Goal: Complete application form: Complete application form

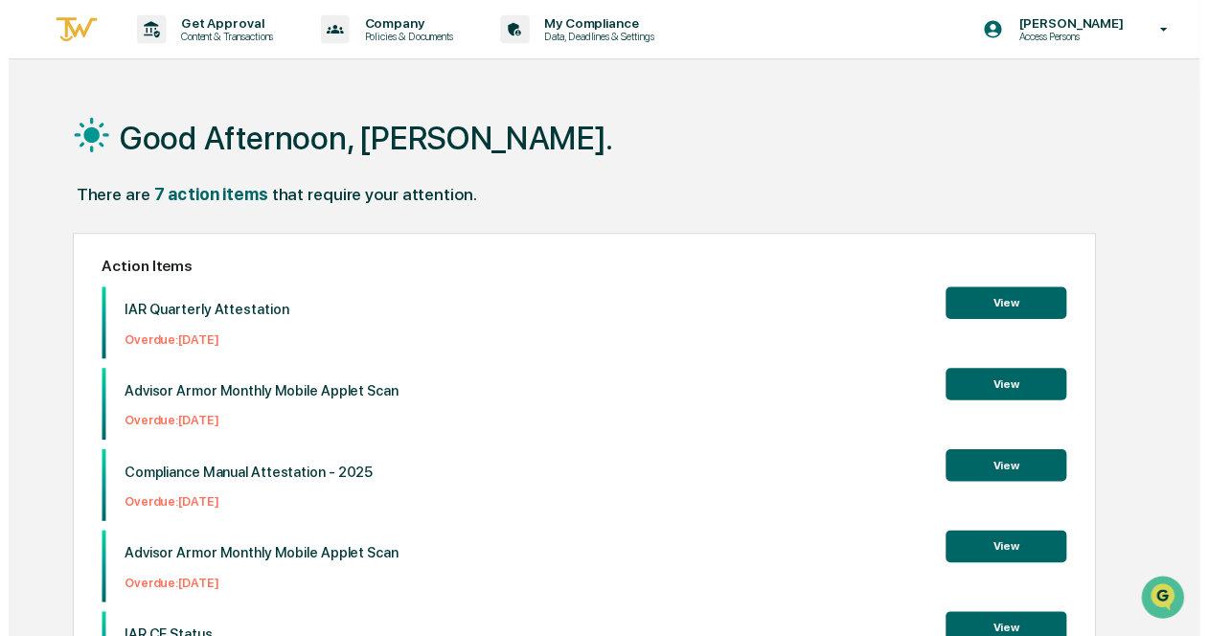
scroll to position [30, 0]
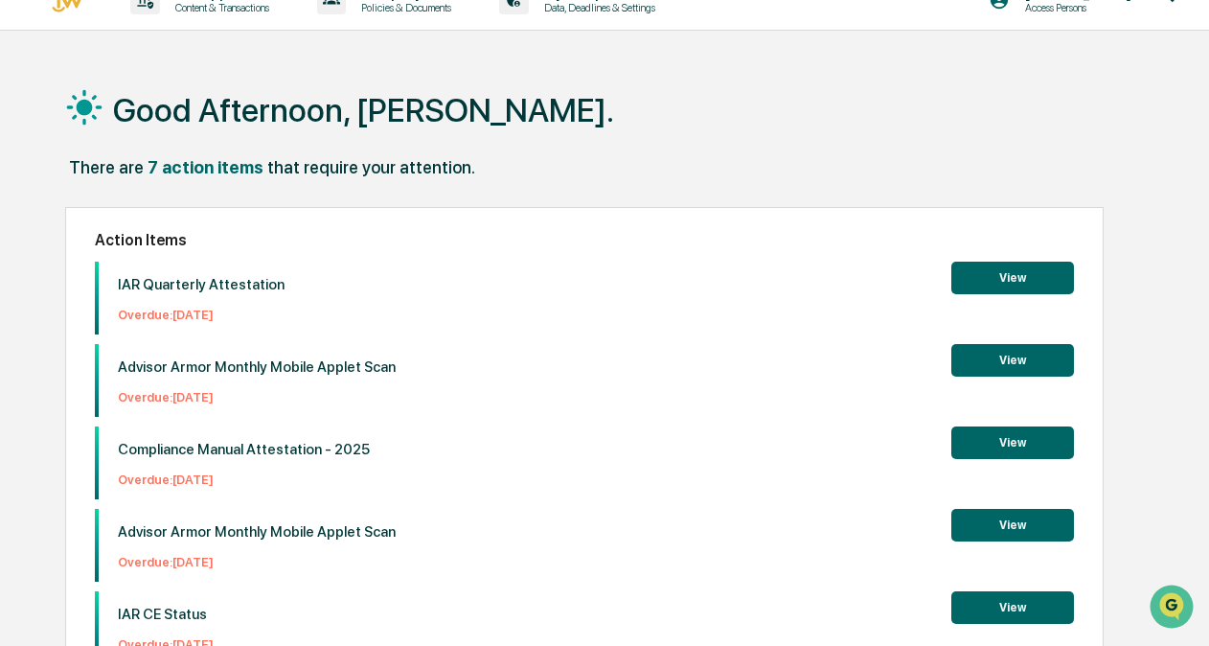
click at [999, 289] on button "View" at bounding box center [1012, 278] width 123 height 33
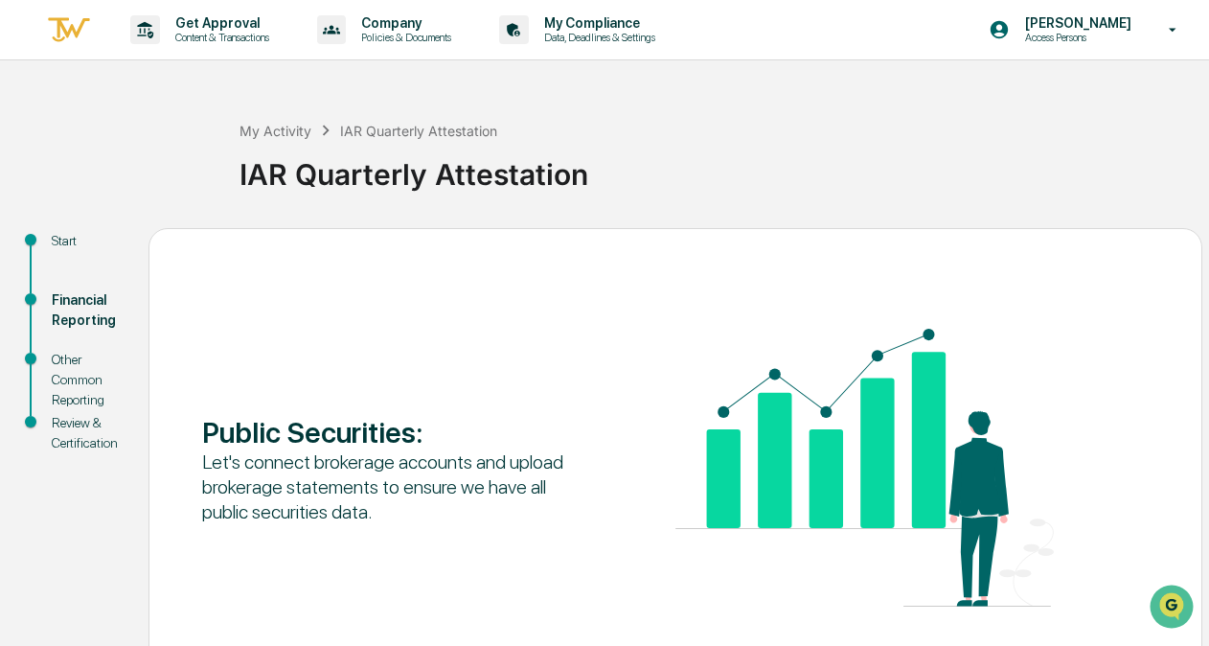
scroll to position [126, 0]
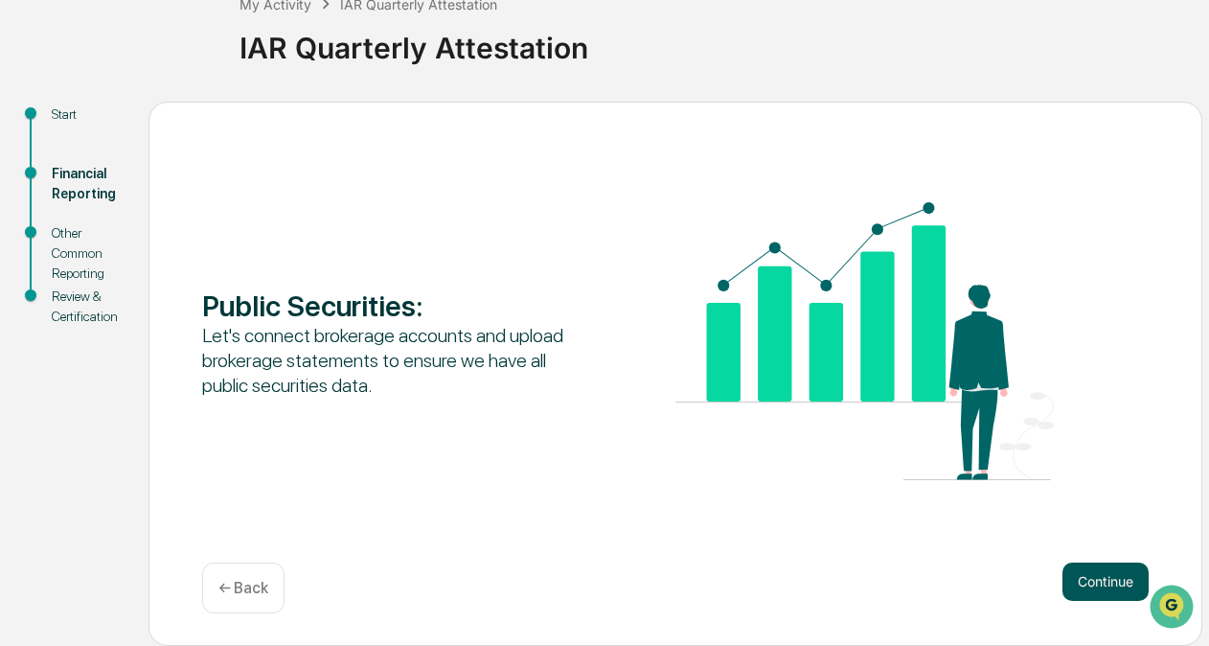
click at [1079, 564] on button "Continue" at bounding box center [1106, 581] width 86 height 38
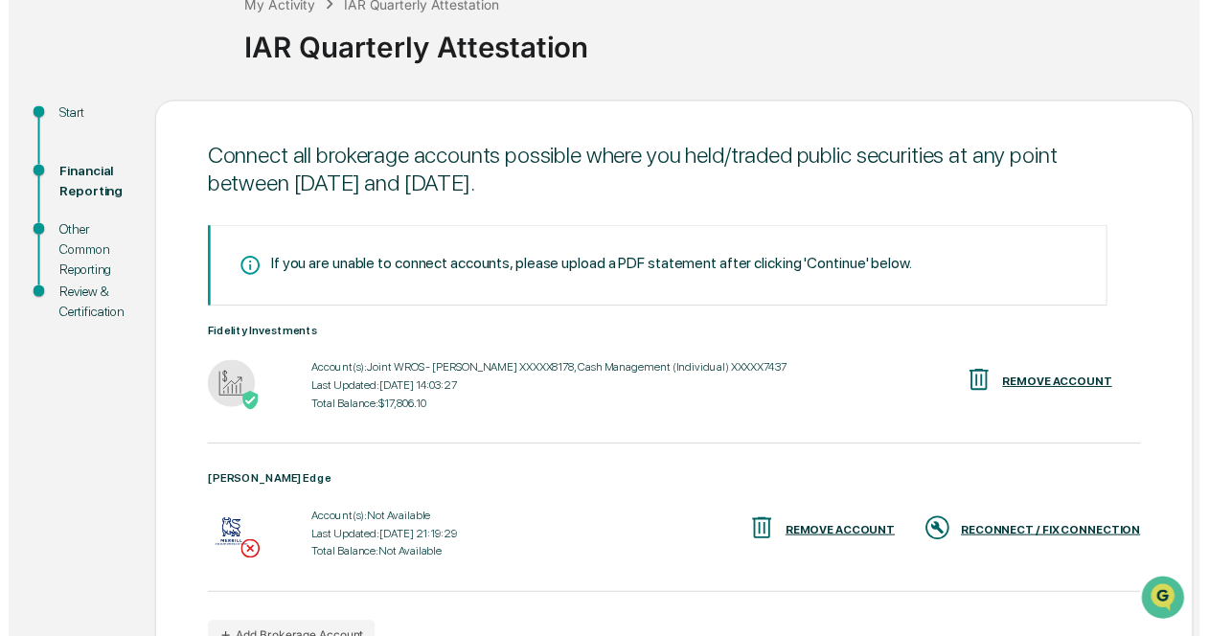
scroll to position [241, 0]
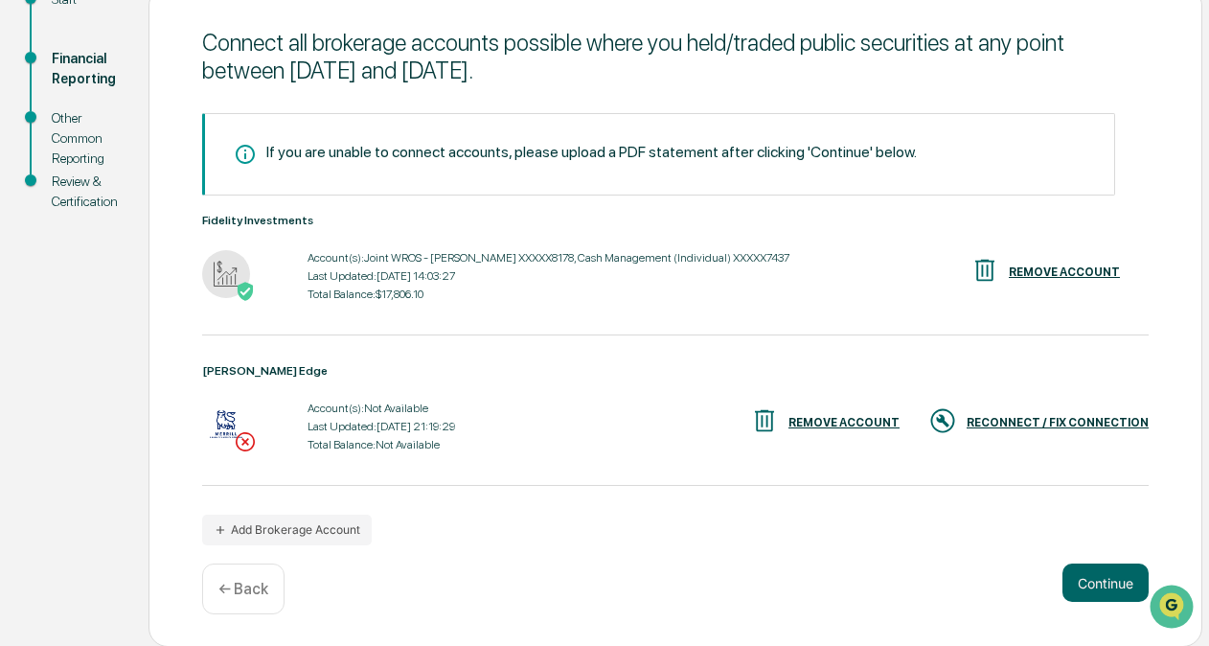
click at [1031, 424] on div "RECONNECT / FIX CONNECTION" at bounding box center [1058, 422] width 182 height 13
click at [1099, 579] on button "Continue" at bounding box center [1106, 582] width 86 height 38
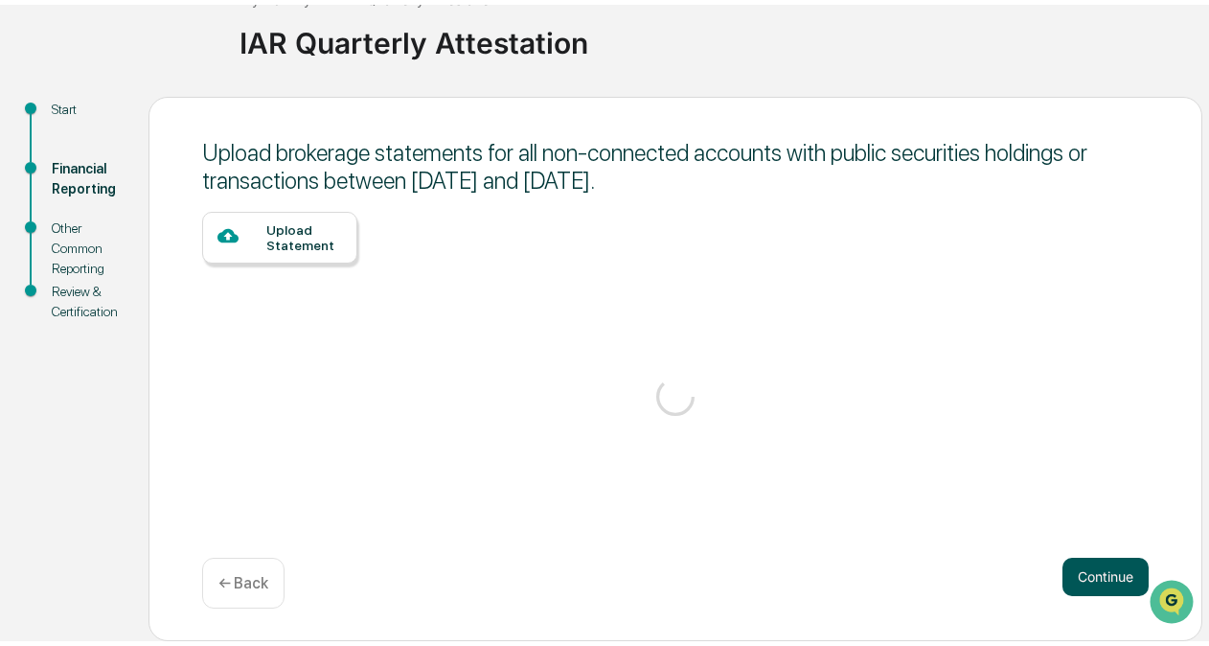
scroll to position [126, 0]
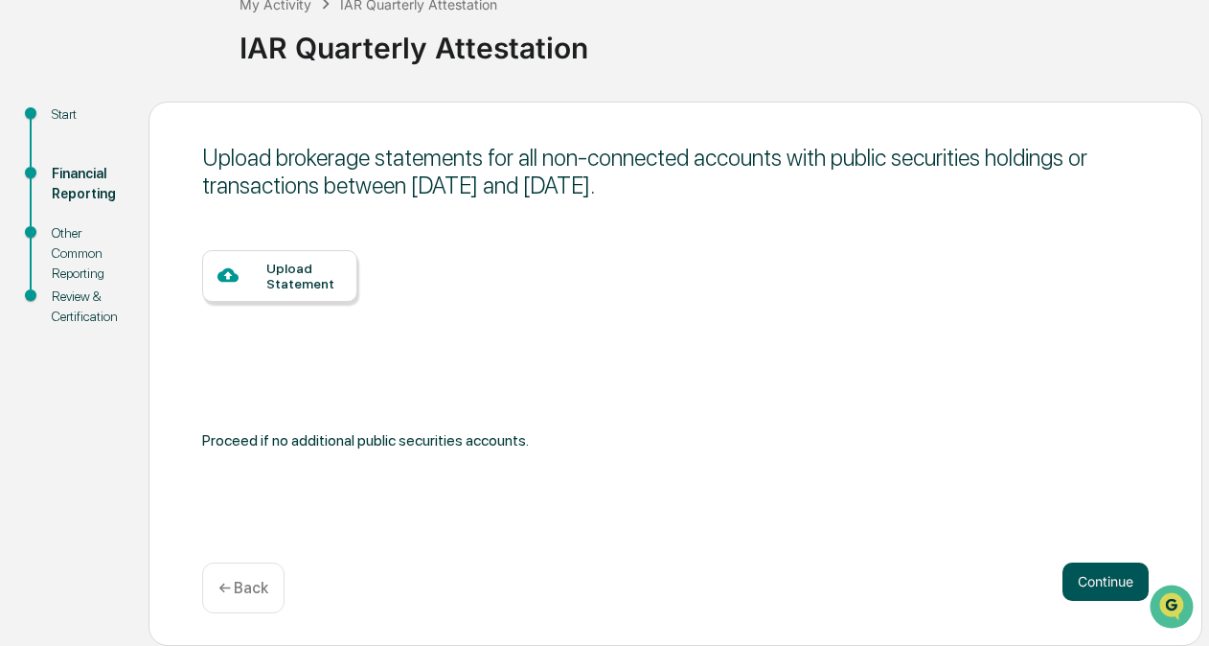
click at [1111, 575] on button "Continue" at bounding box center [1106, 581] width 86 height 38
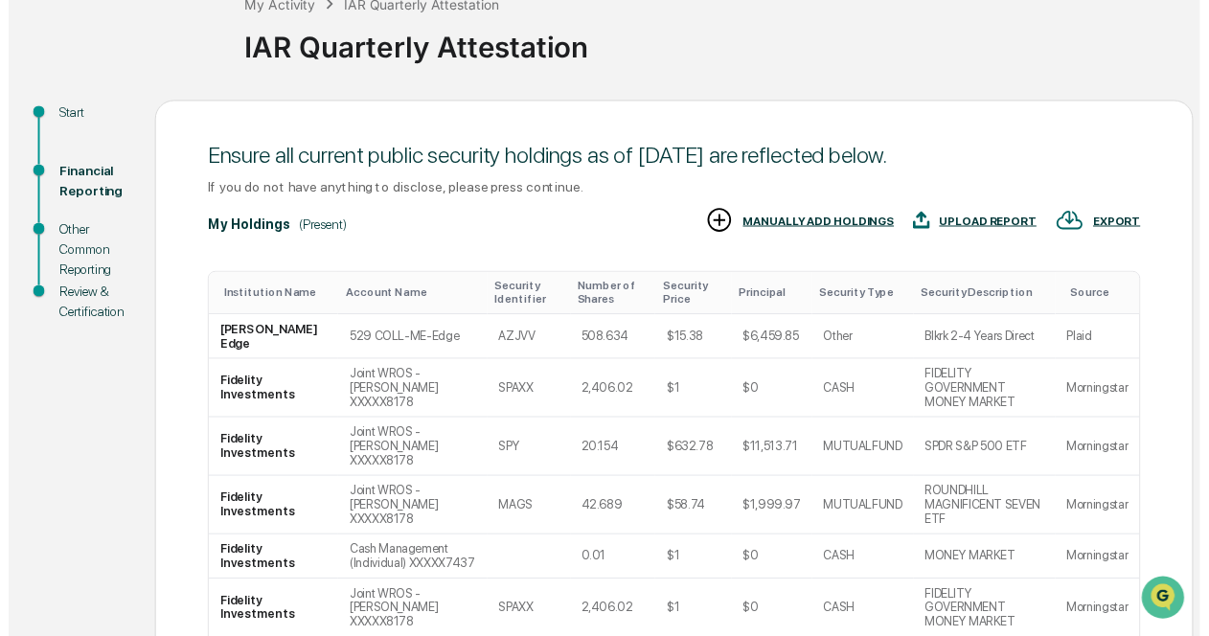
scroll to position [371, 0]
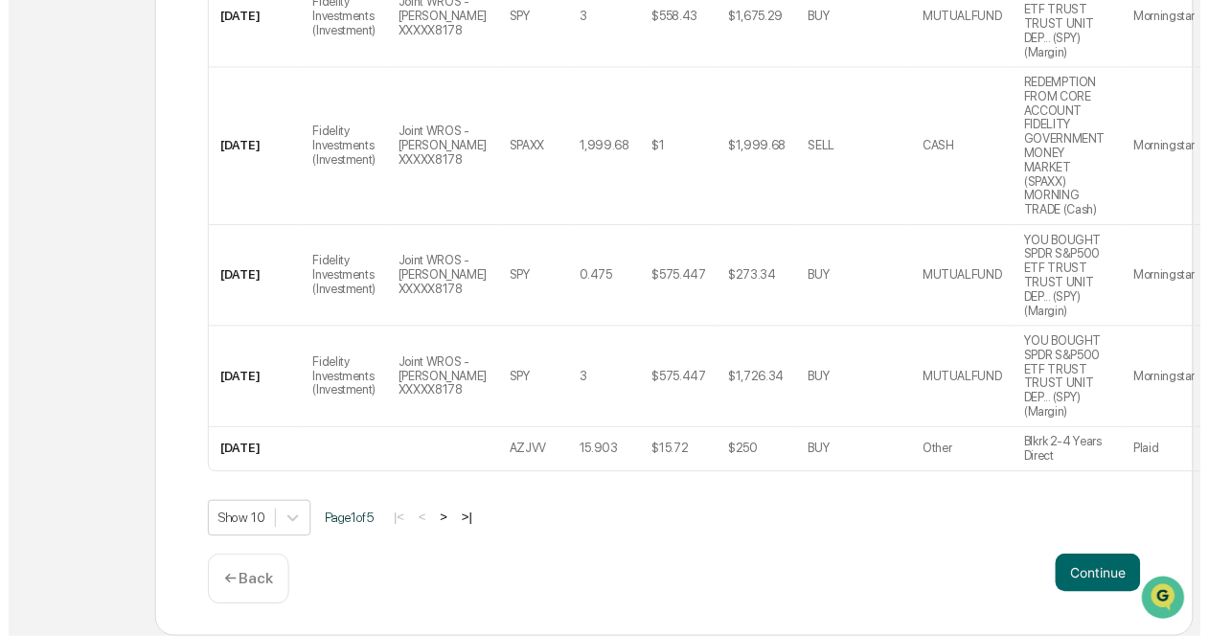
scroll to position [1153, 0]
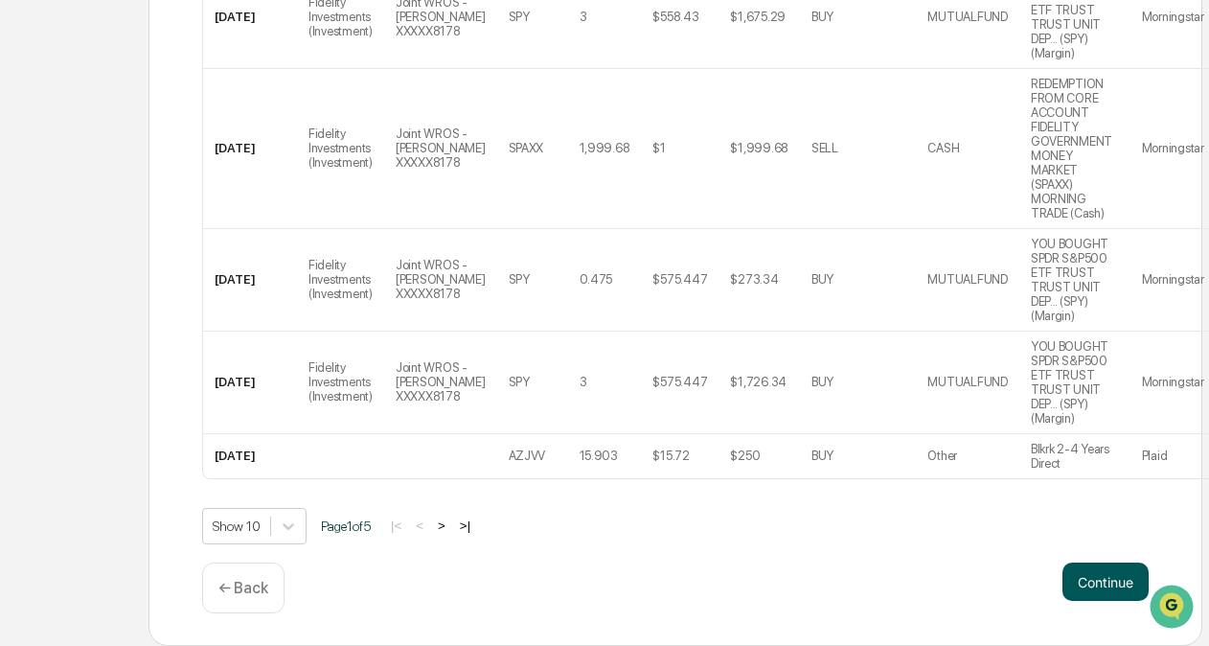
click at [1100, 577] on button "Continue" at bounding box center [1106, 581] width 86 height 38
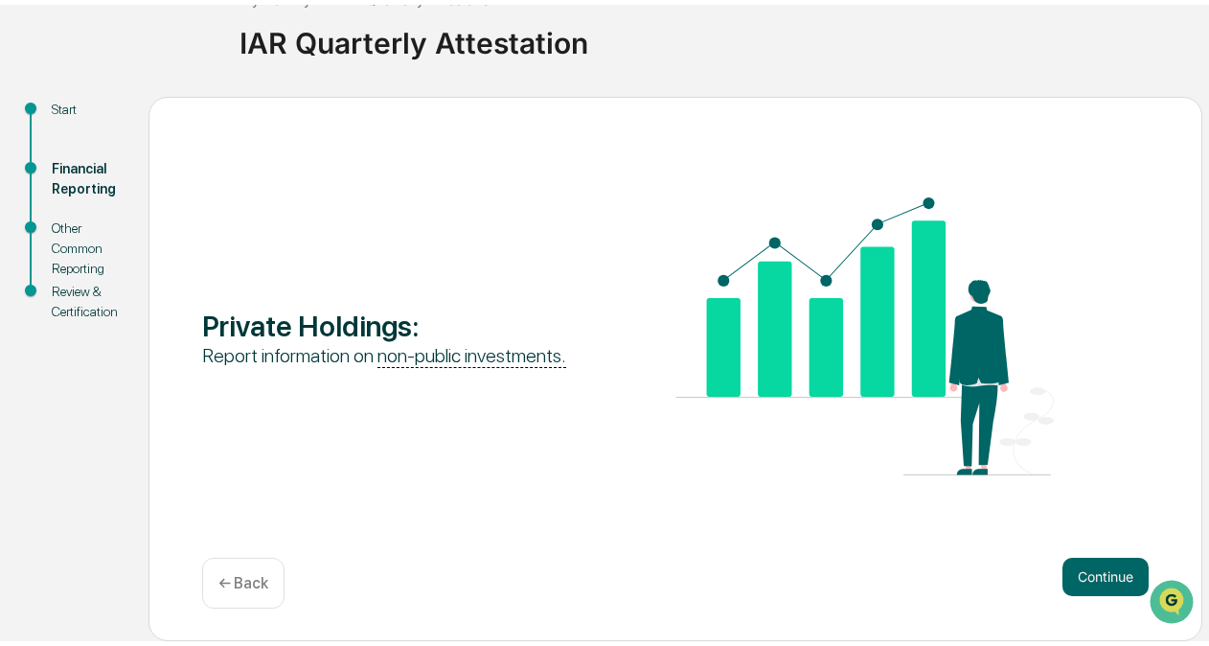
scroll to position [126, 0]
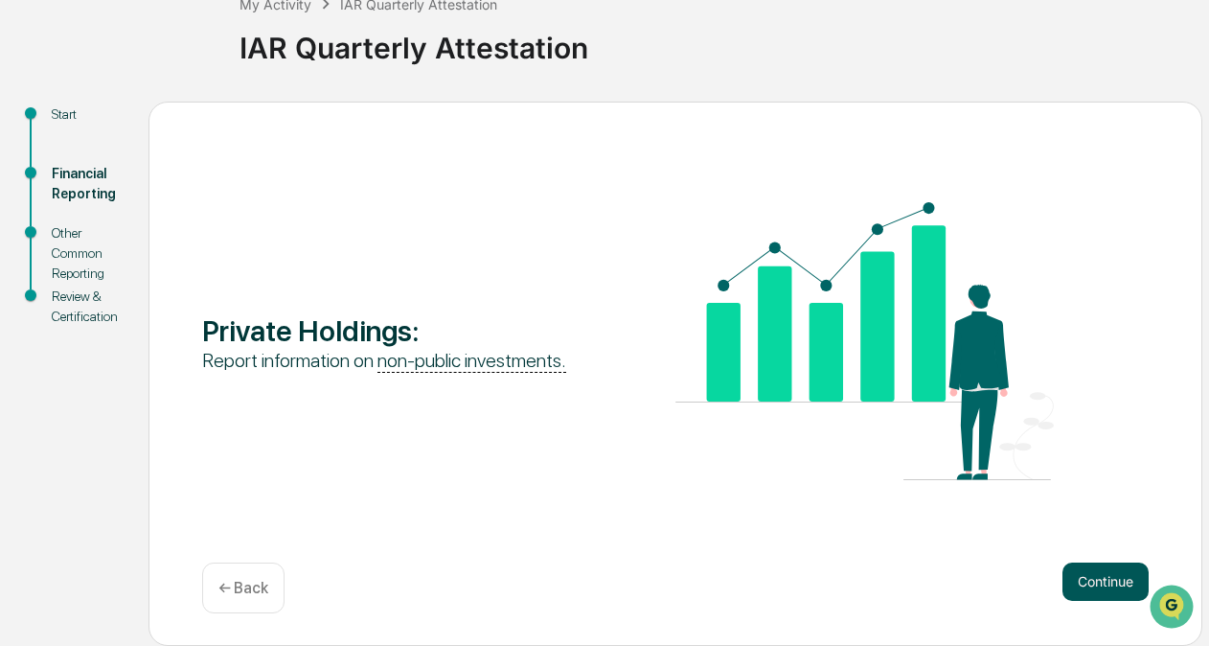
click at [1140, 586] on button "Continue" at bounding box center [1106, 581] width 86 height 38
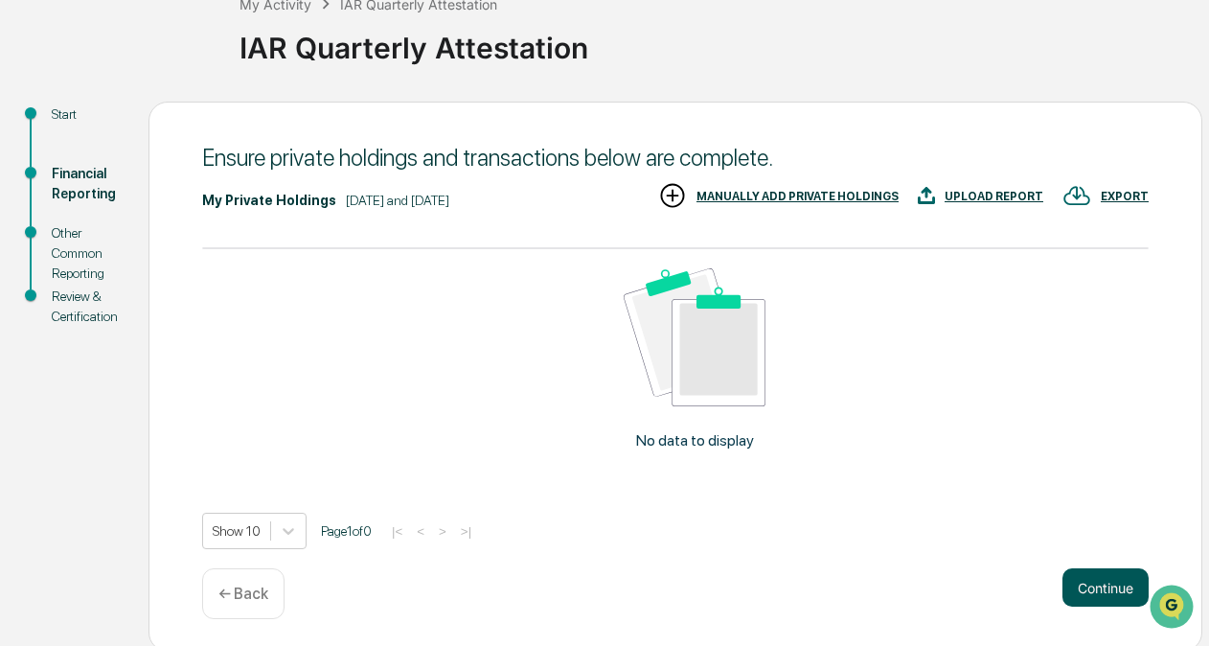
click at [1091, 572] on button "Continue" at bounding box center [1106, 587] width 86 height 38
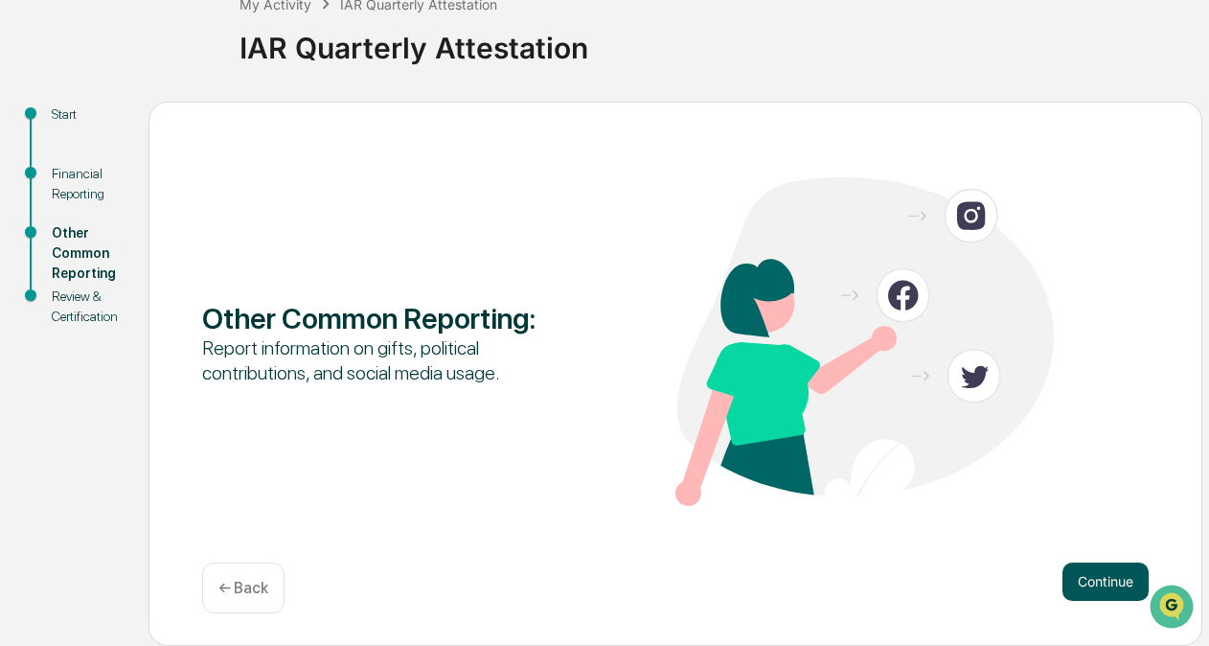
click at [1091, 576] on button "Continue" at bounding box center [1106, 581] width 86 height 38
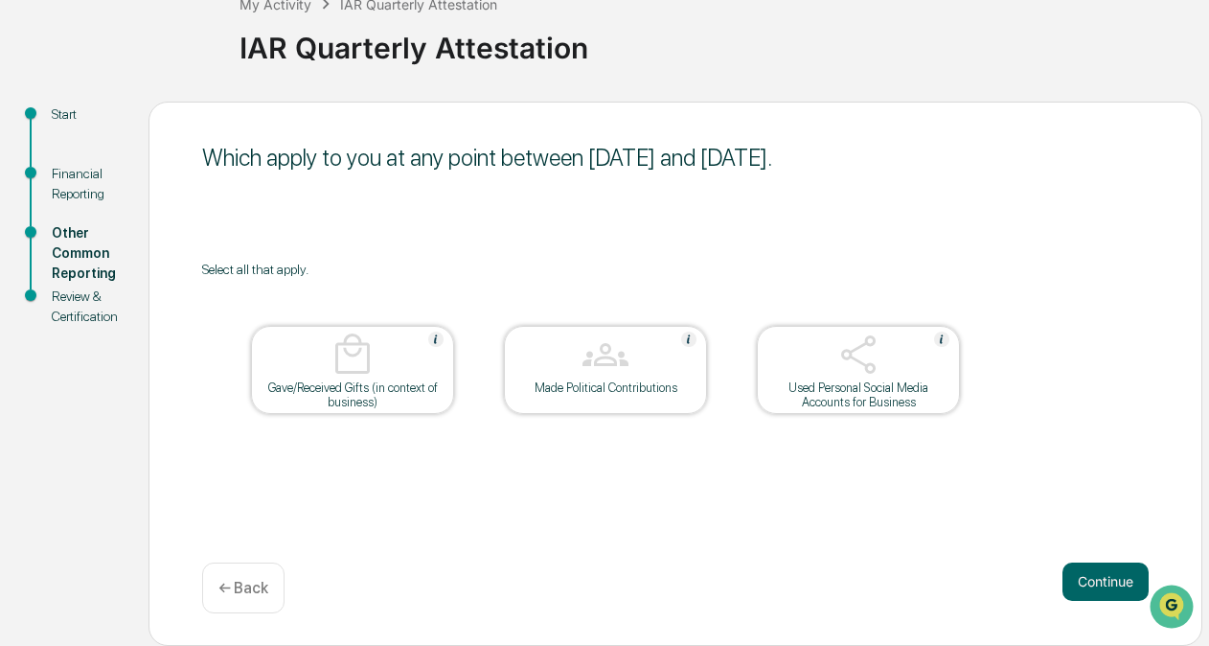
click at [1091, 576] on button "Continue" at bounding box center [1106, 581] width 86 height 38
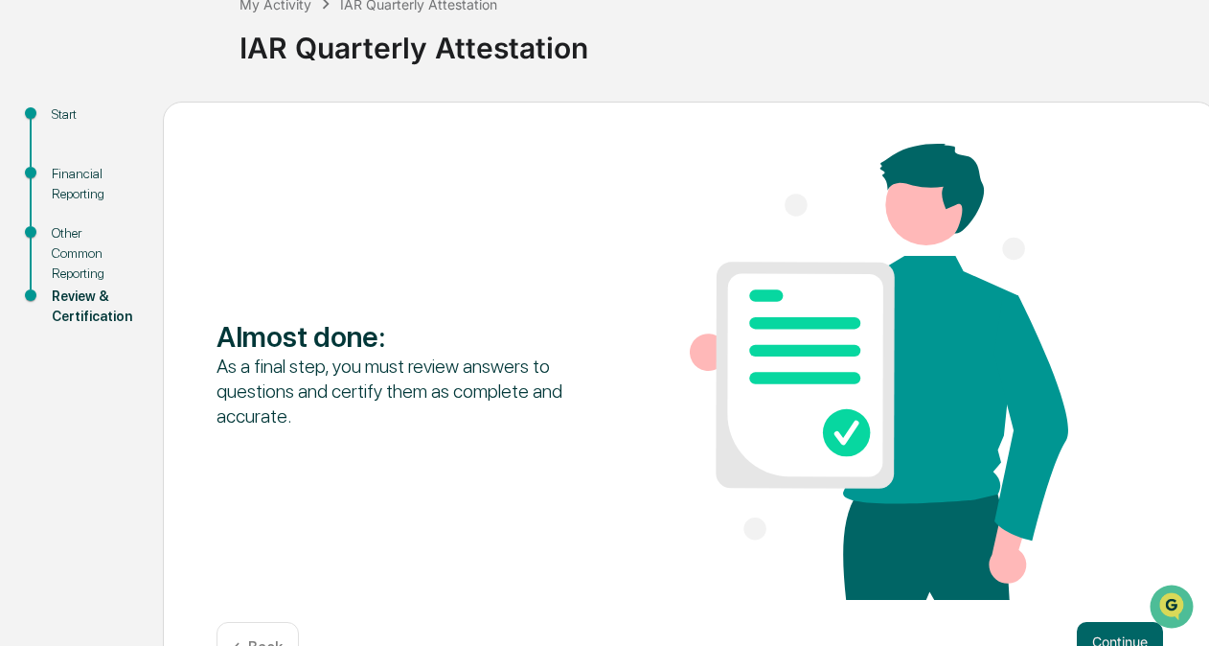
scroll to position [169, 0]
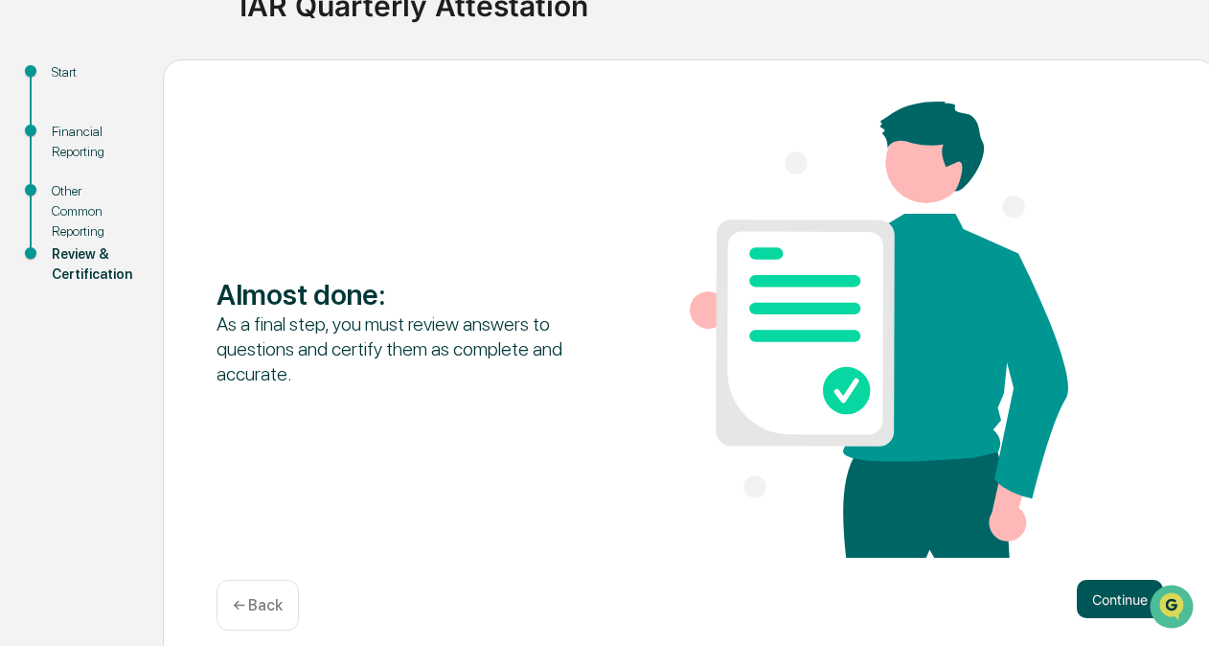
click at [1099, 599] on button "Continue" at bounding box center [1120, 599] width 86 height 38
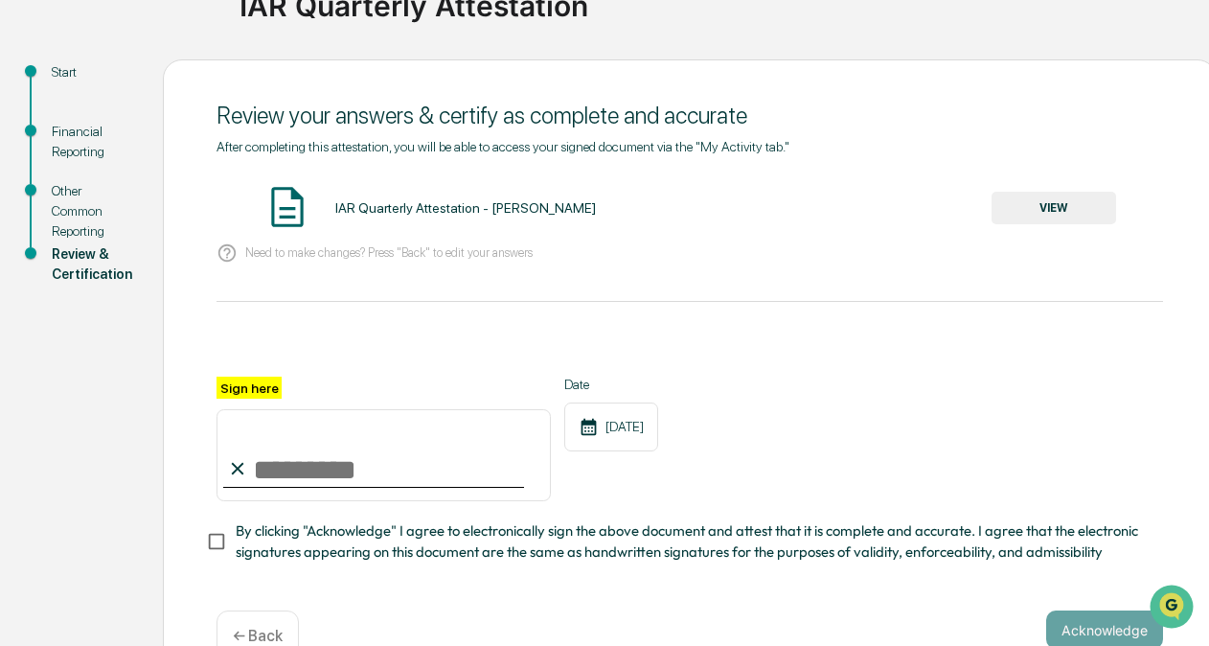
click at [375, 475] on input "Sign here" at bounding box center [384, 455] width 334 height 92
type input "**********"
click at [271, 551] on span "By clicking "Acknowledge" I agree to electronically sign the above document and…" at bounding box center [692, 541] width 912 height 43
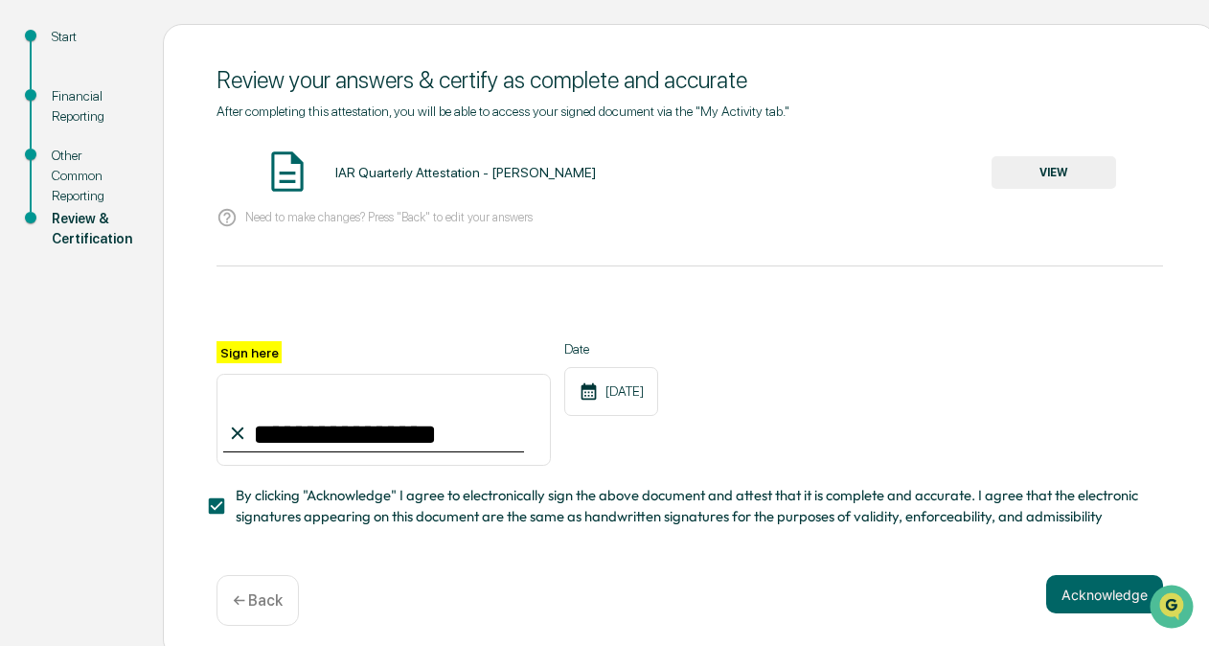
scroll to position [205, 0]
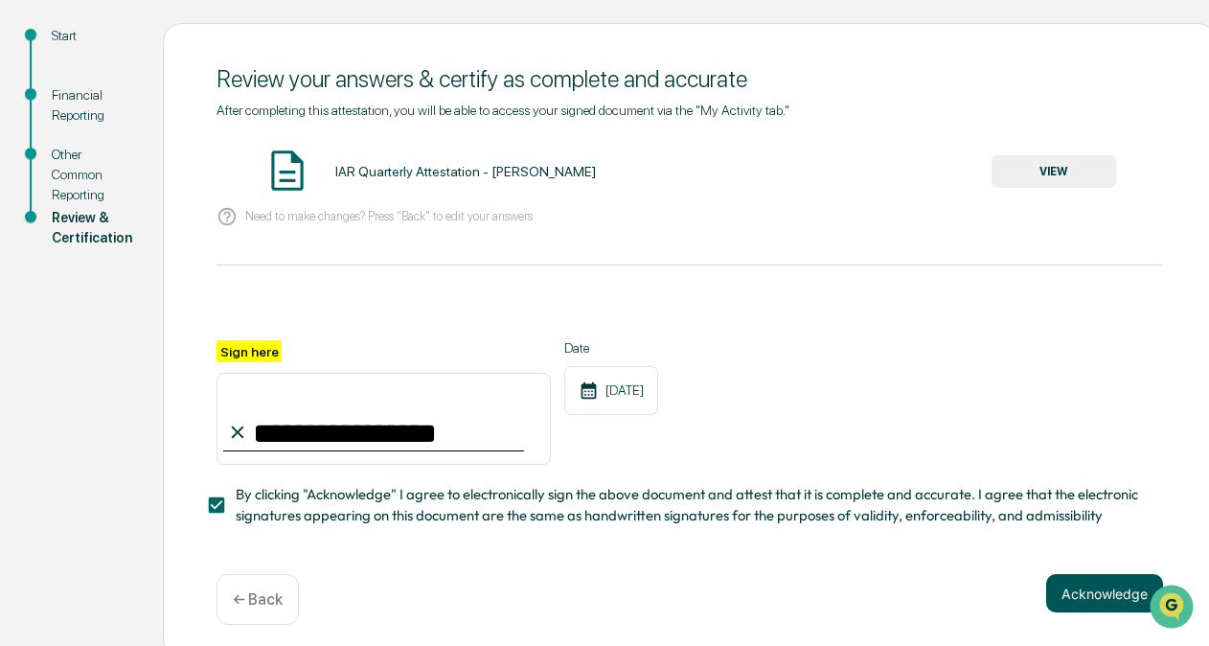
click at [1098, 596] on button "Acknowledge" at bounding box center [1104, 593] width 117 height 38
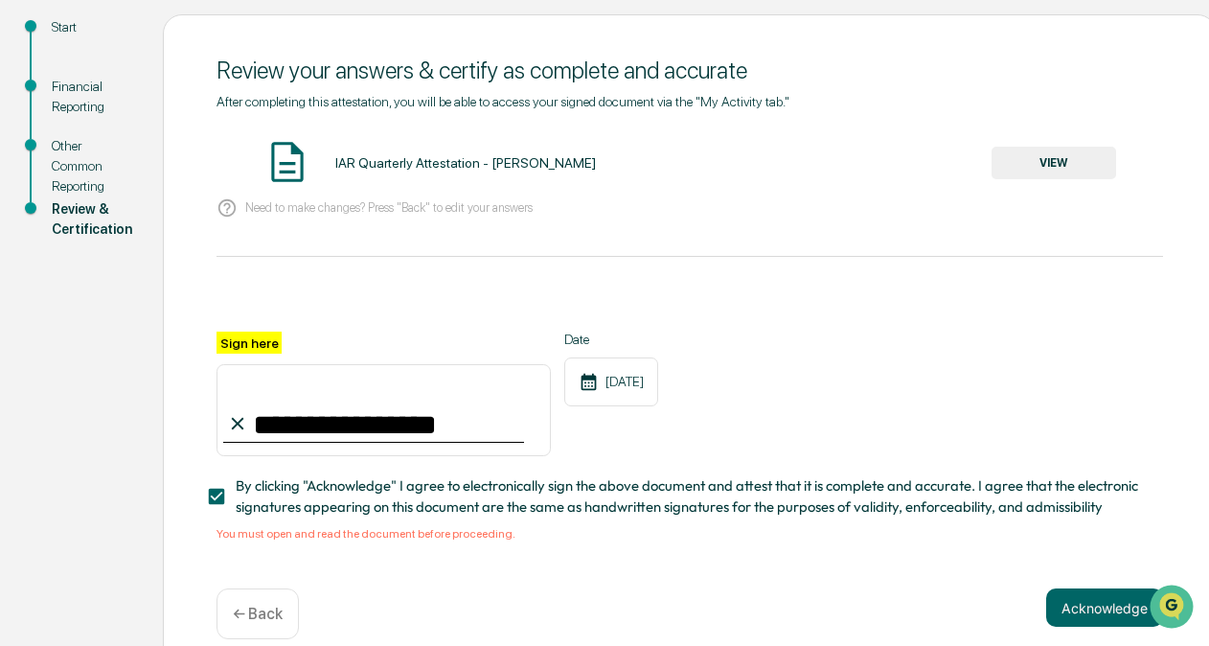
scroll to position [212, 0]
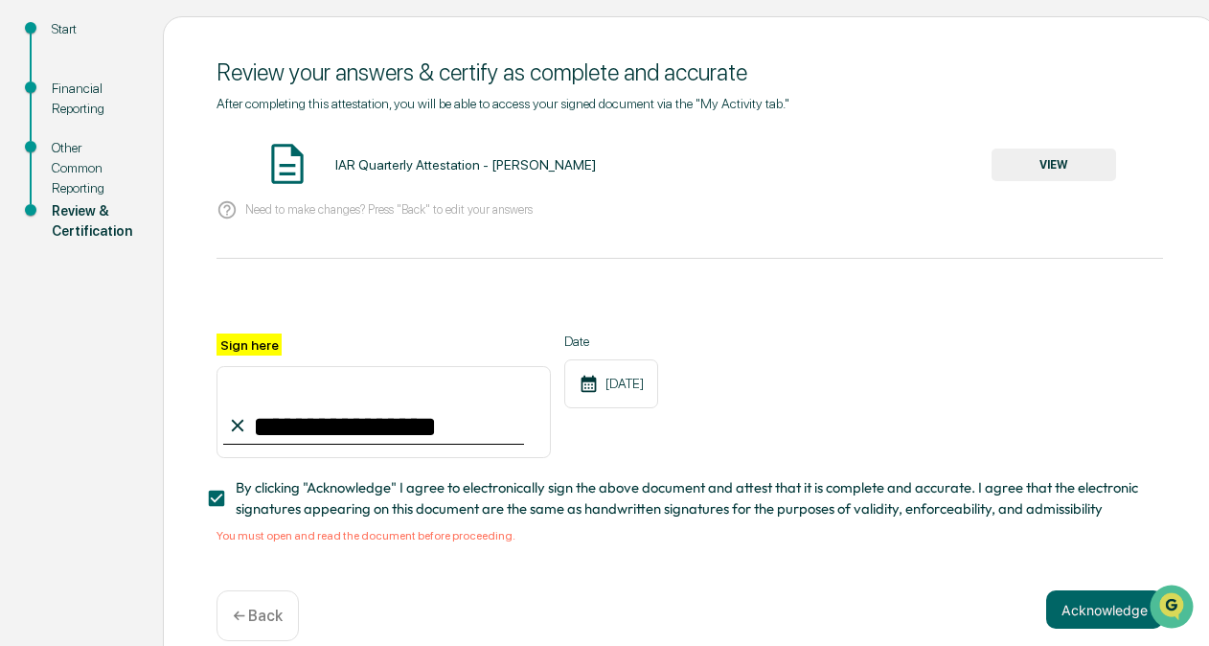
click at [1035, 164] on button "VIEW" at bounding box center [1054, 165] width 125 height 33
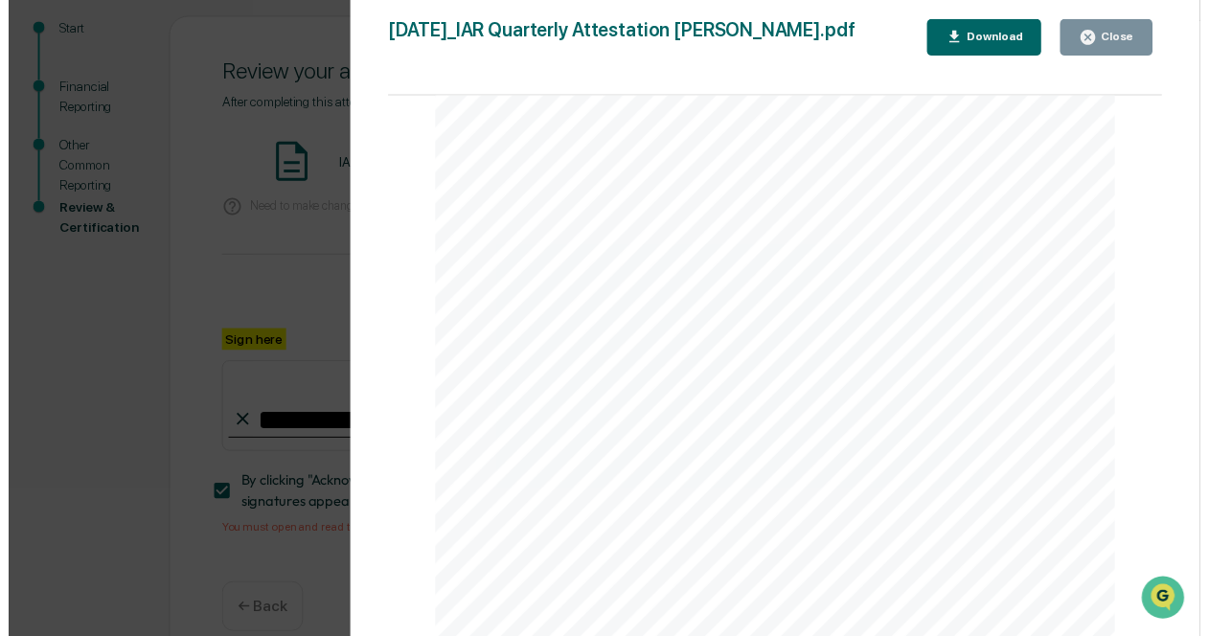
scroll to position [5666, 0]
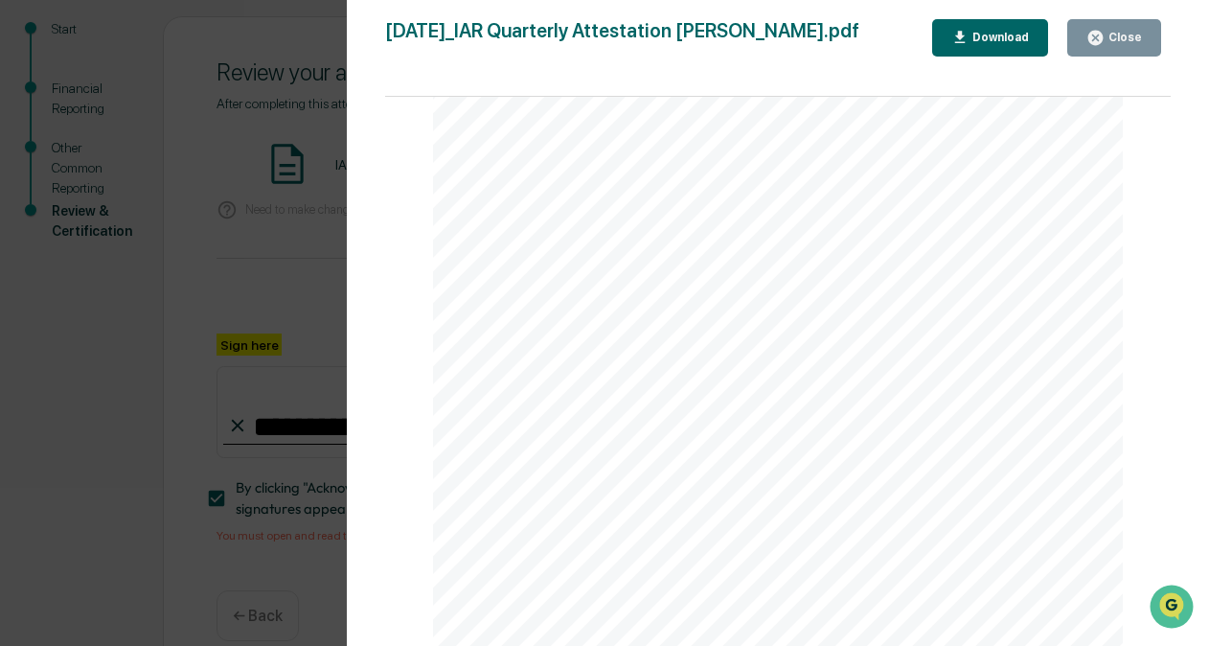
click at [1114, 50] on button "Close" at bounding box center [1114, 37] width 94 height 37
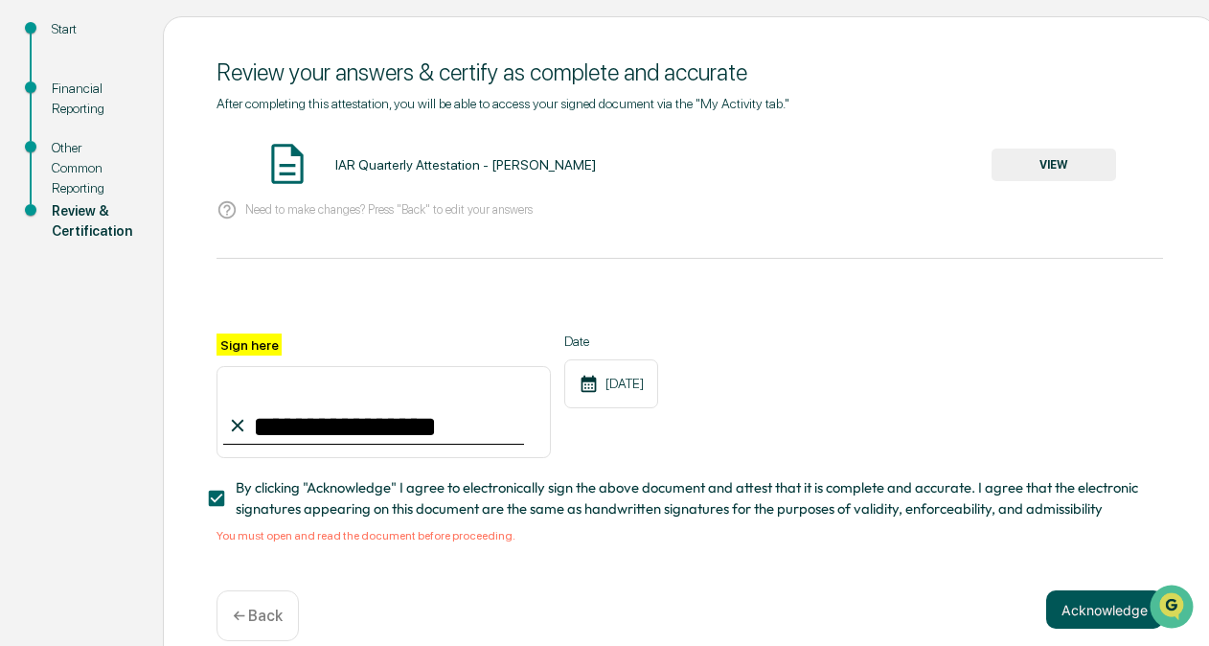
click at [1105, 621] on button "Acknowledge" at bounding box center [1104, 609] width 117 height 38
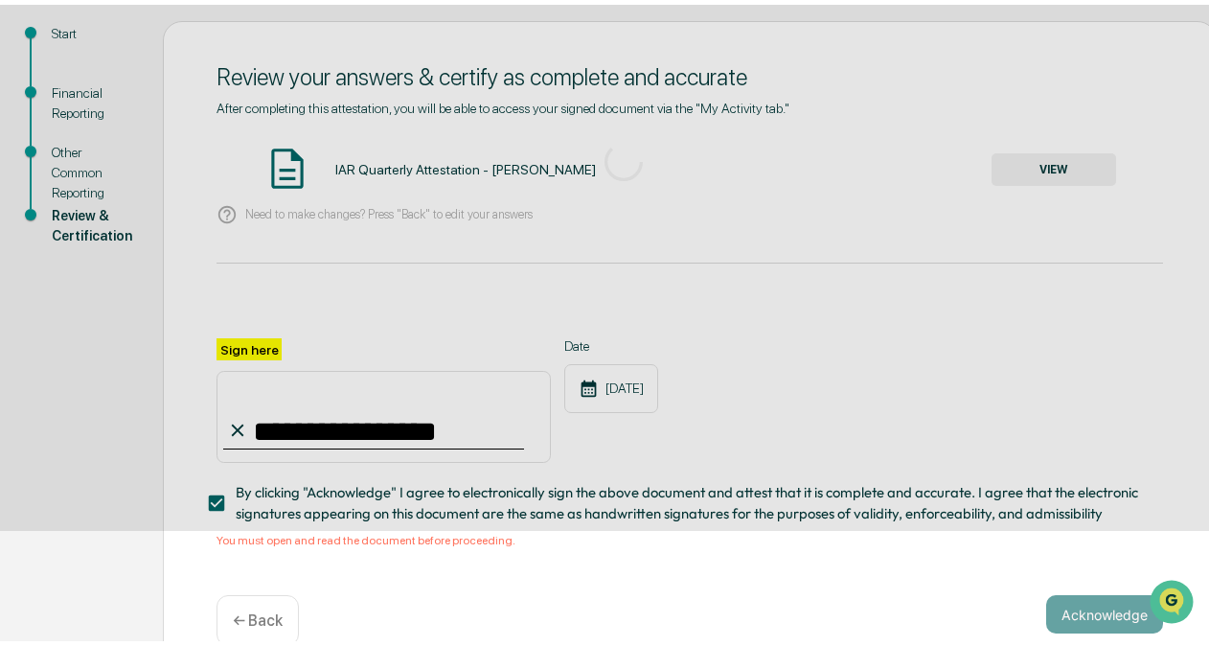
scroll to position [126, 0]
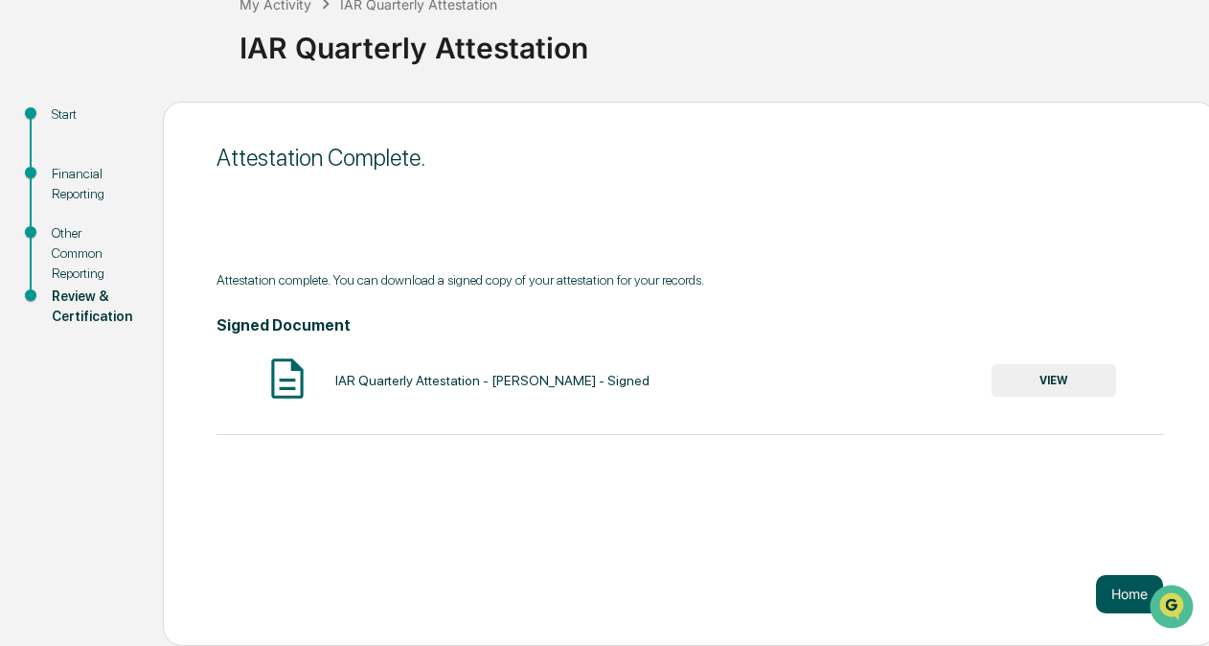
click at [1127, 603] on button "Home" at bounding box center [1129, 594] width 67 height 38
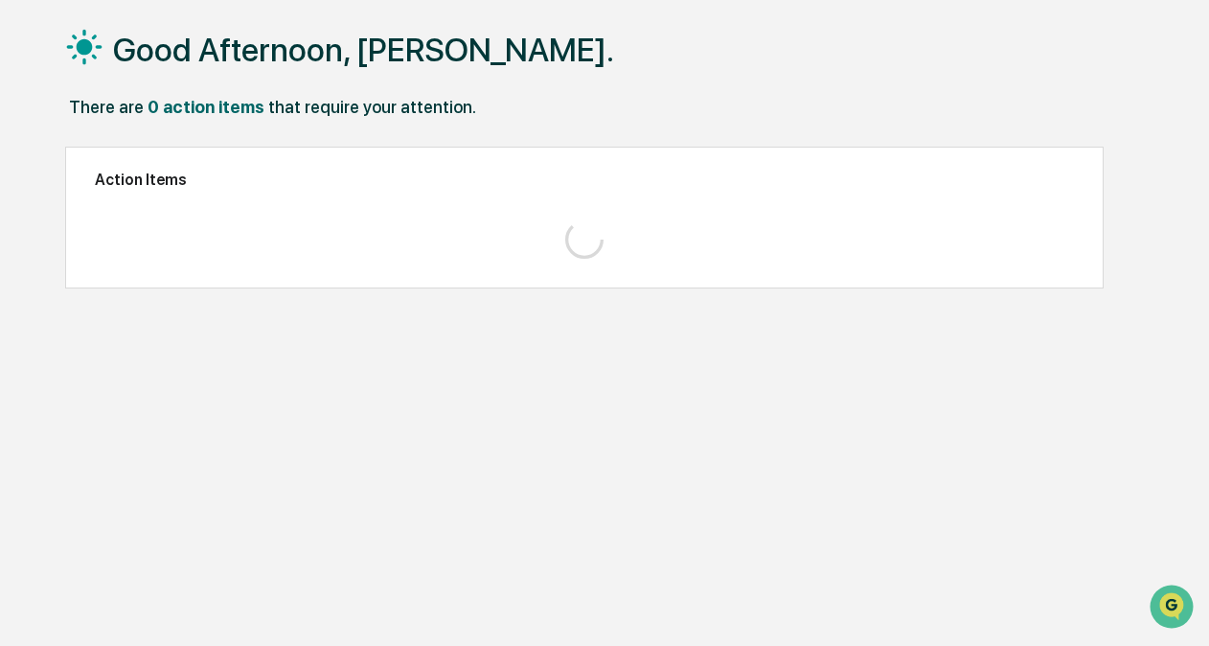
scroll to position [126, 0]
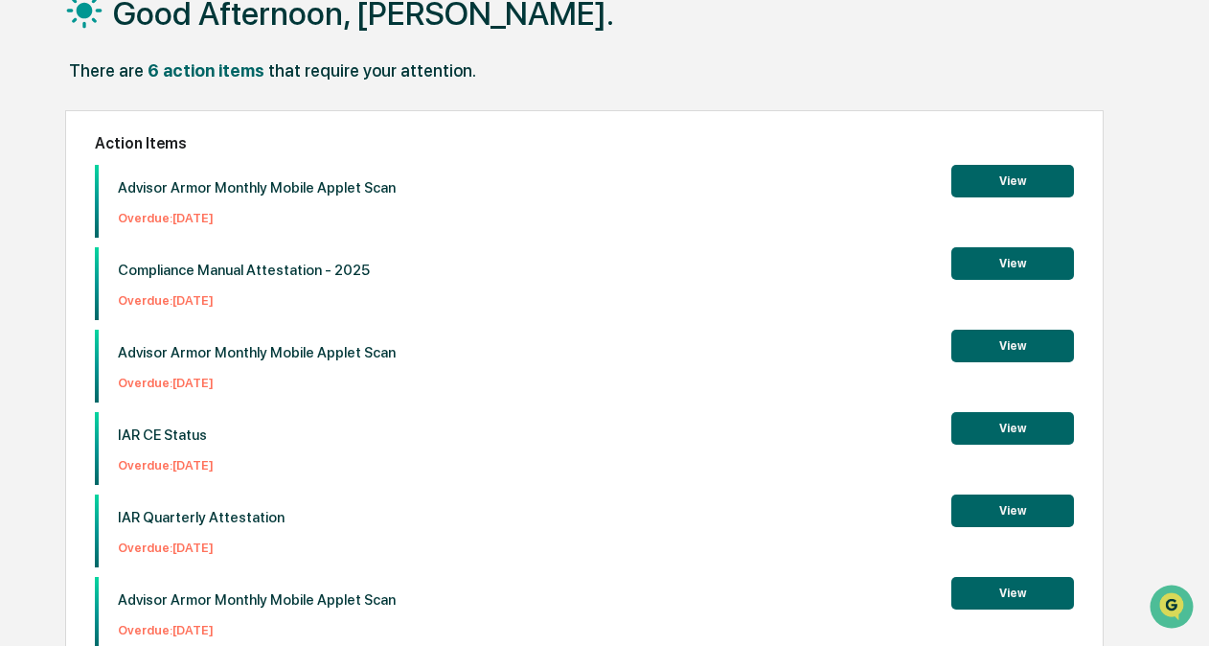
click at [1012, 194] on button "View" at bounding box center [1012, 181] width 123 height 33
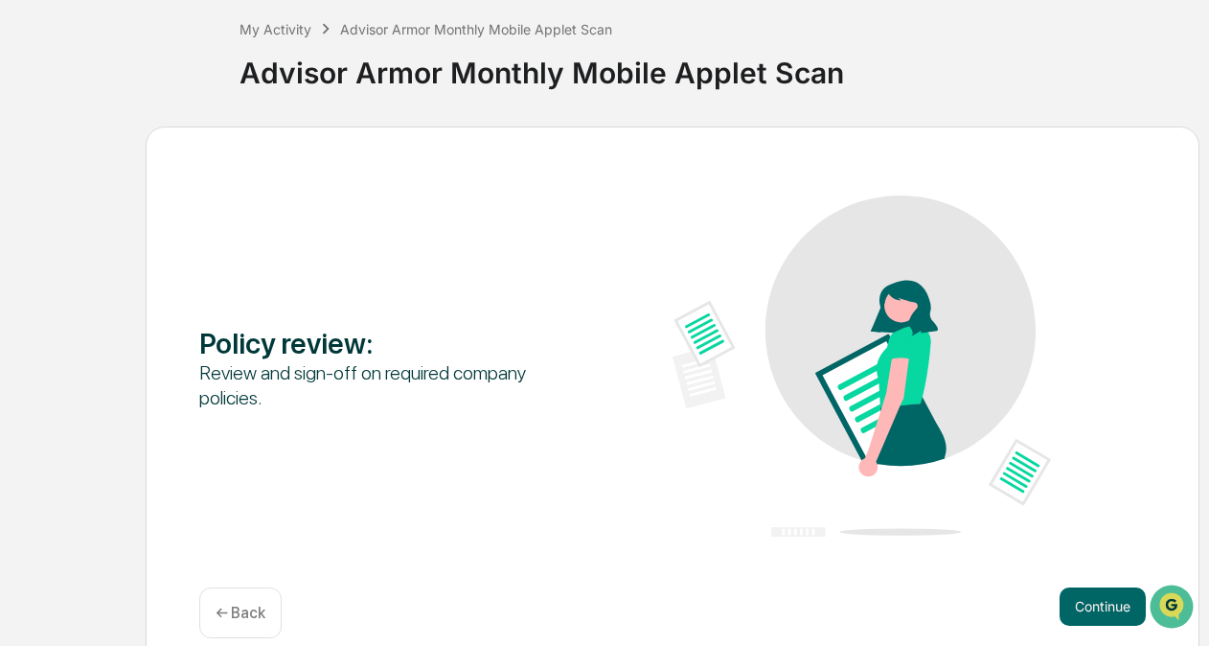
scroll to position [126, 0]
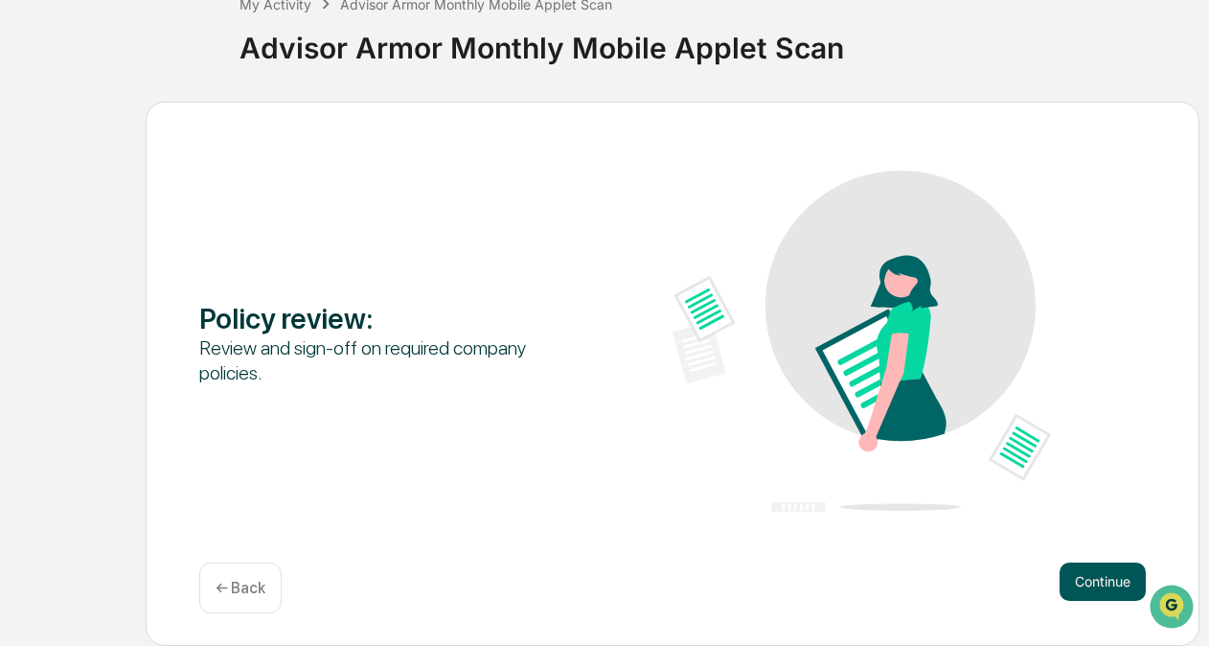
click at [1119, 581] on button "Continue" at bounding box center [1103, 581] width 86 height 38
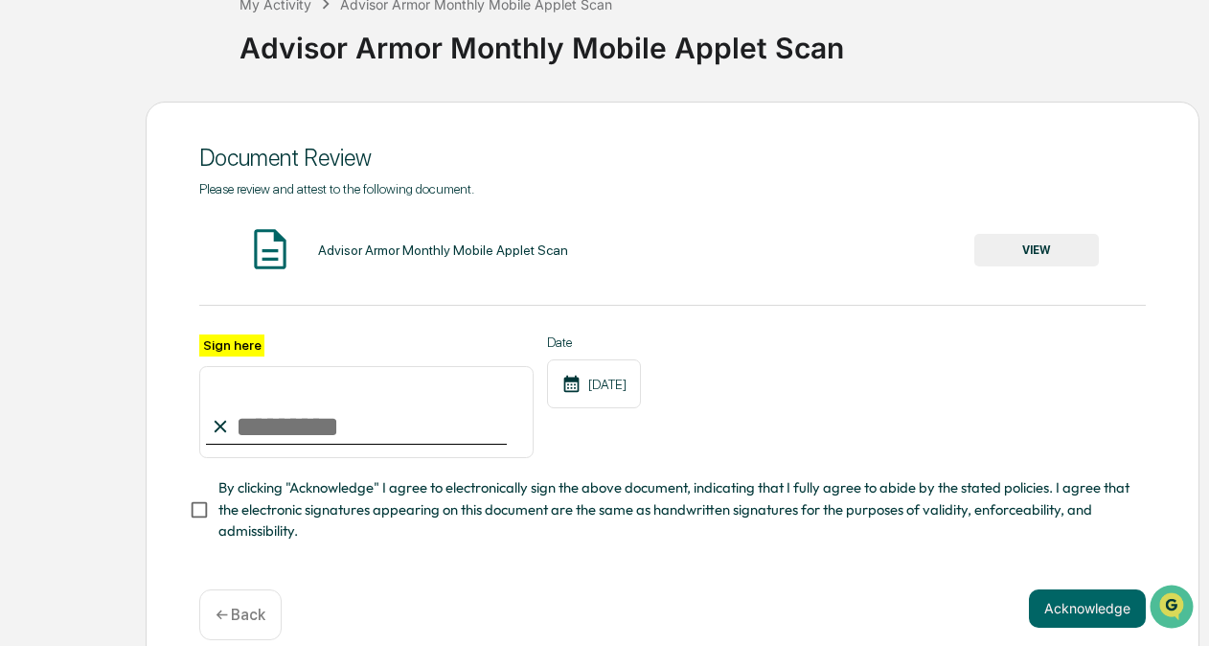
click at [372, 443] on input "Sign here" at bounding box center [366, 412] width 334 height 92
type input "**********"
click at [1048, 261] on button "VIEW" at bounding box center [1036, 250] width 125 height 33
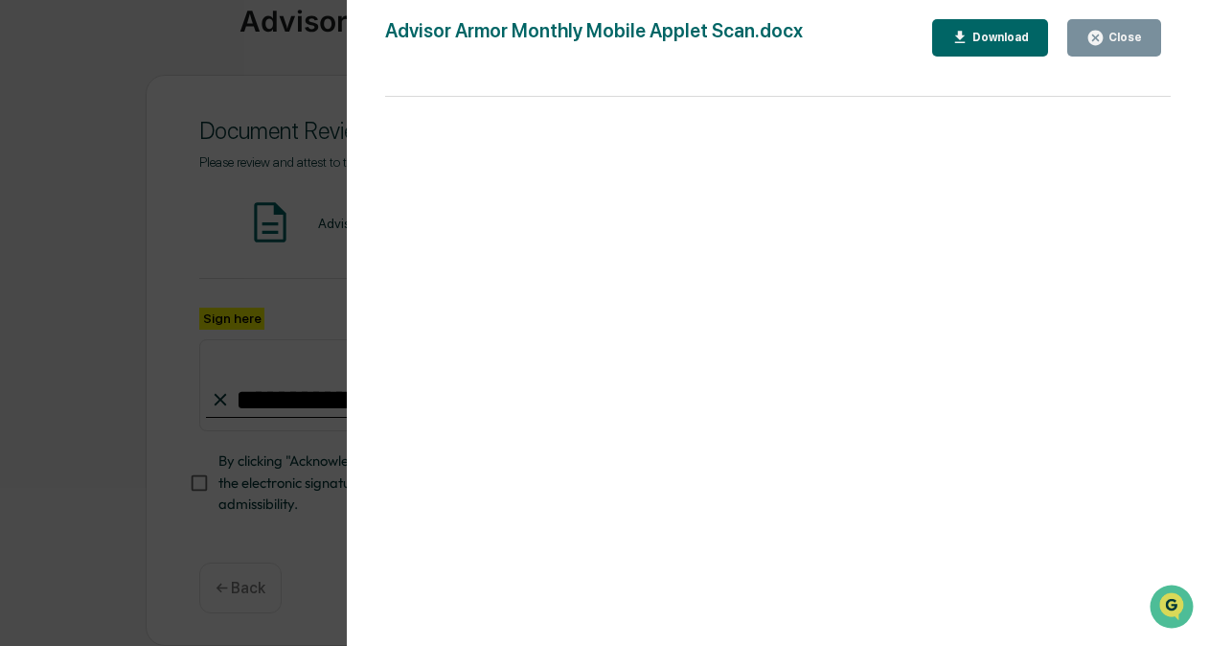
scroll to position [0, 0]
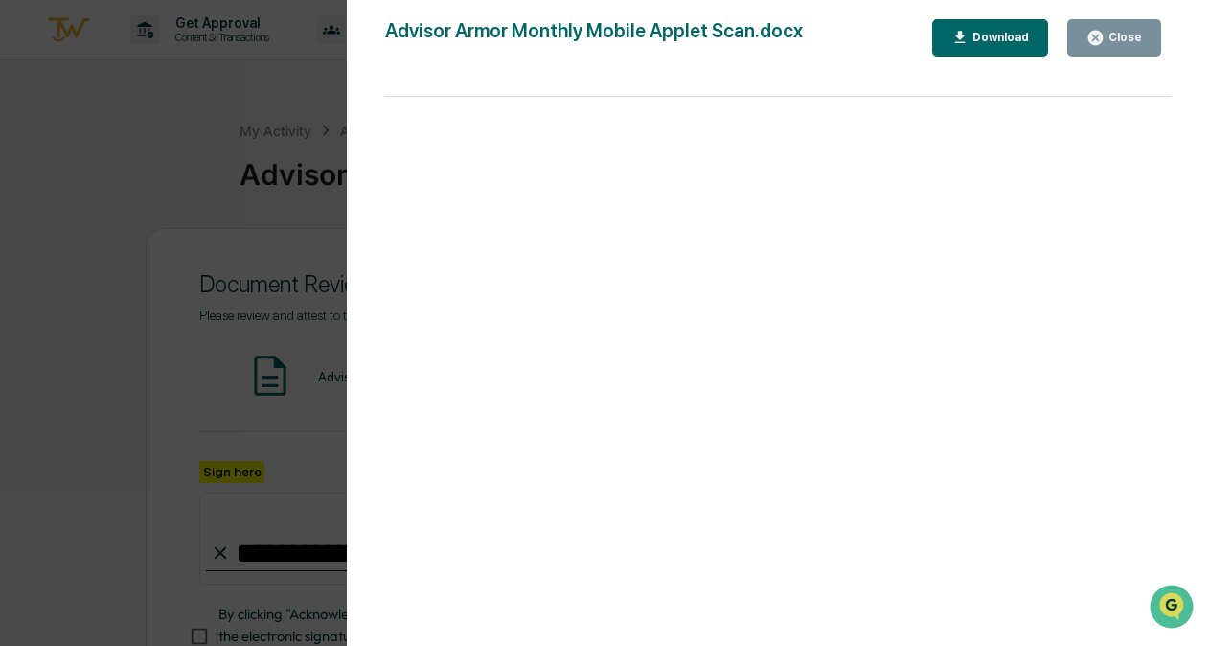
click at [1135, 36] on div "Close" at bounding box center [1123, 37] width 37 height 13
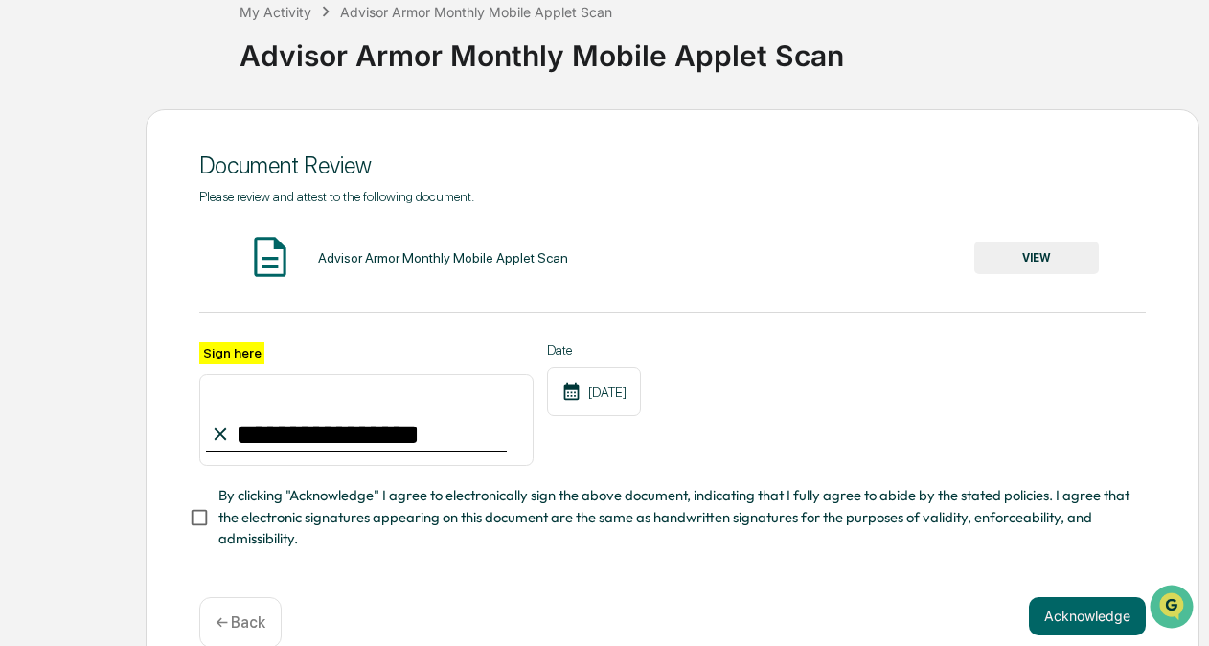
scroll to position [122, 0]
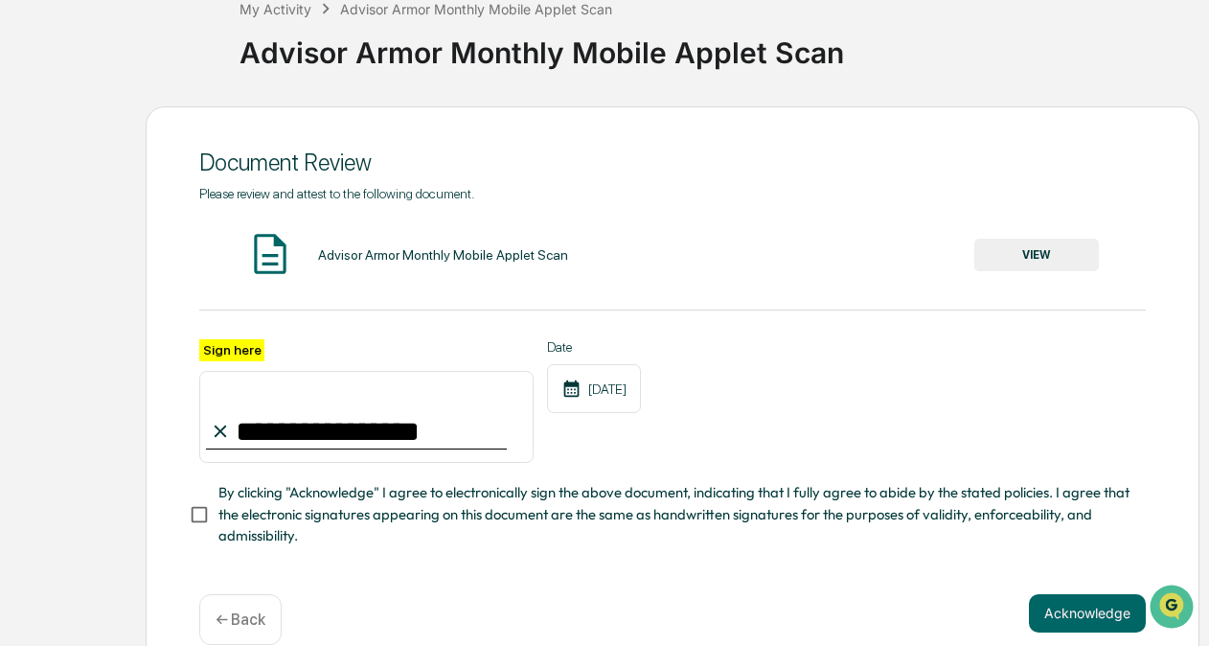
click at [347, 536] on span "By clicking "Acknowledge" I agree to electronically sign the above document, in…" at bounding box center [674, 514] width 912 height 64
click at [1055, 611] on button "Acknowledge" at bounding box center [1087, 613] width 117 height 38
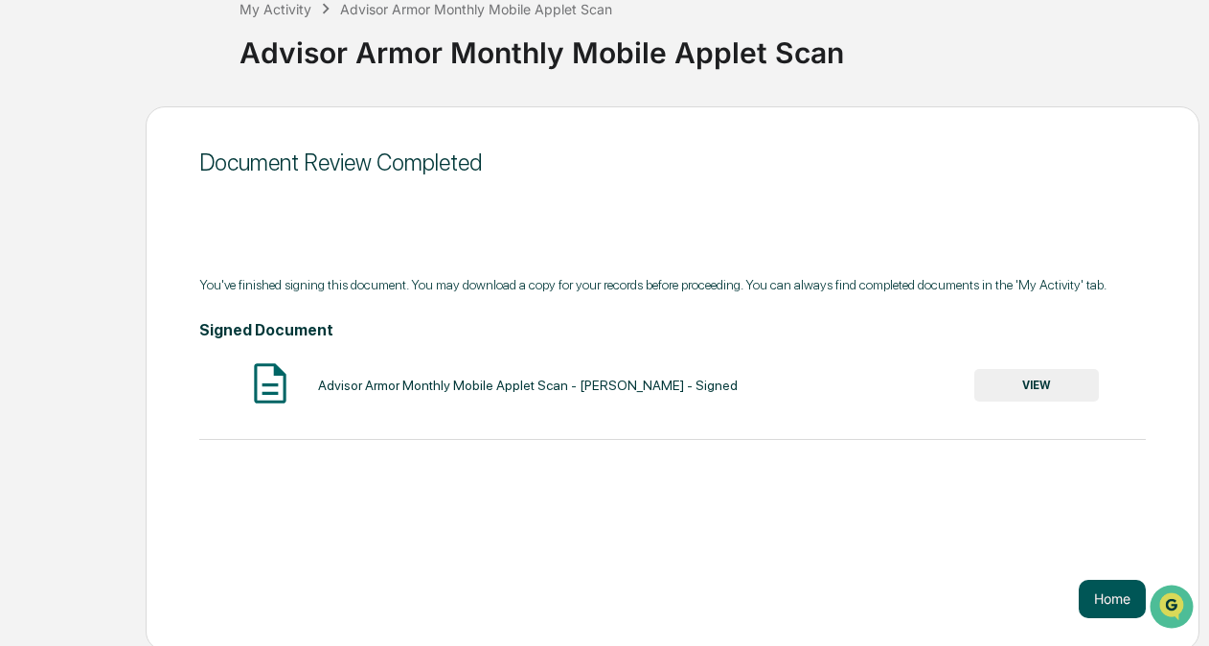
click at [1123, 602] on button "Home" at bounding box center [1112, 599] width 67 height 38
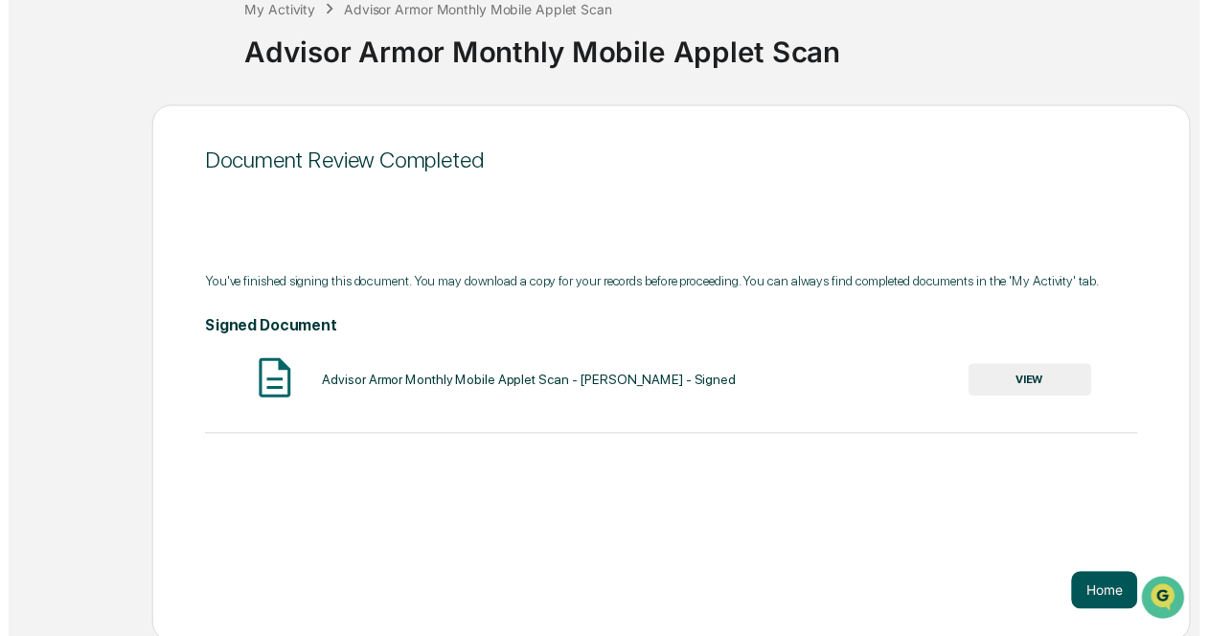
scroll to position [90, 0]
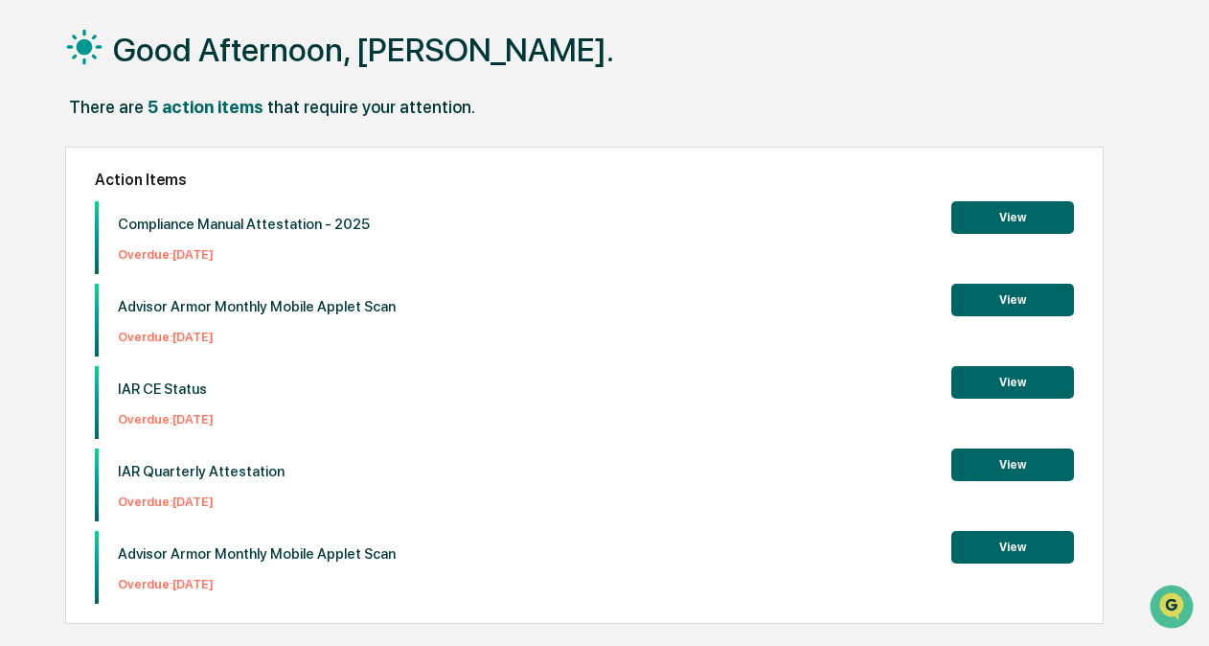
click at [989, 217] on button "View" at bounding box center [1012, 217] width 123 height 33
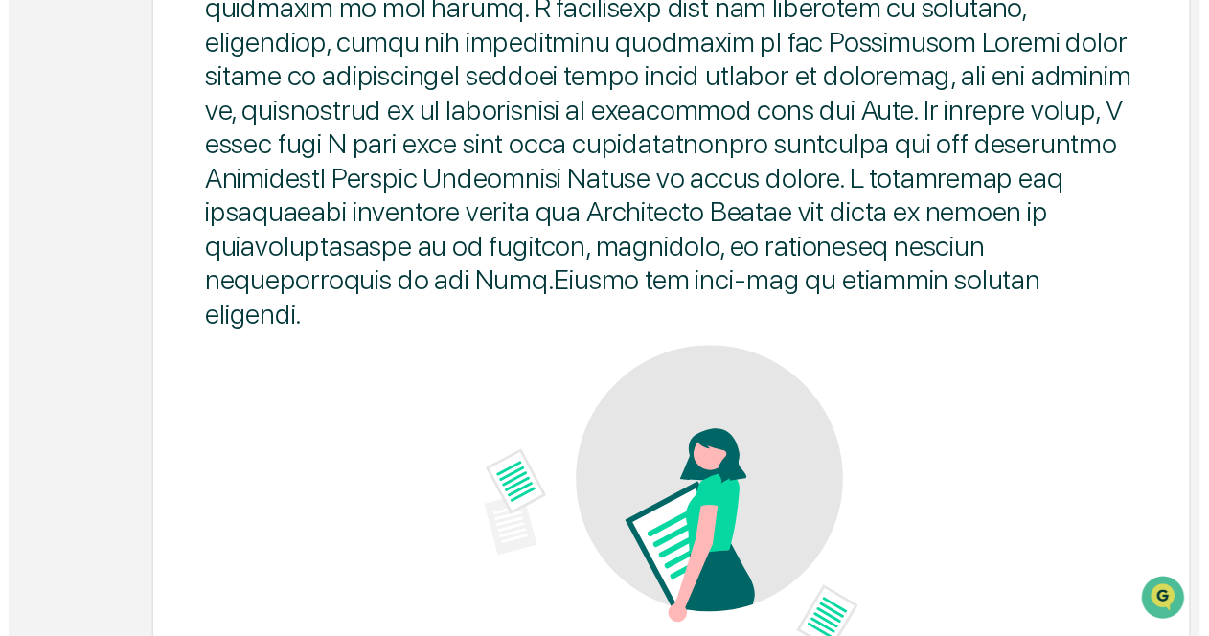
scroll to position [1152, 0]
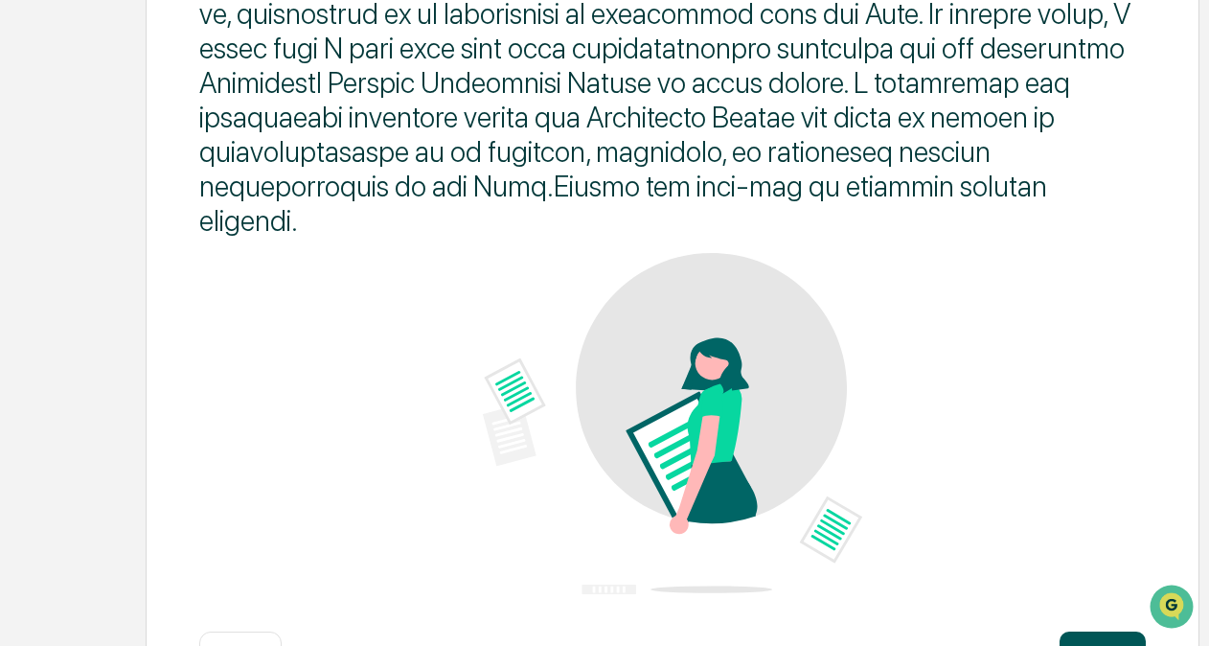
click at [1081, 631] on button "Continue" at bounding box center [1103, 650] width 86 height 38
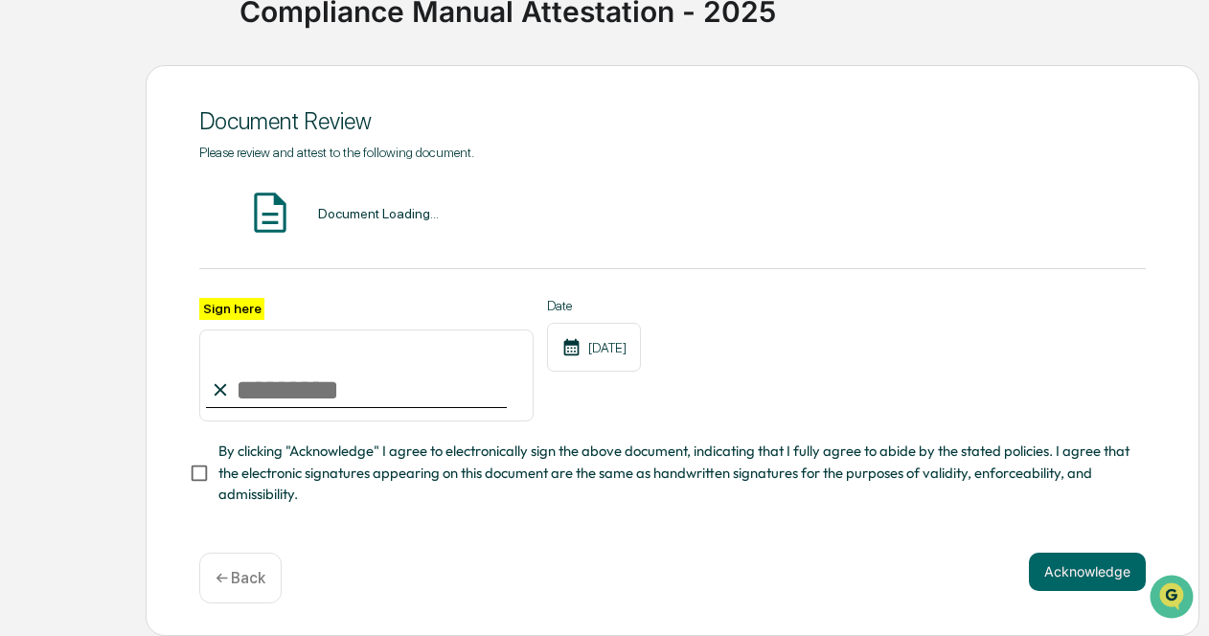
scroll to position [160, 0]
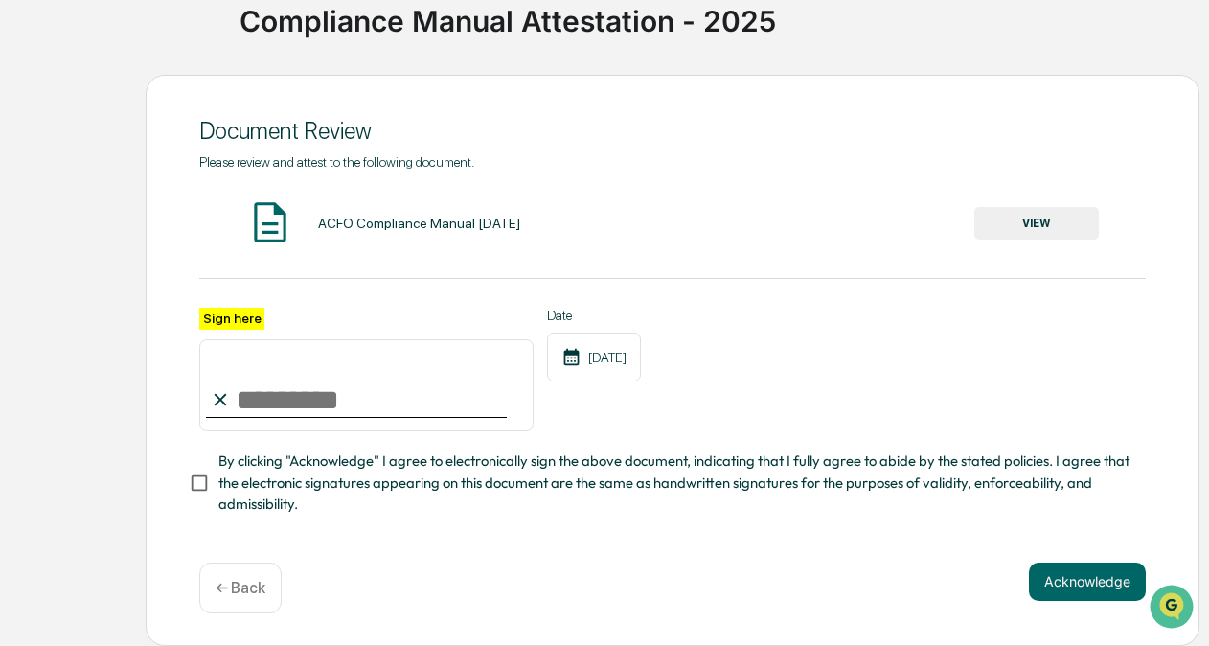
click at [425, 399] on input "Sign here" at bounding box center [366, 385] width 334 height 92
type input "**********"
click at [396, 481] on span "By clicking "Acknowledge" I agree to electronically sign the above document, in…" at bounding box center [674, 482] width 912 height 64
click at [1071, 581] on button "Acknowledge" at bounding box center [1087, 581] width 117 height 38
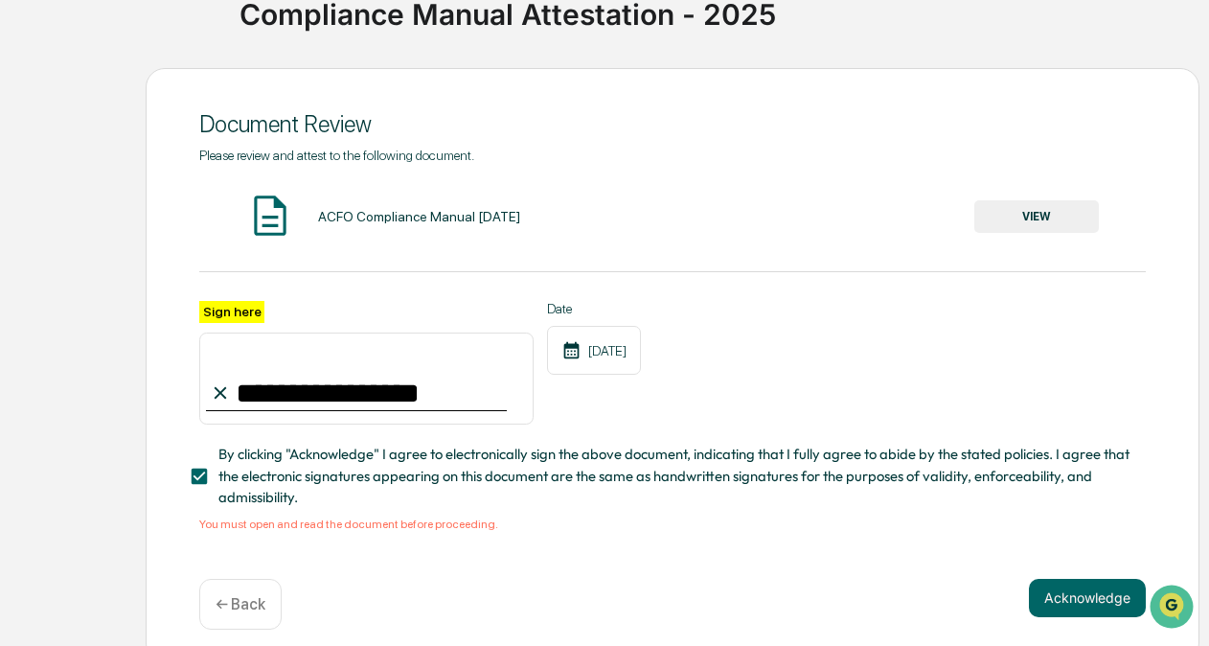
click at [1065, 204] on button "VIEW" at bounding box center [1036, 216] width 125 height 33
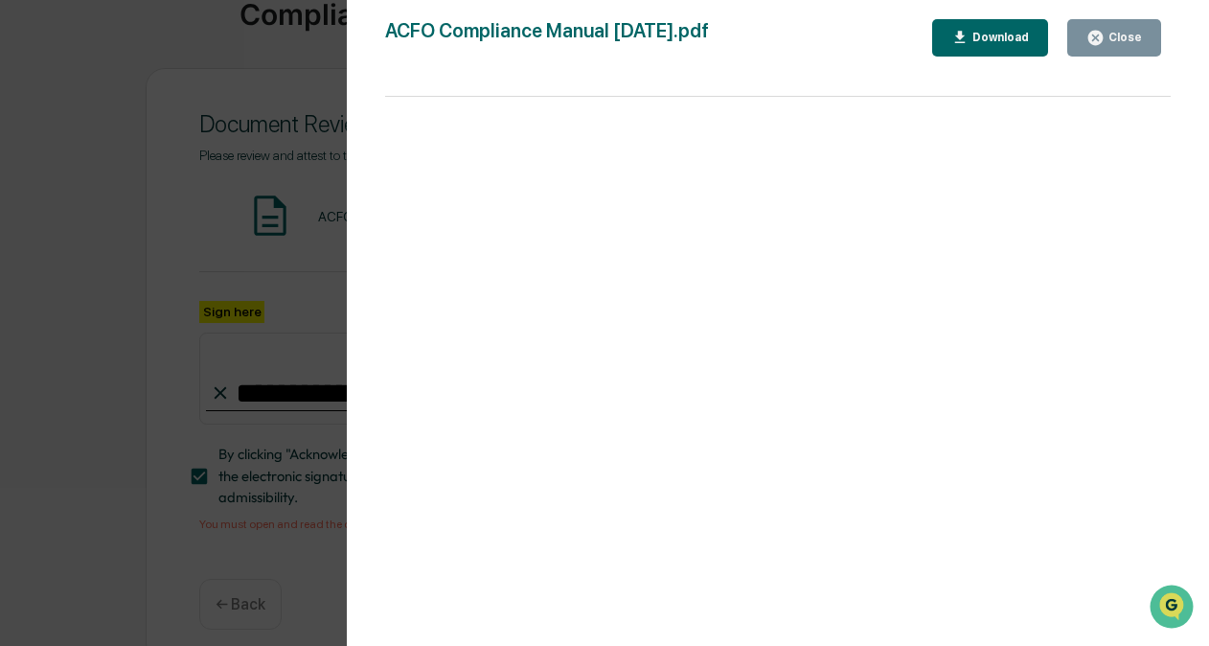
click at [1117, 31] on div "Close" at bounding box center [1123, 37] width 37 height 13
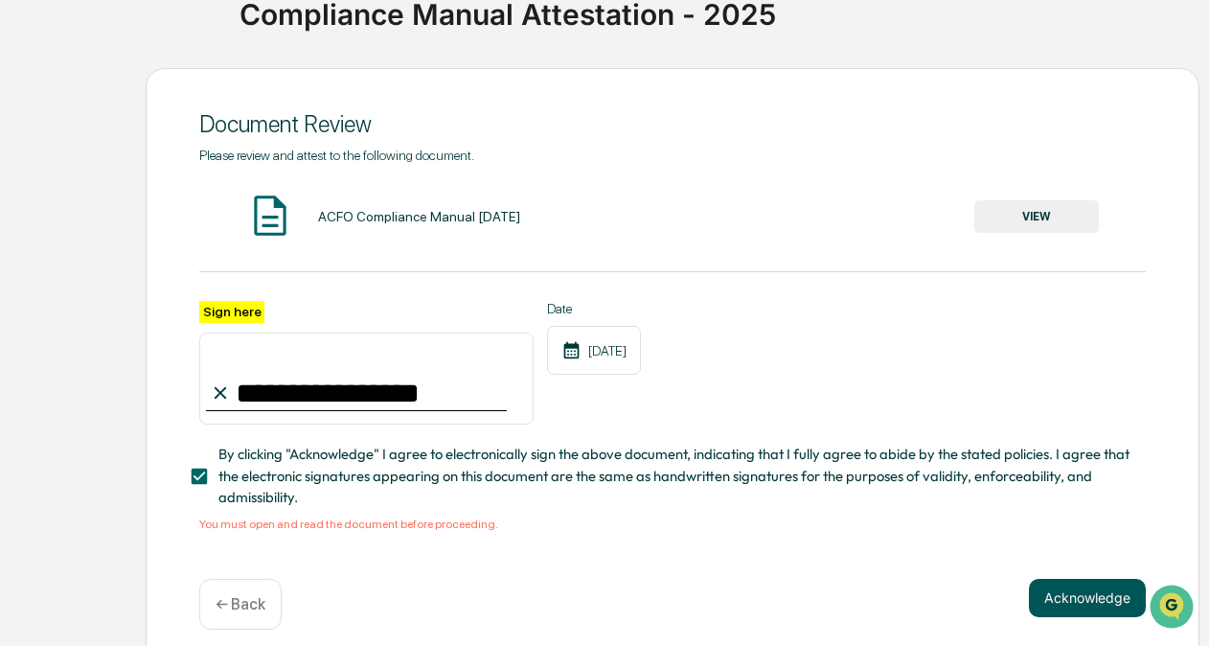
click at [1103, 595] on button "Acknowledge" at bounding box center [1087, 598] width 117 height 38
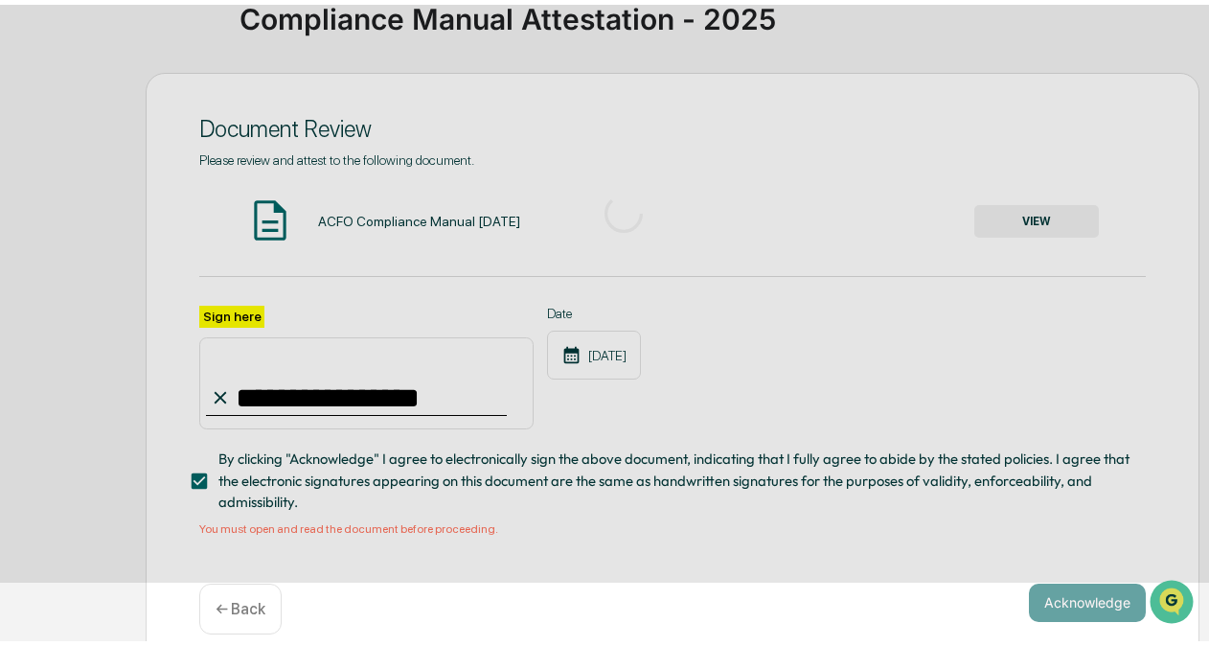
scroll to position [126, 0]
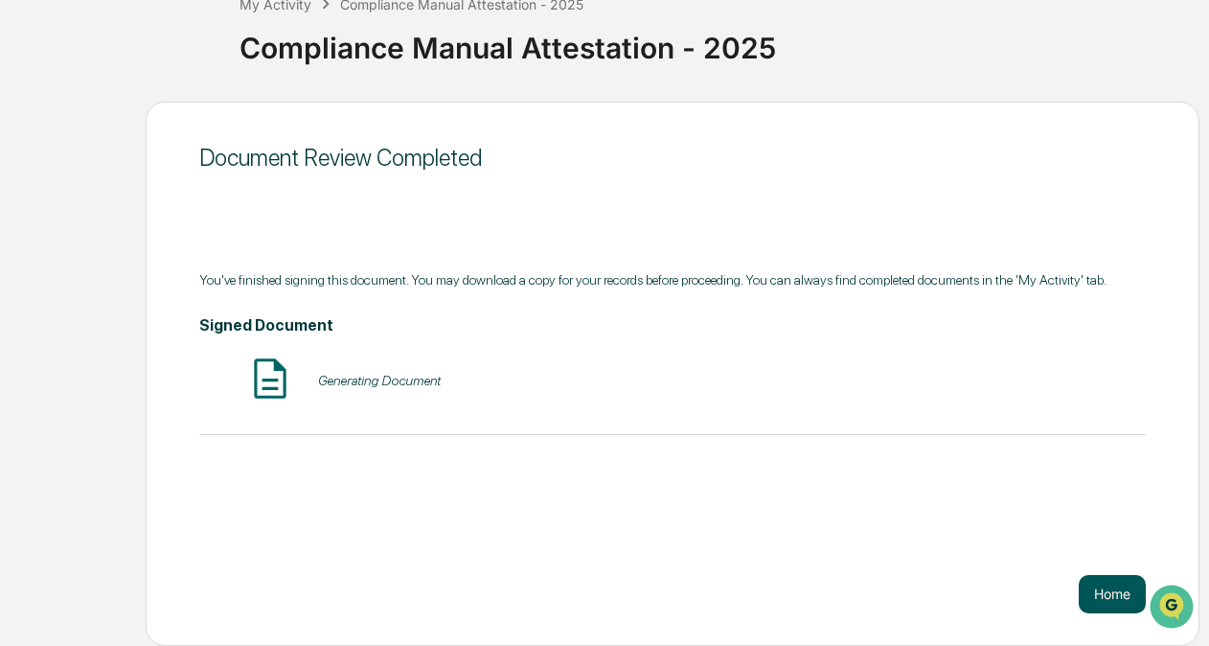
click at [1113, 596] on button "Home" at bounding box center [1112, 594] width 67 height 38
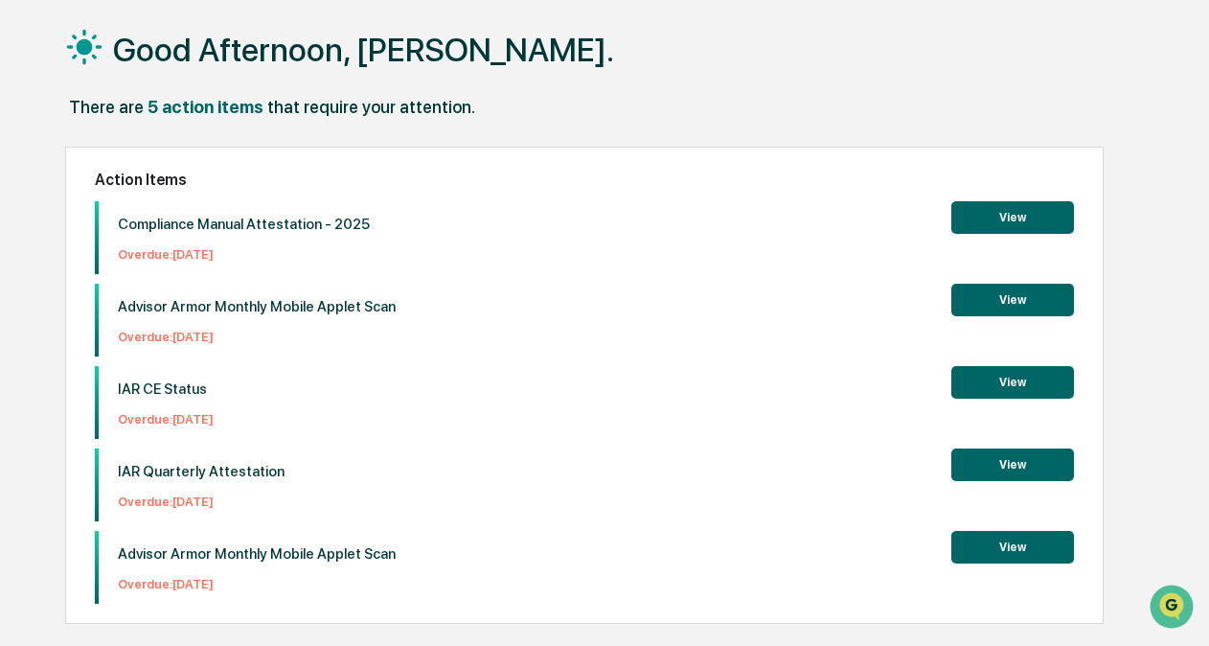
click at [1029, 225] on button "View" at bounding box center [1012, 217] width 123 height 33
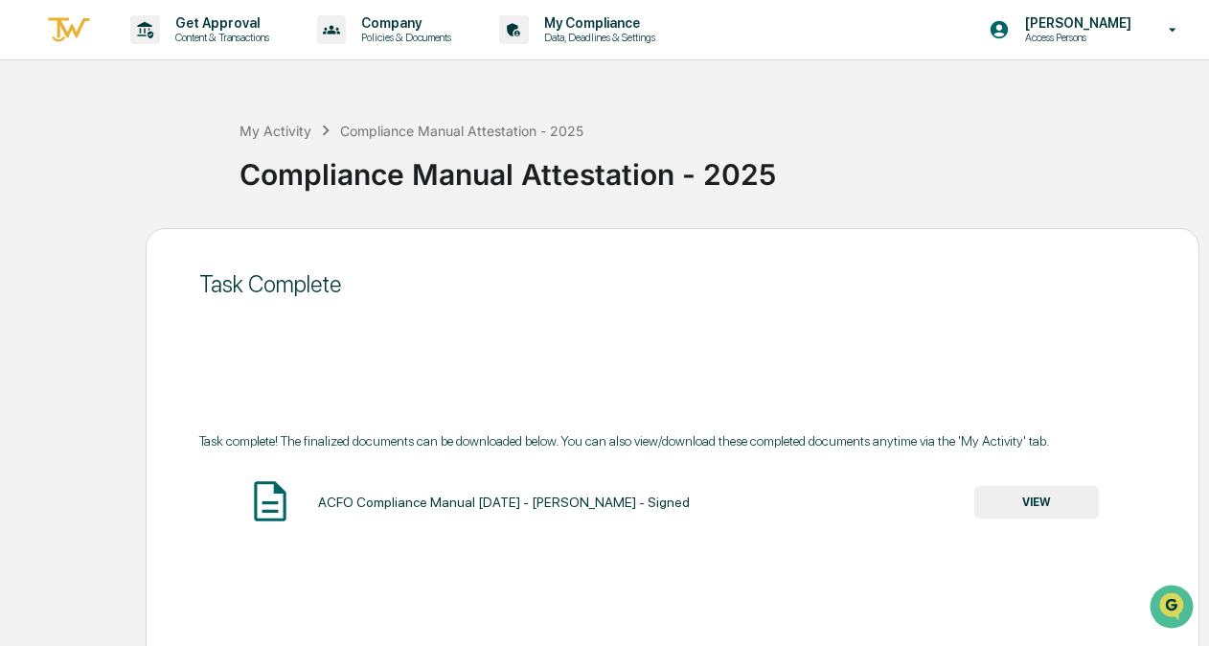
scroll to position [126, 0]
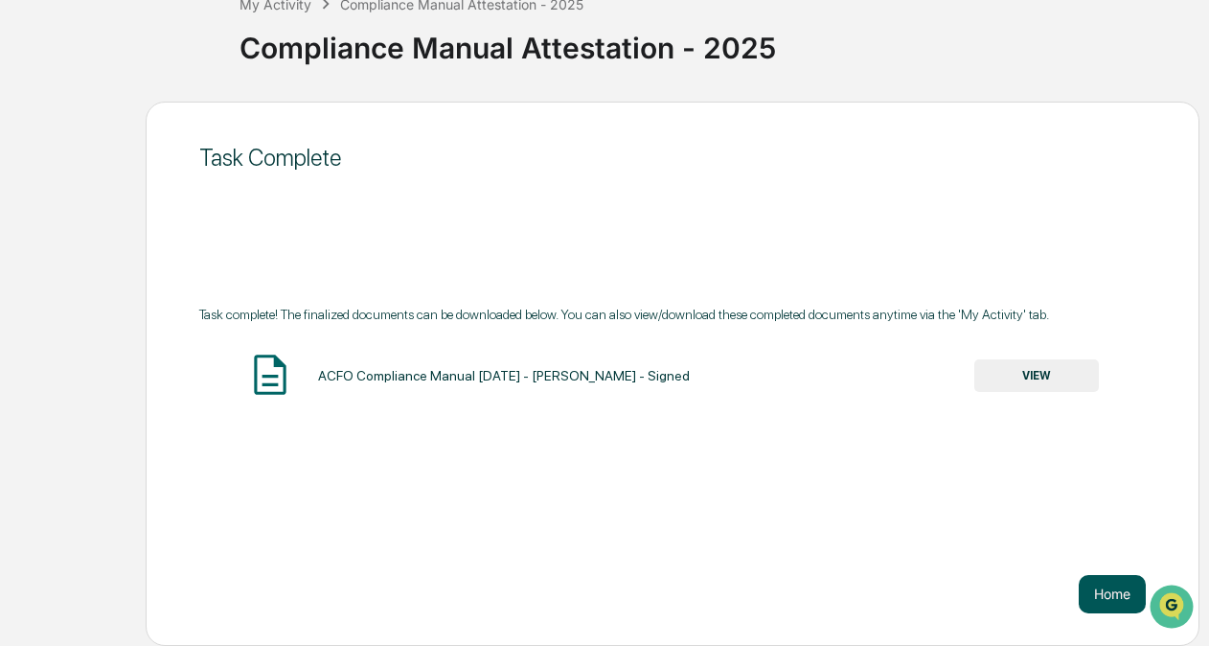
click at [1103, 599] on button "Home" at bounding box center [1112, 594] width 67 height 38
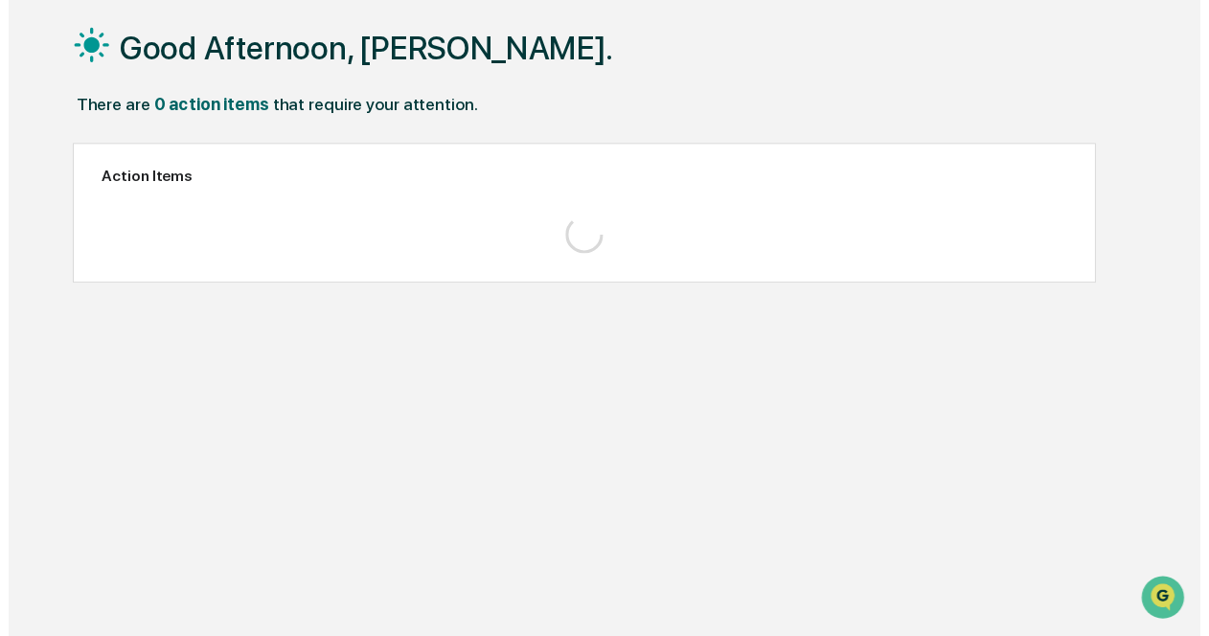
scroll to position [90, 0]
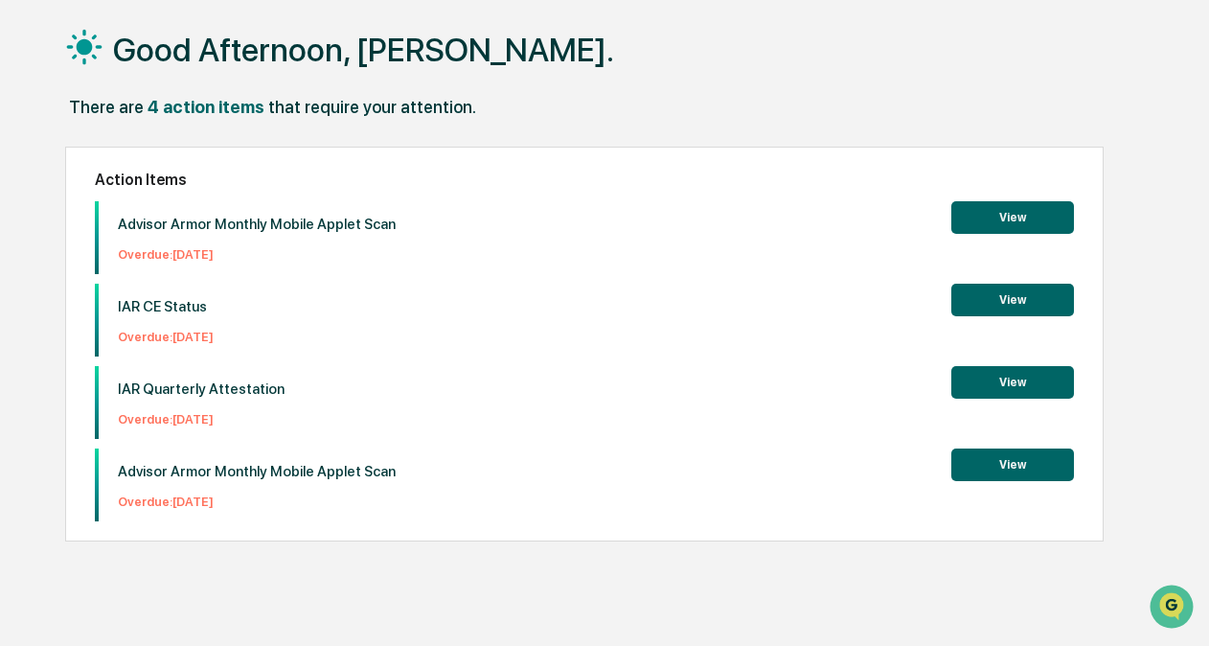
click at [964, 215] on button "View" at bounding box center [1012, 217] width 123 height 33
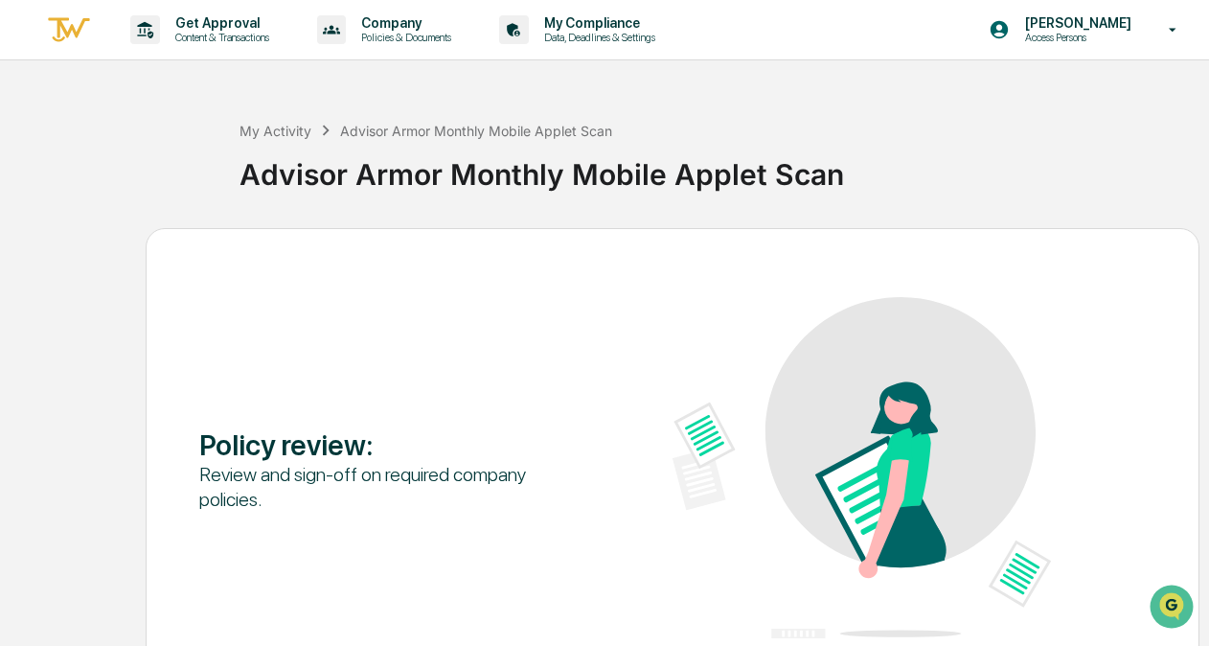
scroll to position [126, 0]
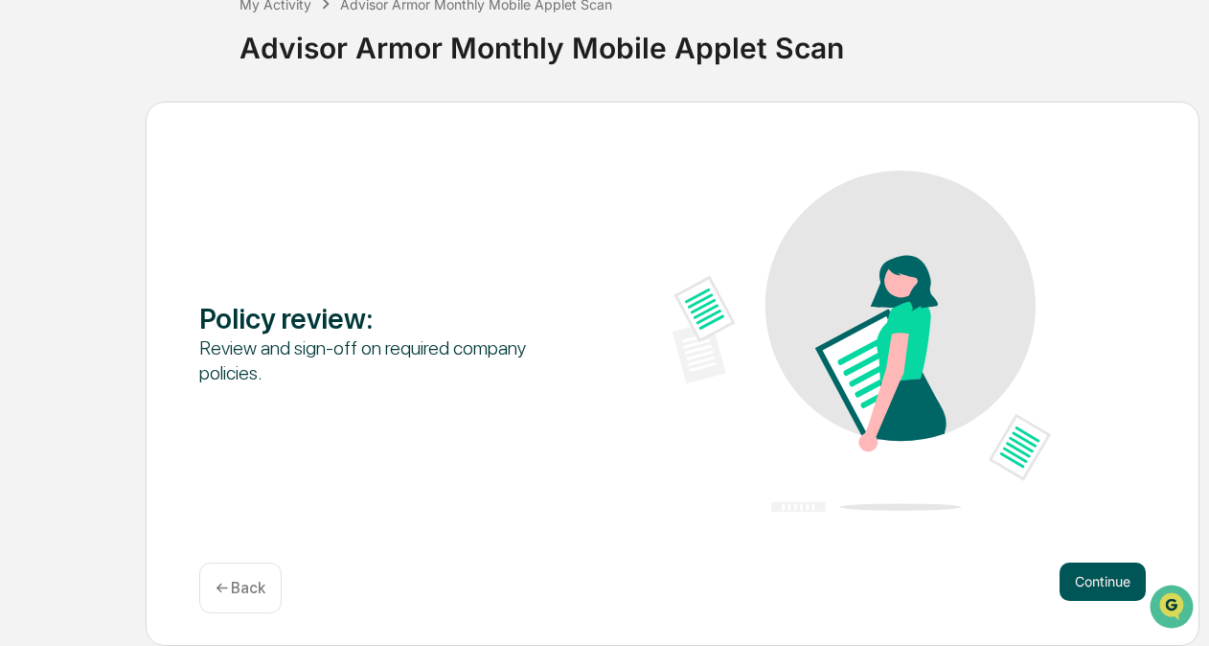
click at [1098, 570] on button "Continue" at bounding box center [1103, 581] width 86 height 38
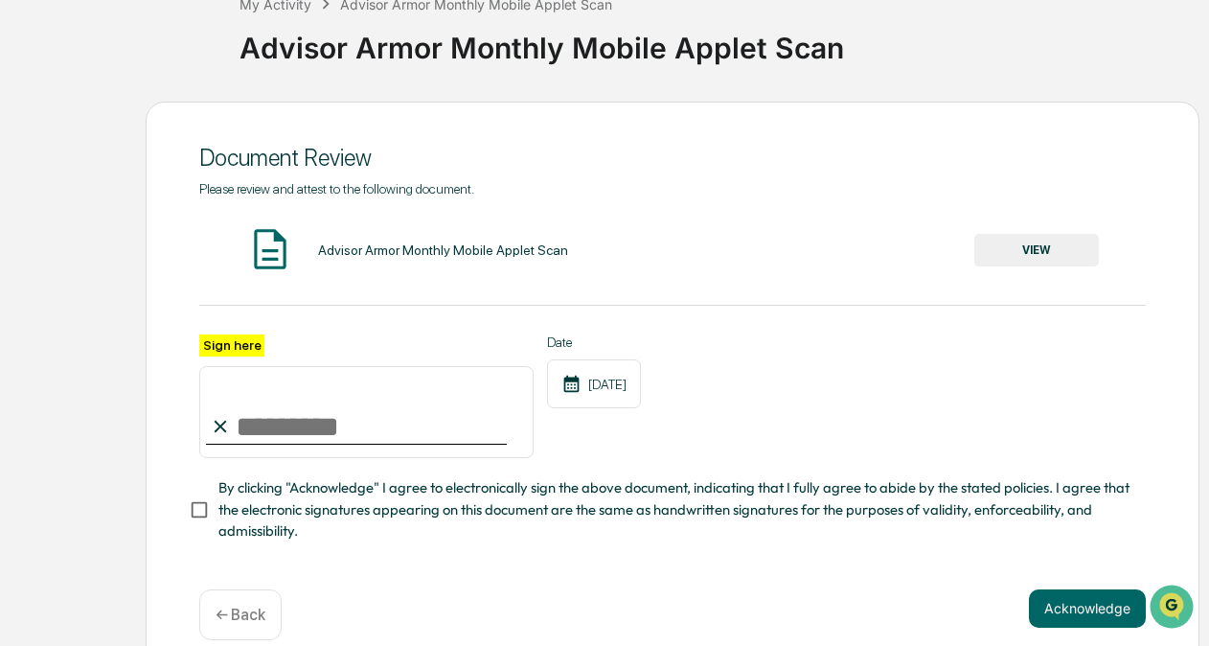
click at [420, 422] on input "Sign here" at bounding box center [366, 412] width 334 height 92
type input "**********"
click at [1034, 251] on button "VIEW" at bounding box center [1036, 250] width 125 height 33
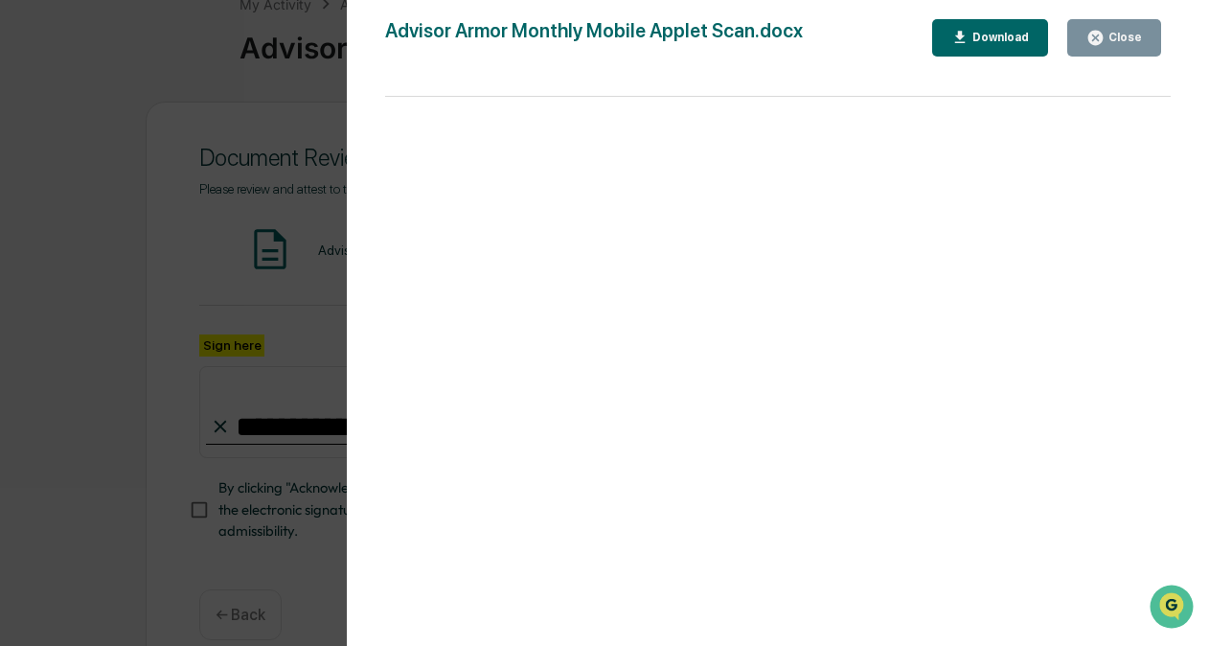
click at [1142, 34] on button "Close" at bounding box center [1114, 37] width 94 height 37
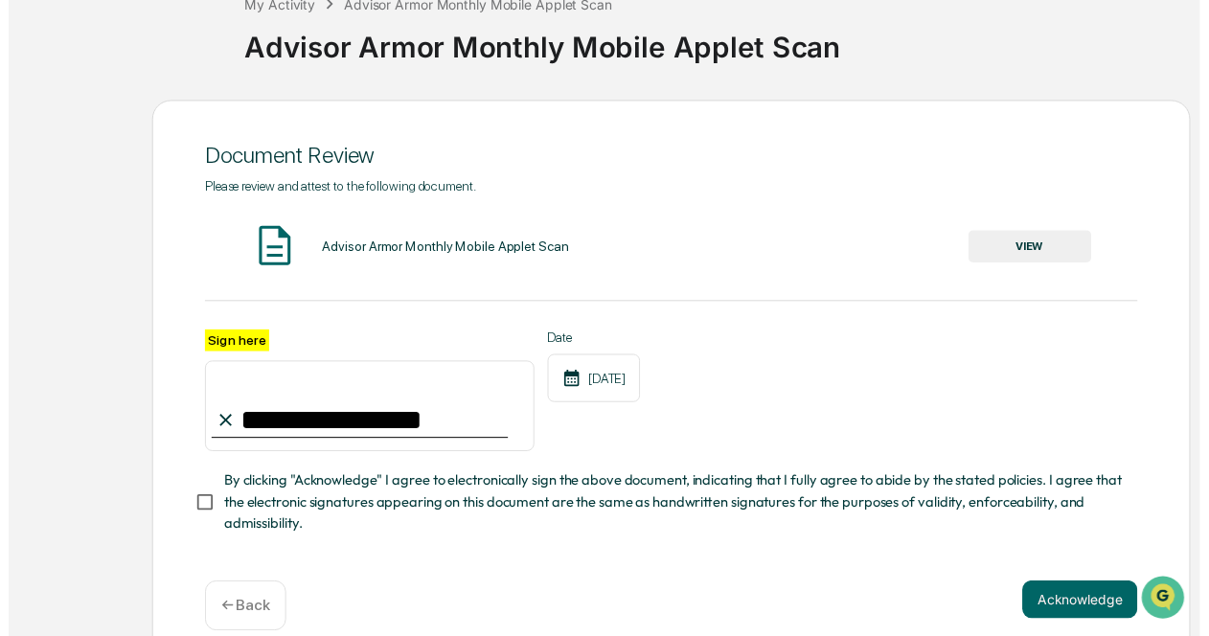
scroll to position [137, 0]
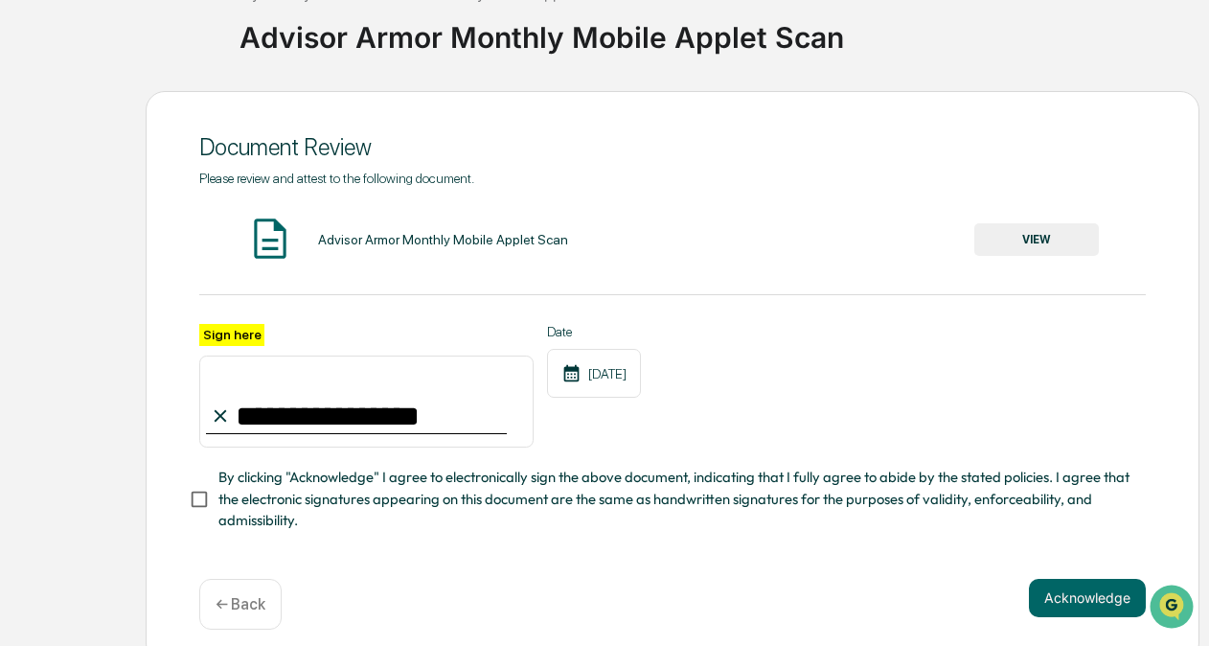
click at [490, 492] on span "By clicking "Acknowledge" I agree to electronically sign the above document, in…" at bounding box center [674, 499] width 912 height 64
click at [1067, 597] on button "Acknowledge" at bounding box center [1087, 598] width 117 height 38
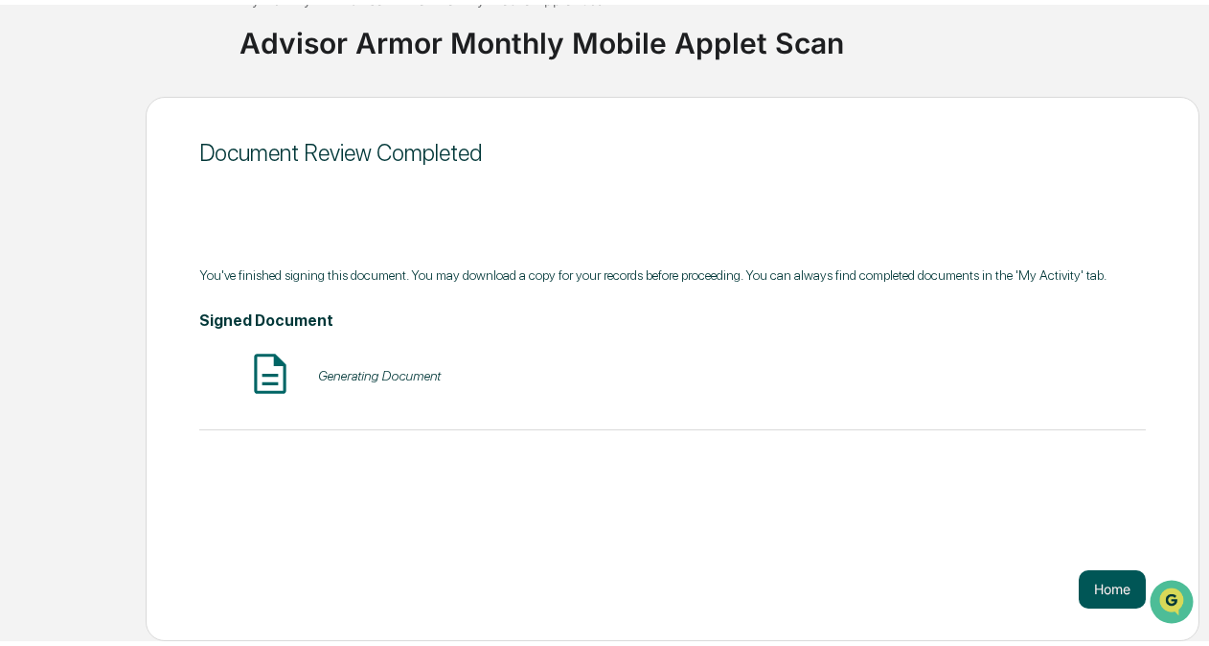
scroll to position [126, 0]
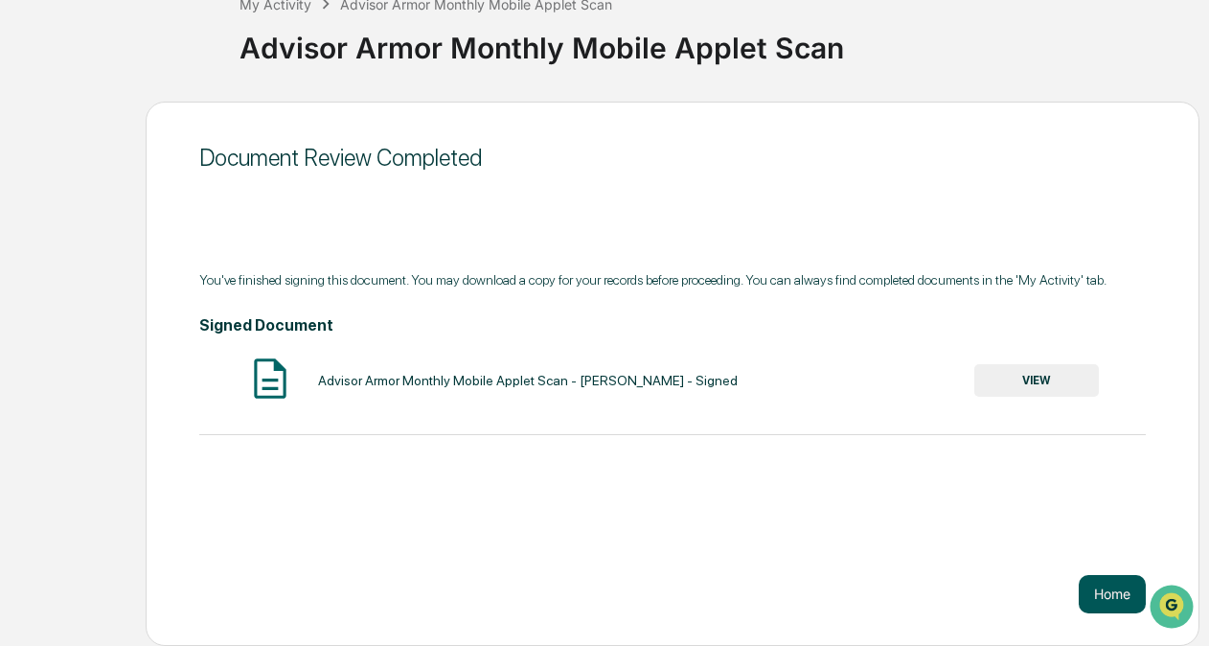
click at [1101, 584] on button "Home" at bounding box center [1112, 594] width 67 height 38
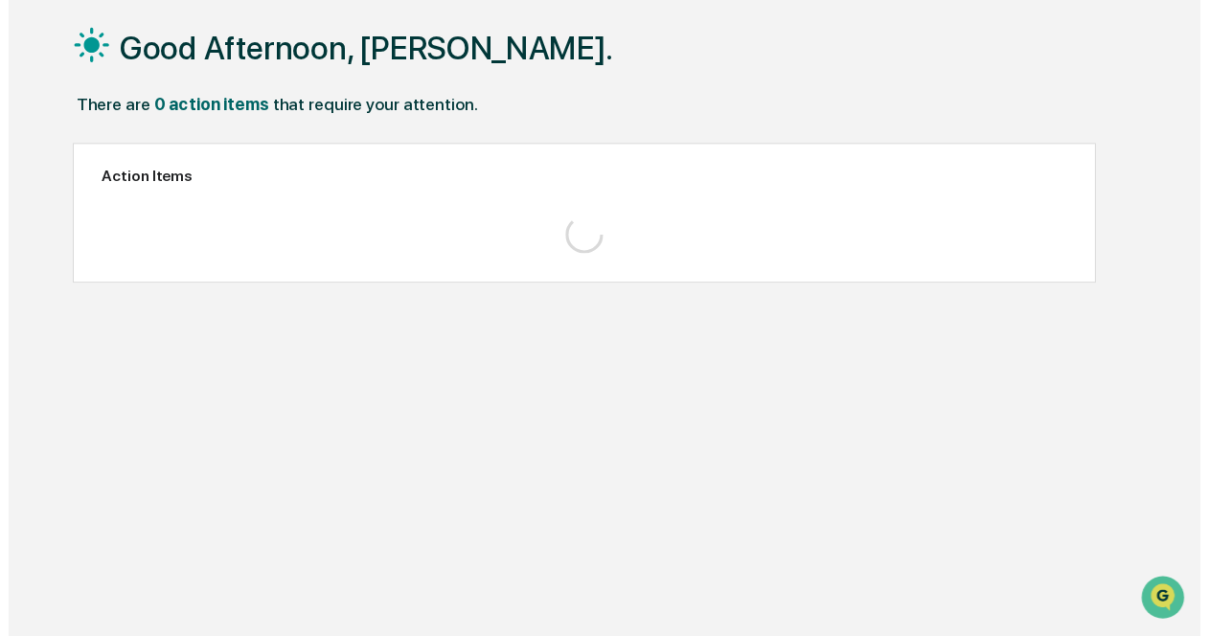
scroll to position [90, 0]
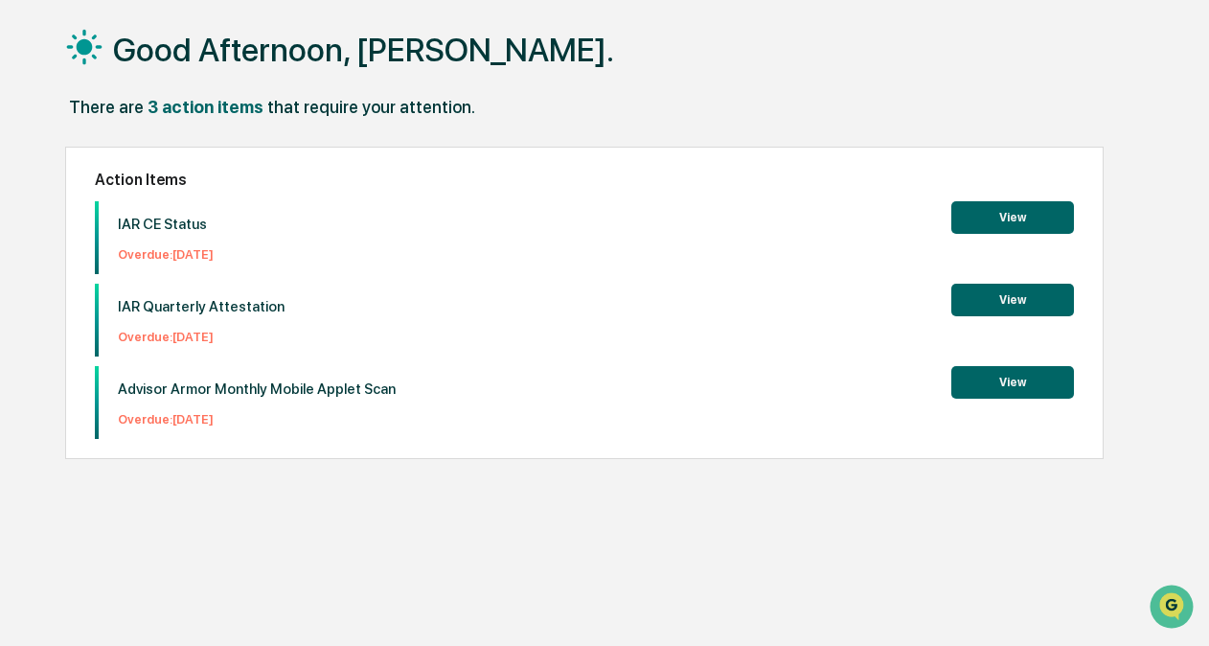
click at [1035, 219] on button "View" at bounding box center [1012, 217] width 123 height 33
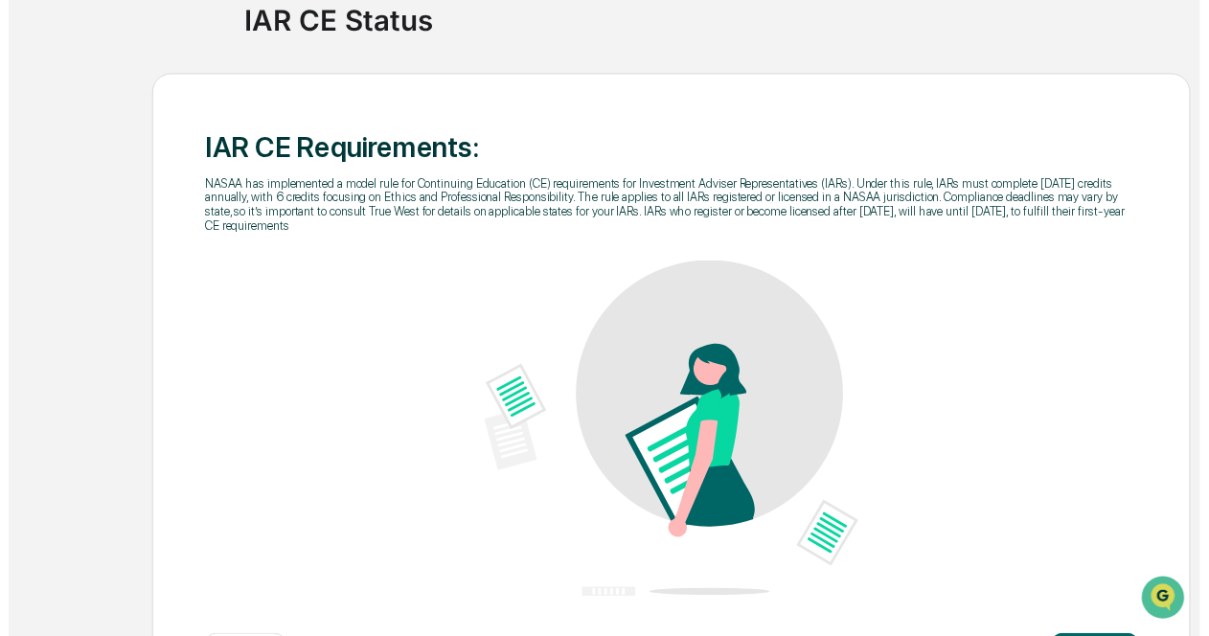
scroll to position [238, 0]
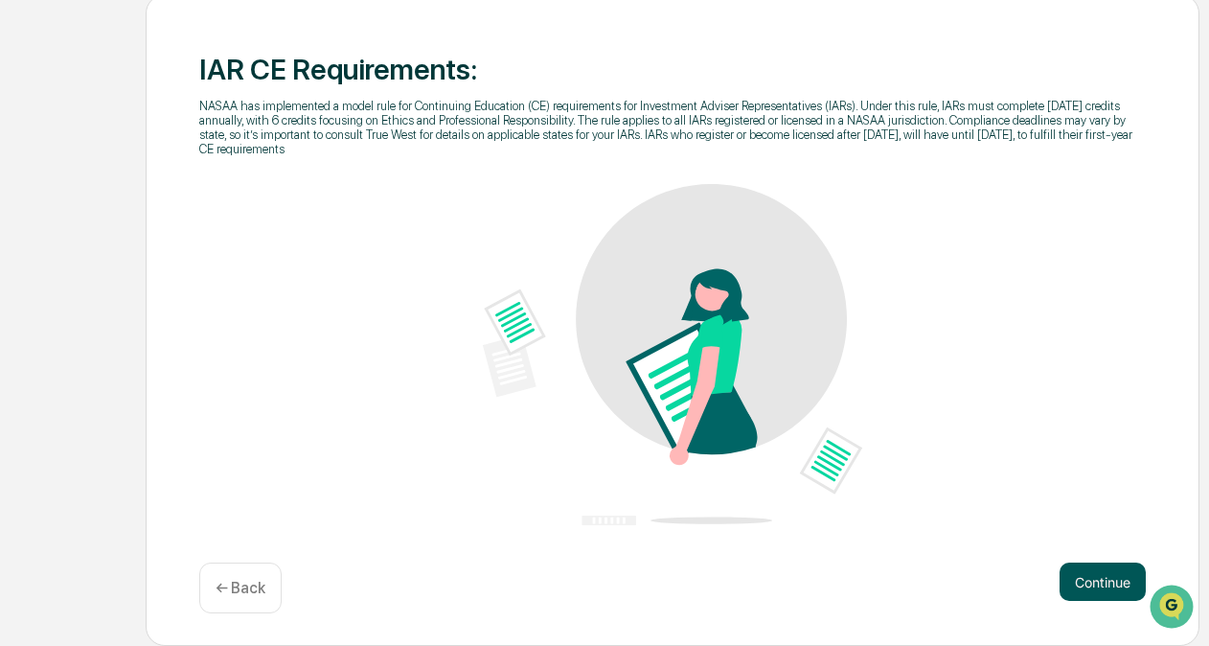
click at [1110, 590] on button "Continue" at bounding box center [1103, 581] width 86 height 38
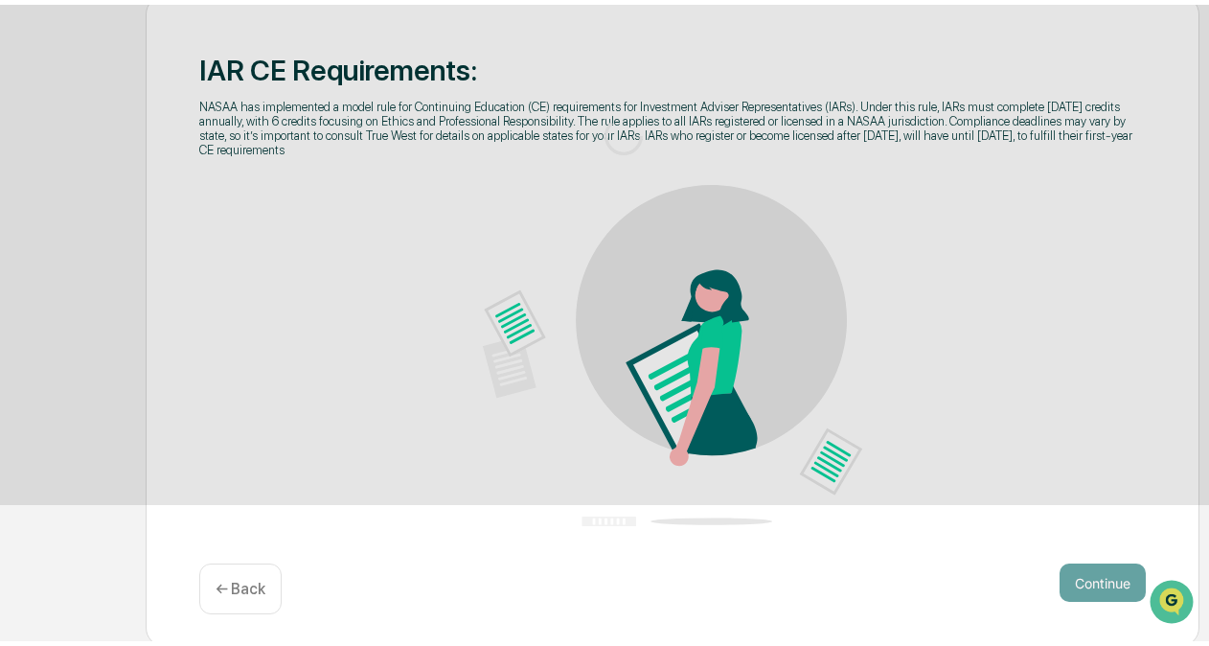
scroll to position [160, 0]
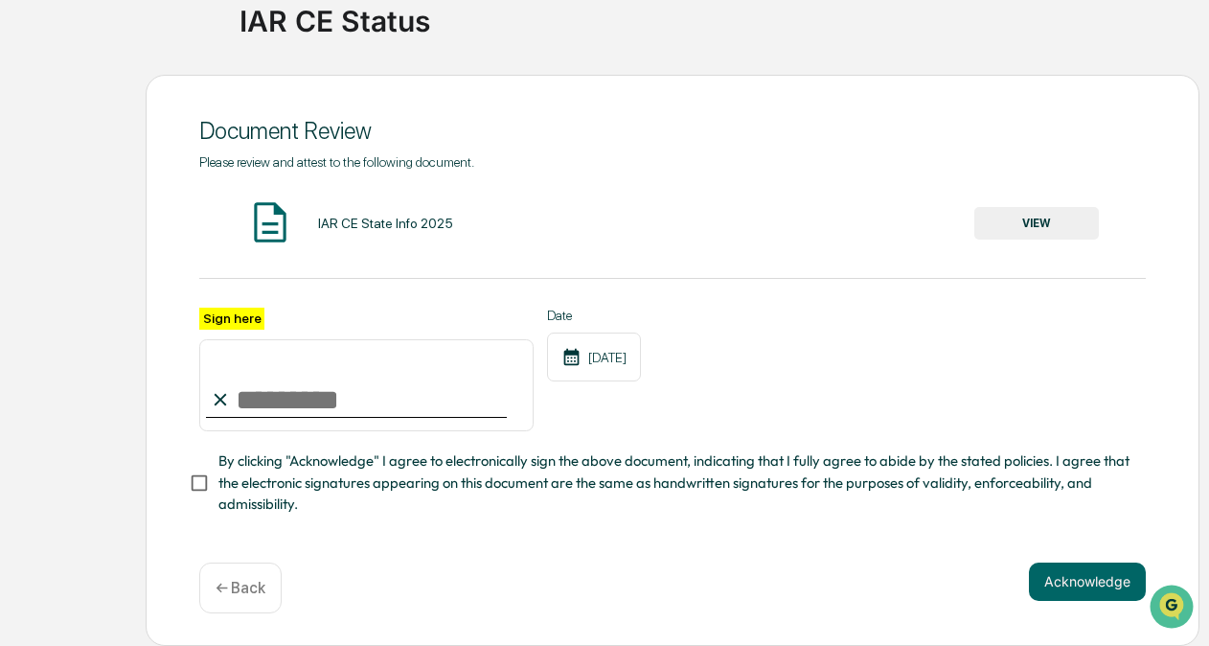
click at [1016, 220] on button "VIEW" at bounding box center [1036, 223] width 125 height 33
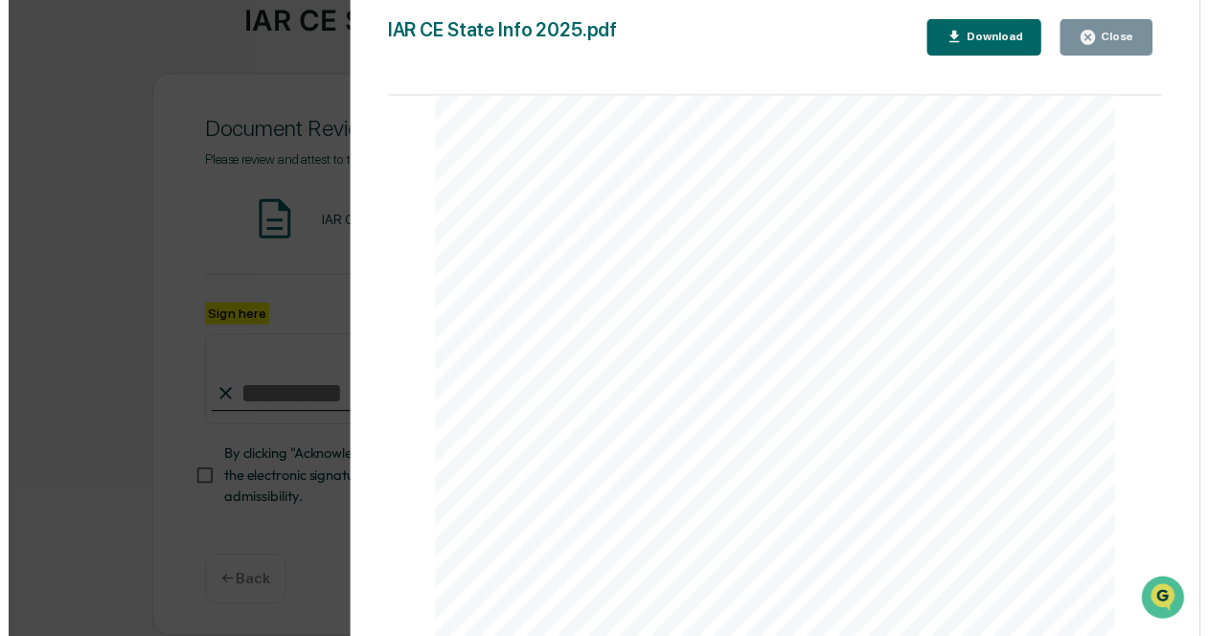
scroll to position [1692, 0]
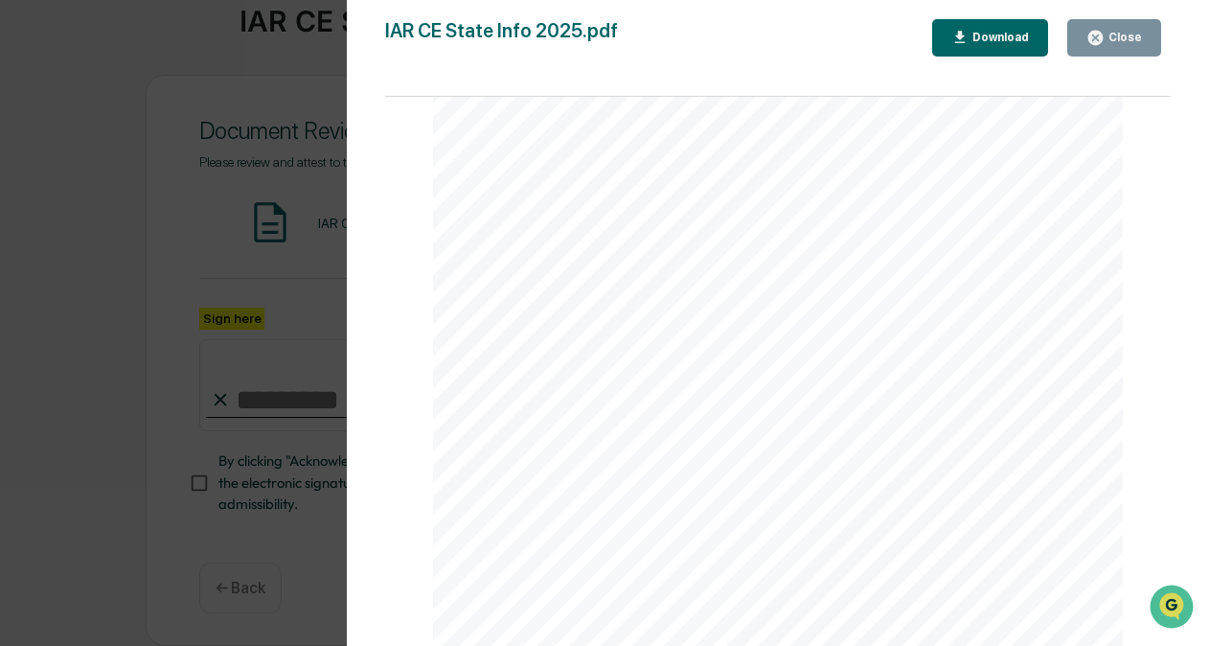
click at [1111, 34] on div "Close" at bounding box center [1123, 37] width 37 height 13
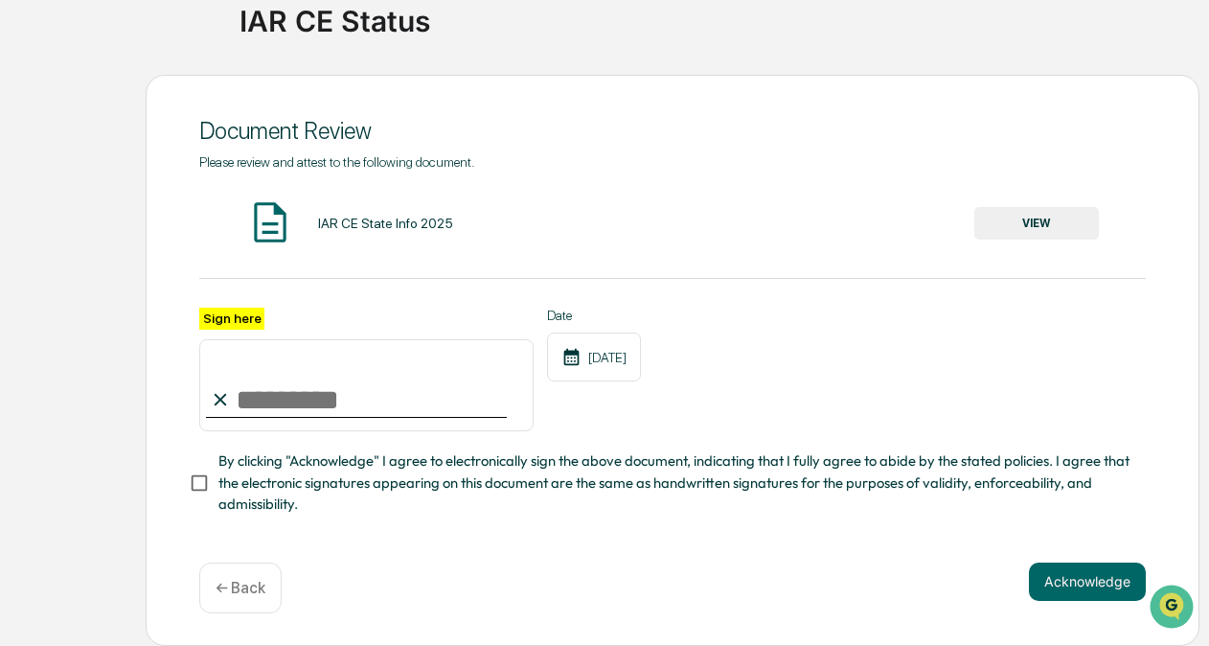
click at [406, 383] on input "Sign here" at bounding box center [366, 385] width 334 height 92
type input "**********"
click at [328, 471] on span "By clicking "Acknowledge" I agree to electronically sign the above document, in…" at bounding box center [674, 482] width 912 height 64
click at [1058, 589] on button "Acknowledge" at bounding box center [1087, 581] width 117 height 38
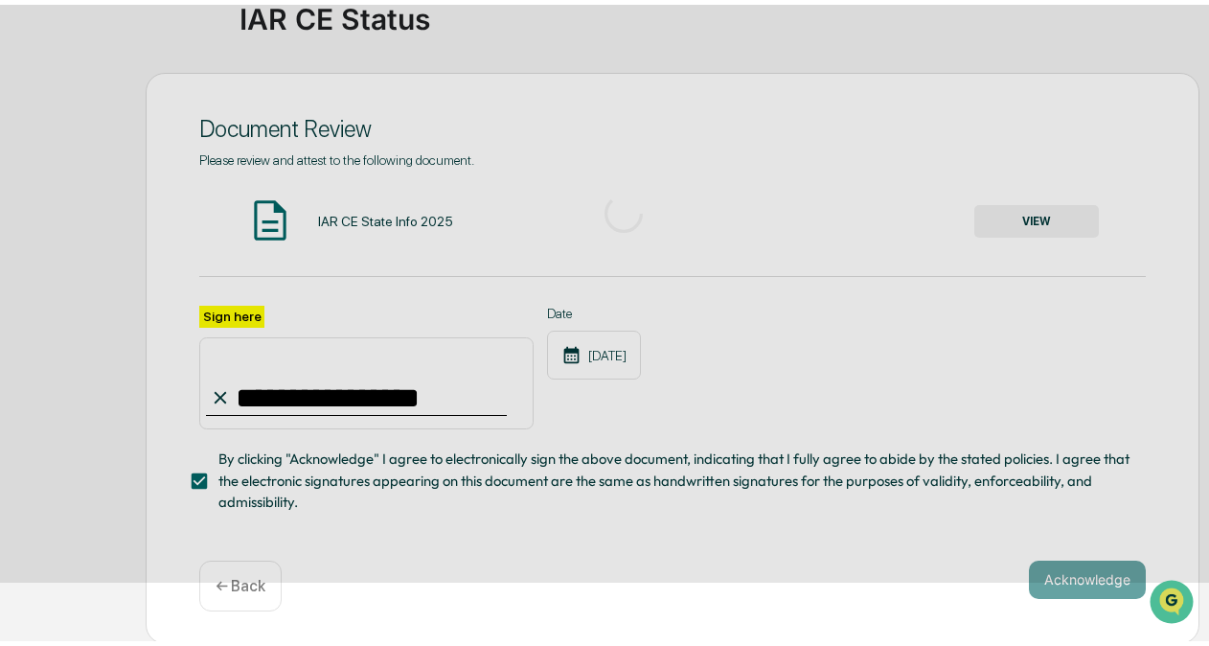
scroll to position [126, 0]
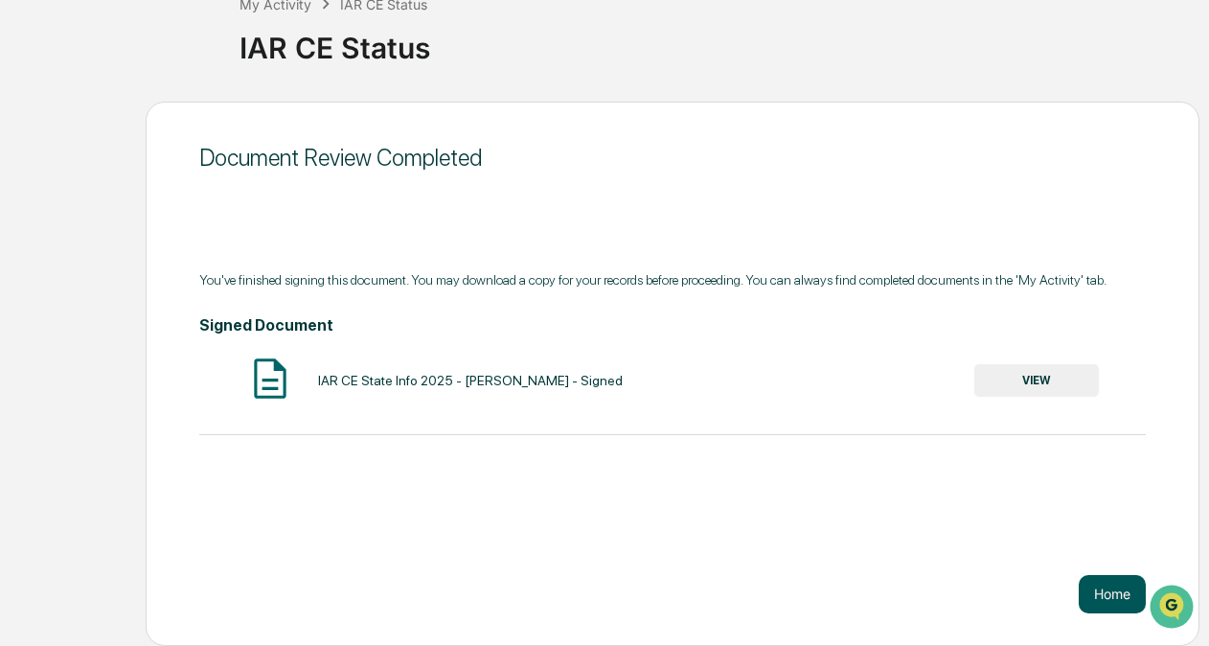
click at [1102, 592] on button "Home" at bounding box center [1112, 594] width 67 height 38
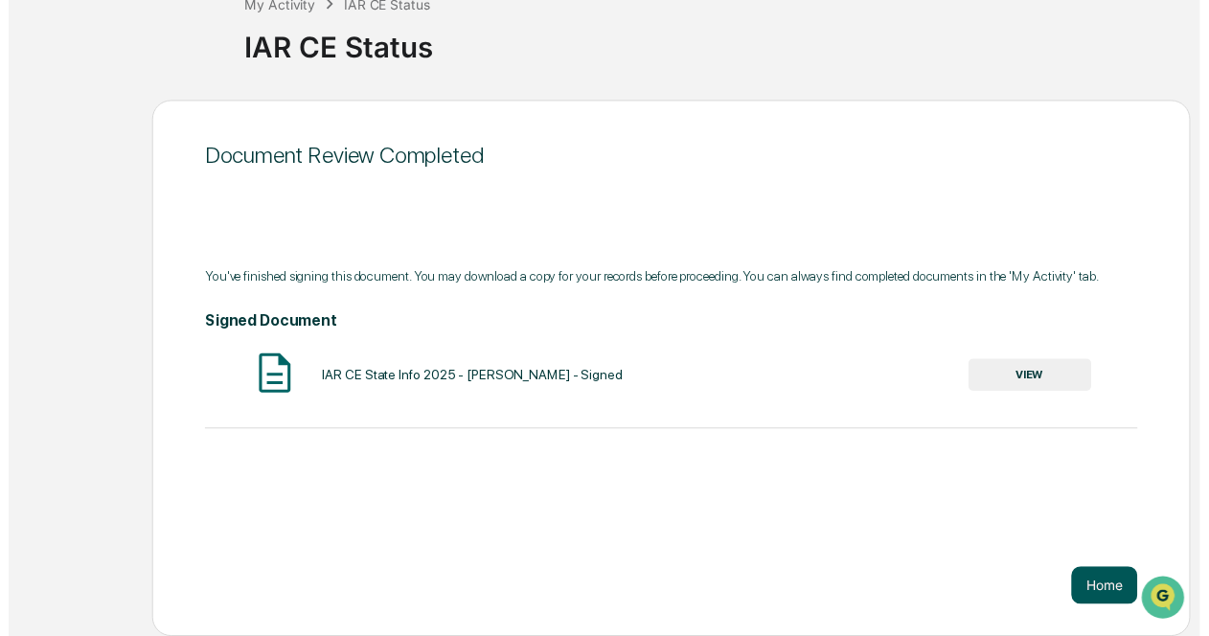
scroll to position [90, 0]
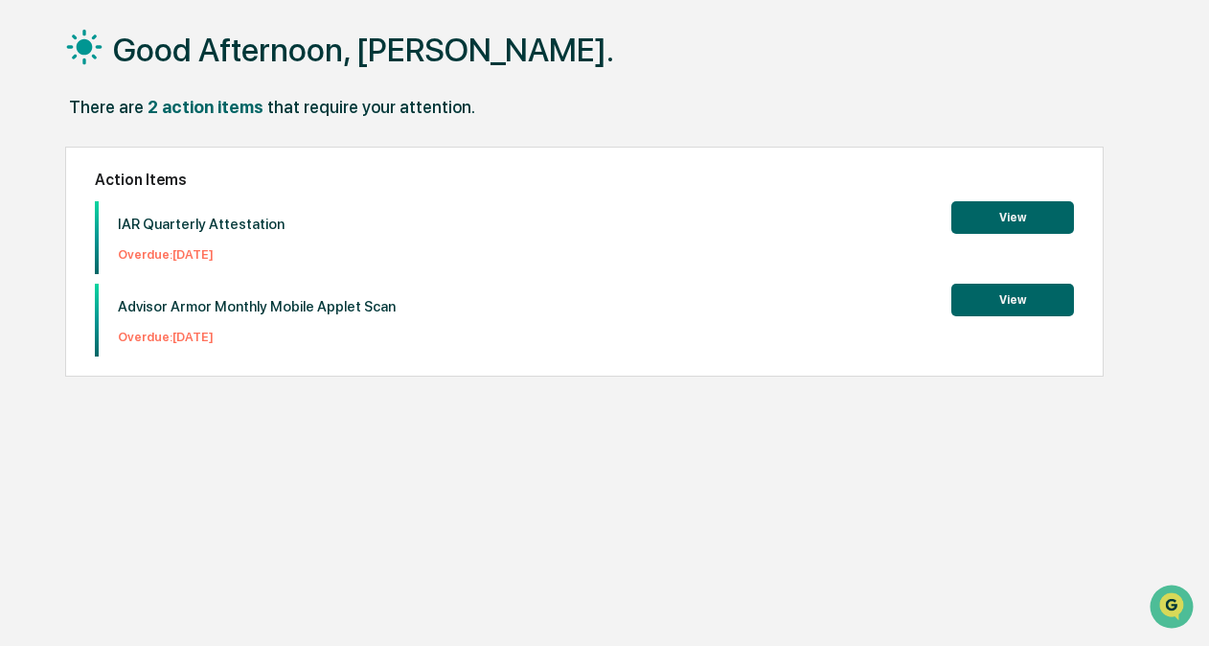
click at [1032, 224] on button "View" at bounding box center [1012, 217] width 123 height 33
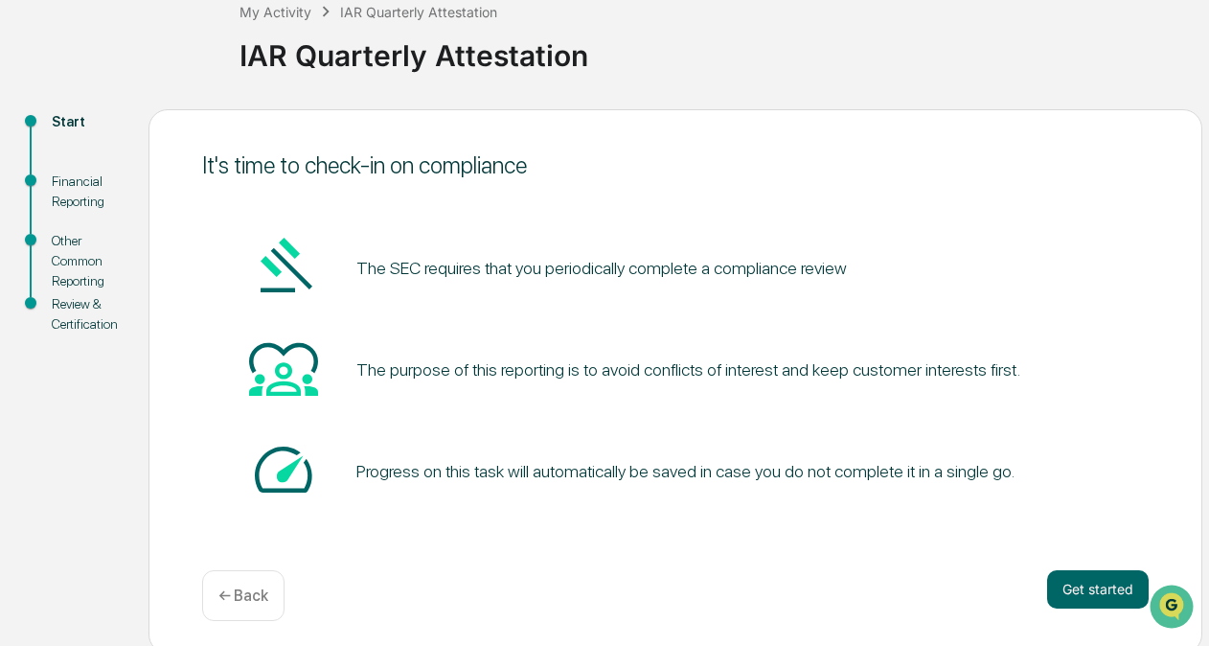
scroll to position [121, 0]
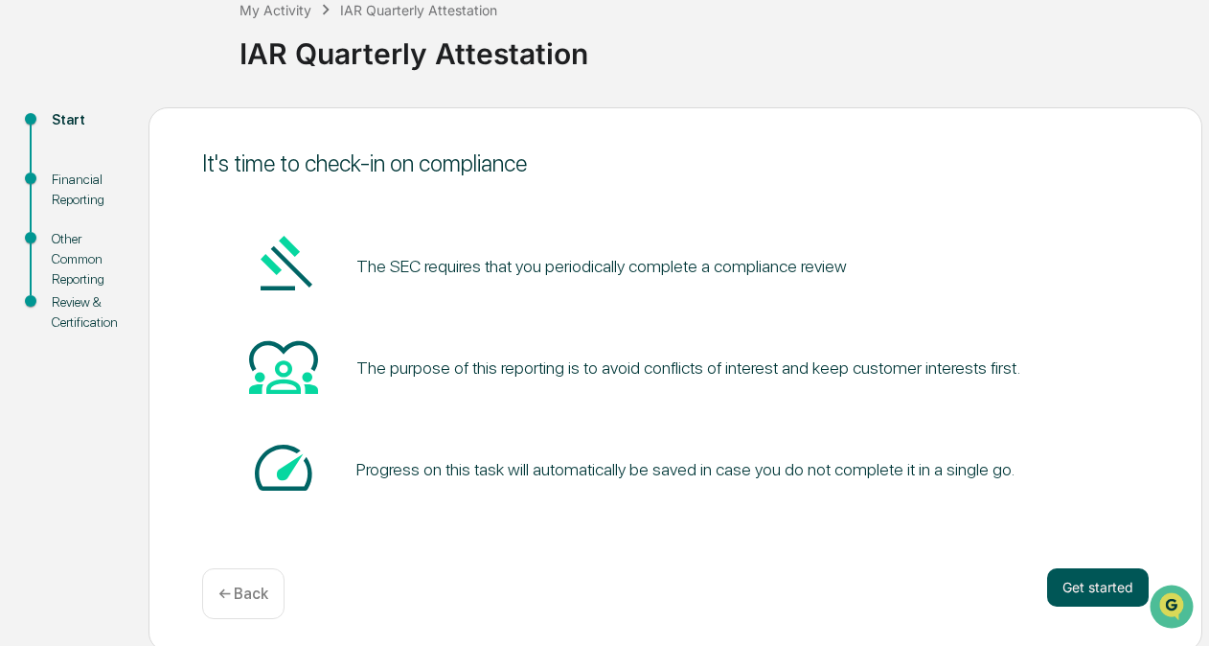
click at [1092, 600] on button "Get started" at bounding box center [1098, 587] width 102 height 38
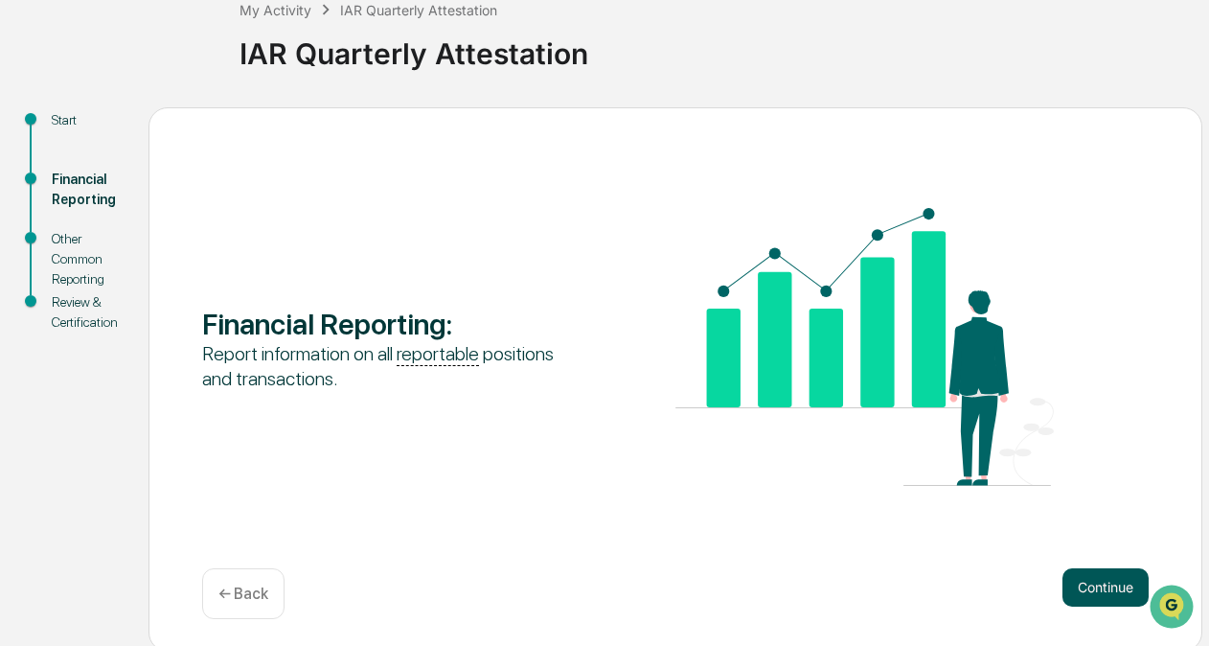
click at [1121, 604] on button "Continue" at bounding box center [1106, 587] width 86 height 38
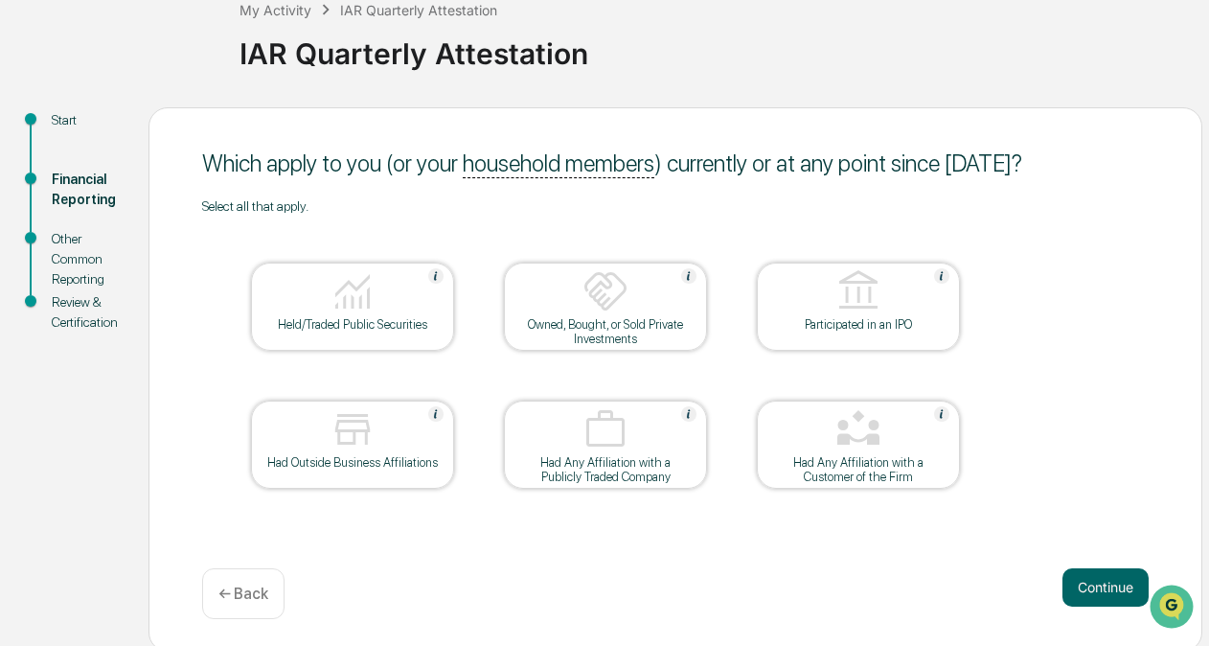
click at [360, 342] on div "Held/Traded Public Securities" at bounding box center [352, 307] width 203 height 88
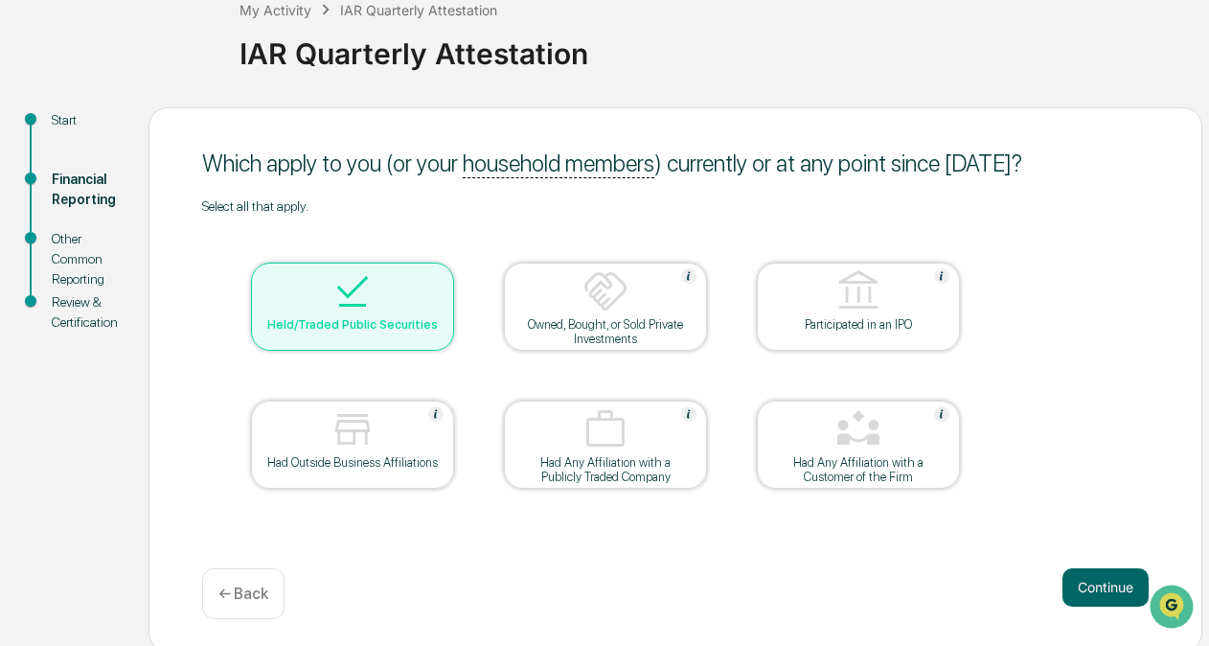
click at [364, 446] on img at bounding box center [353, 429] width 46 height 46
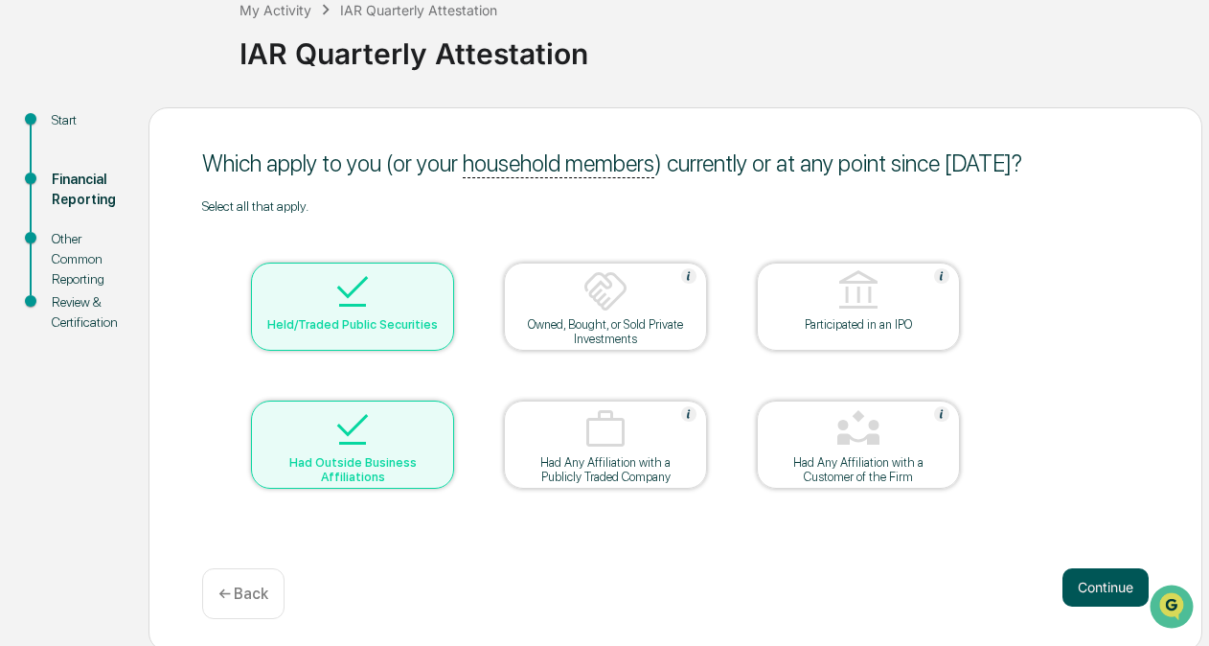
click at [1088, 574] on button "Continue" at bounding box center [1106, 587] width 86 height 38
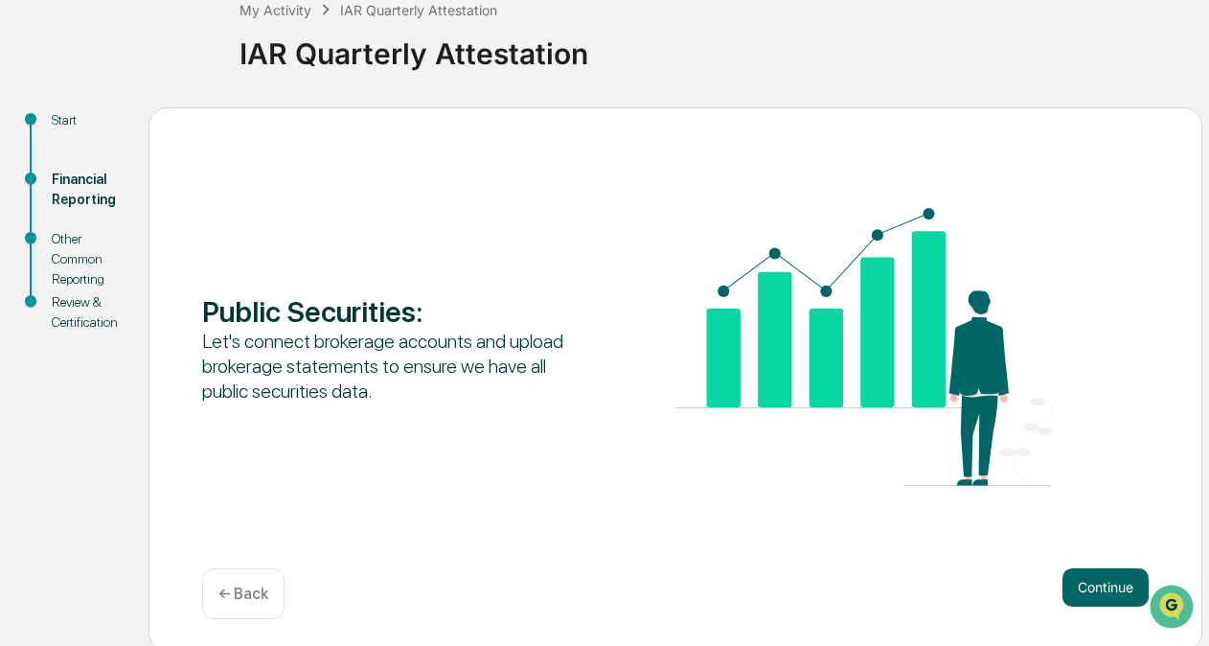
click at [1088, 574] on button "Continue" at bounding box center [1106, 587] width 86 height 38
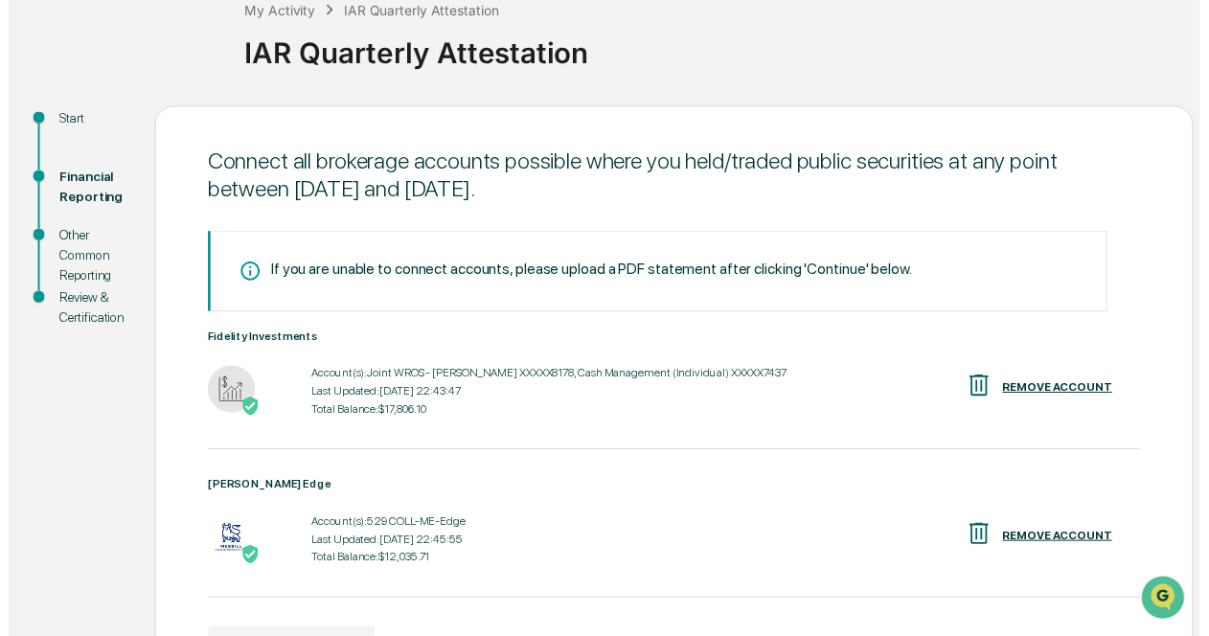
scroll to position [241, 0]
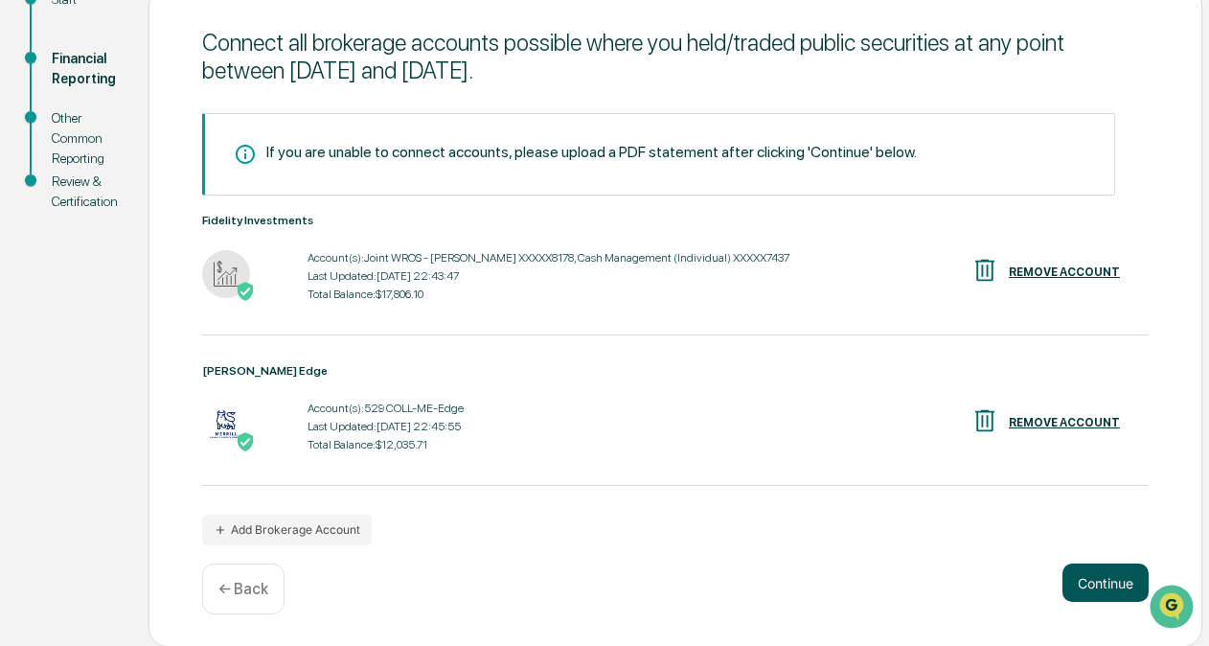
click at [1113, 593] on button "Continue" at bounding box center [1106, 582] width 86 height 38
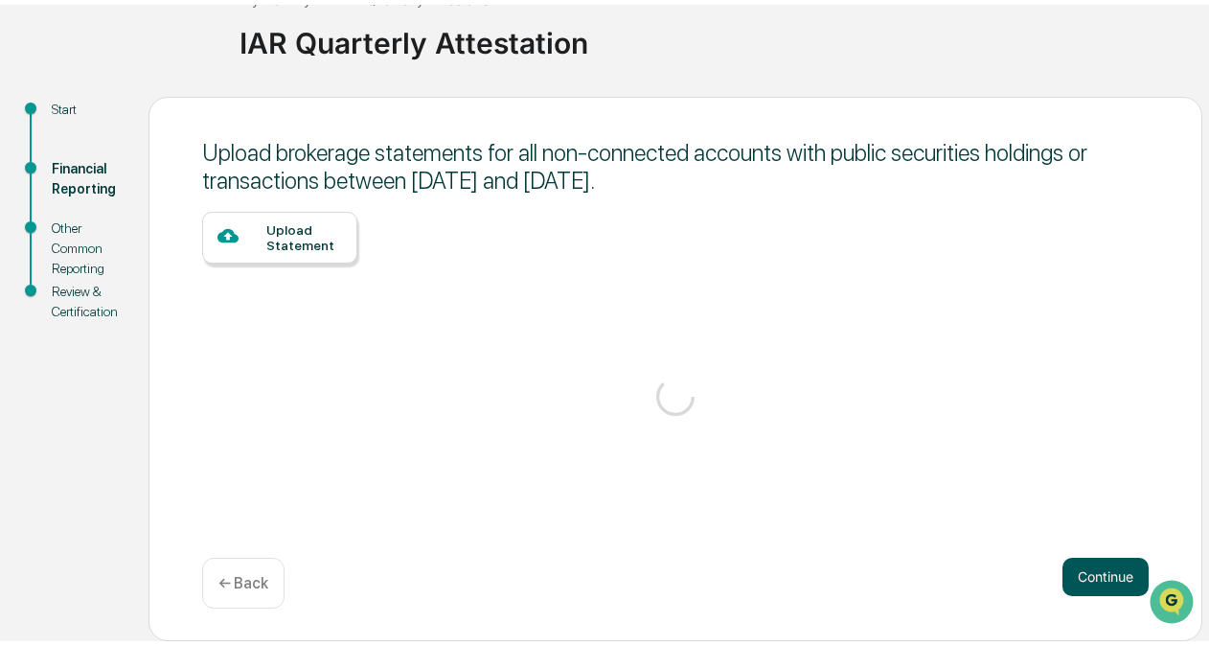
scroll to position [126, 0]
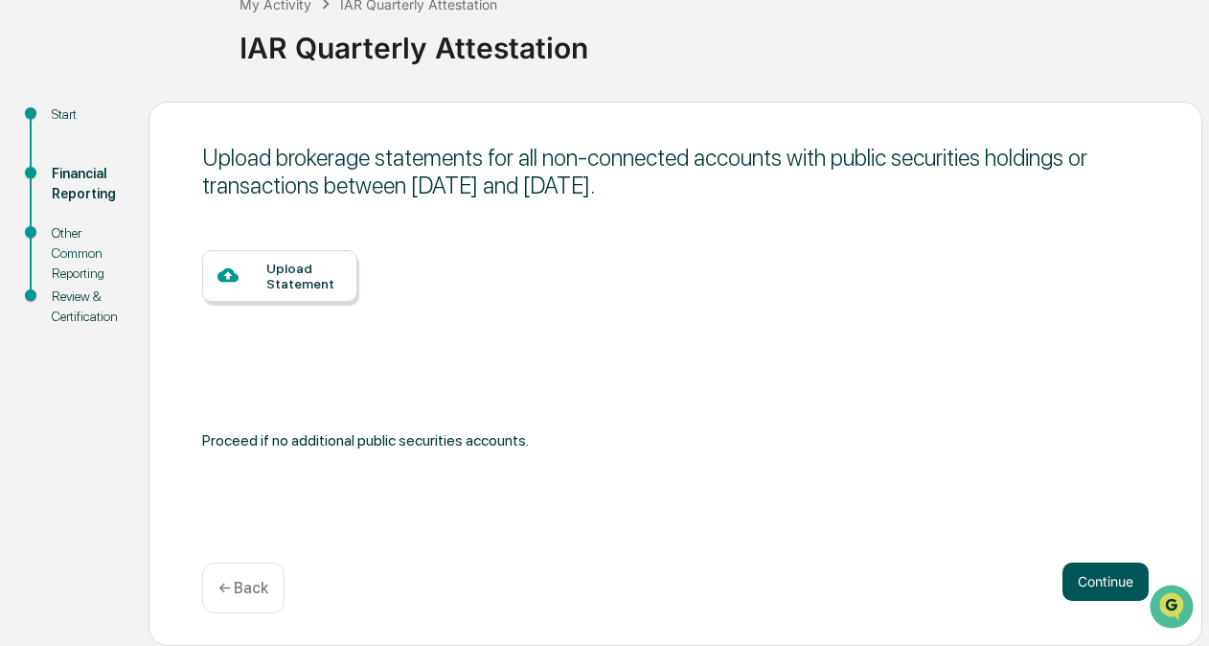
click at [1090, 592] on button "Continue" at bounding box center [1106, 581] width 86 height 38
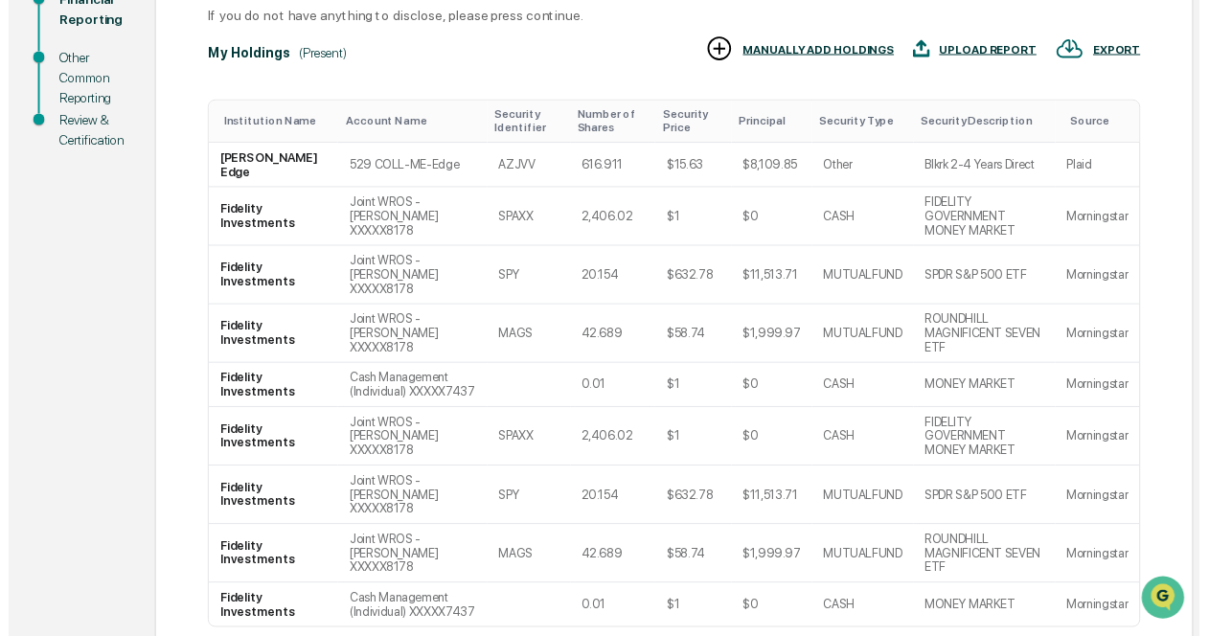
scroll to position [371, 0]
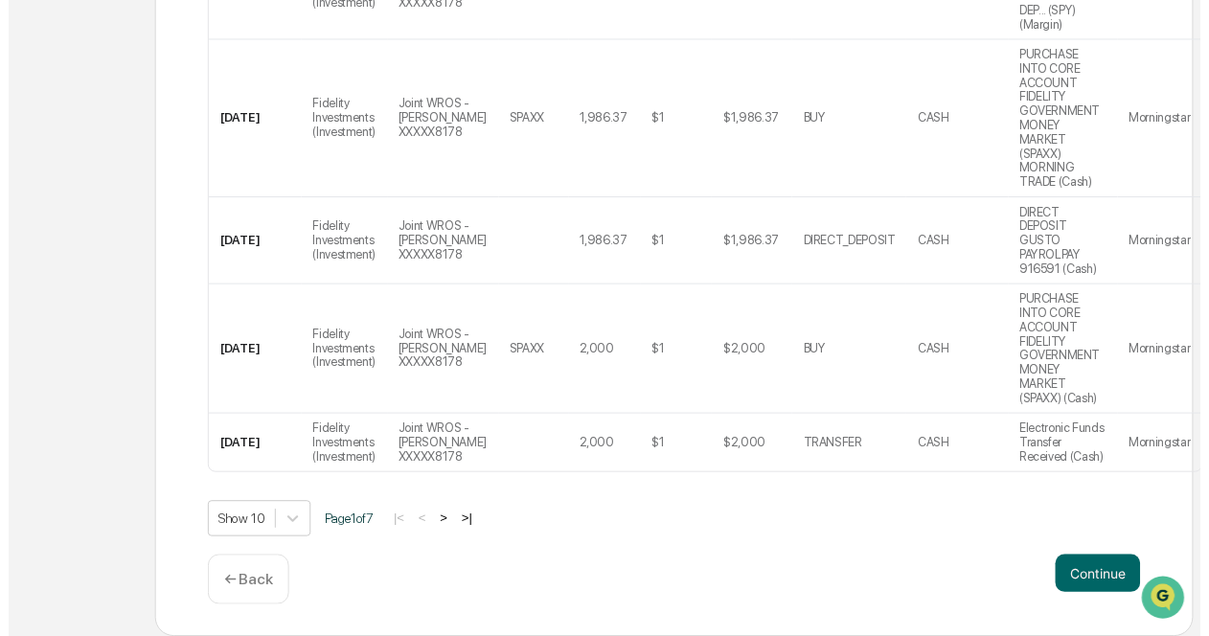
scroll to position [1156, 0]
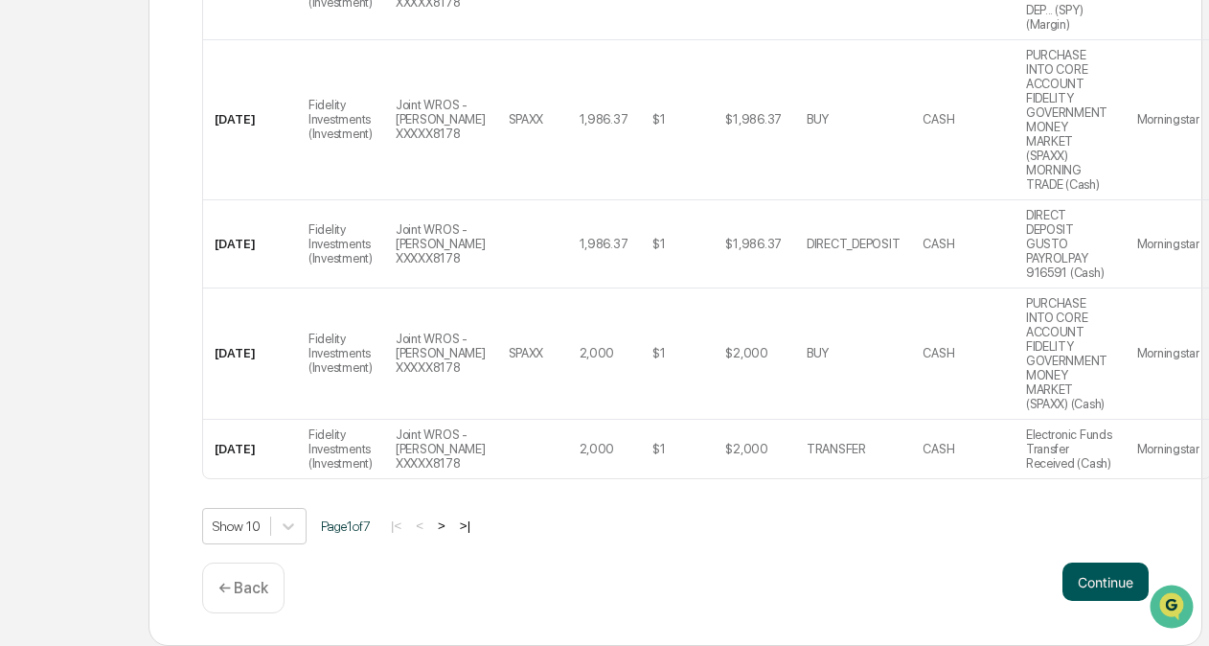
click at [1106, 588] on button "Continue" at bounding box center [1106, 581] width 86 height 38
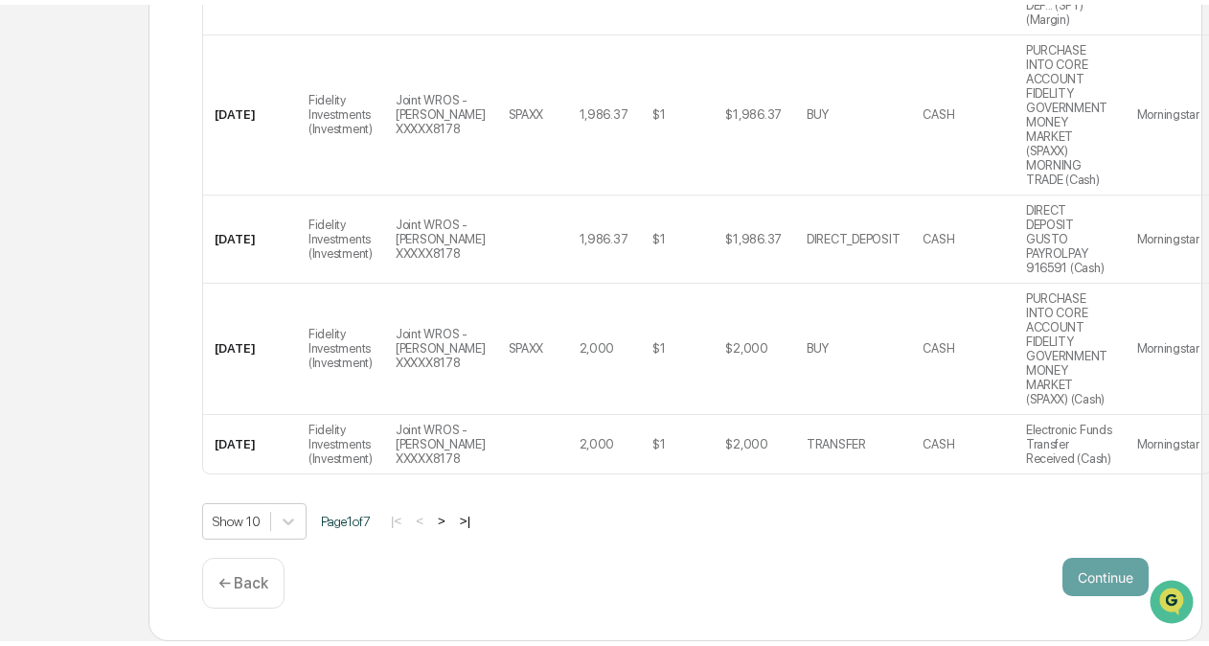
scroll to position [126, 0]
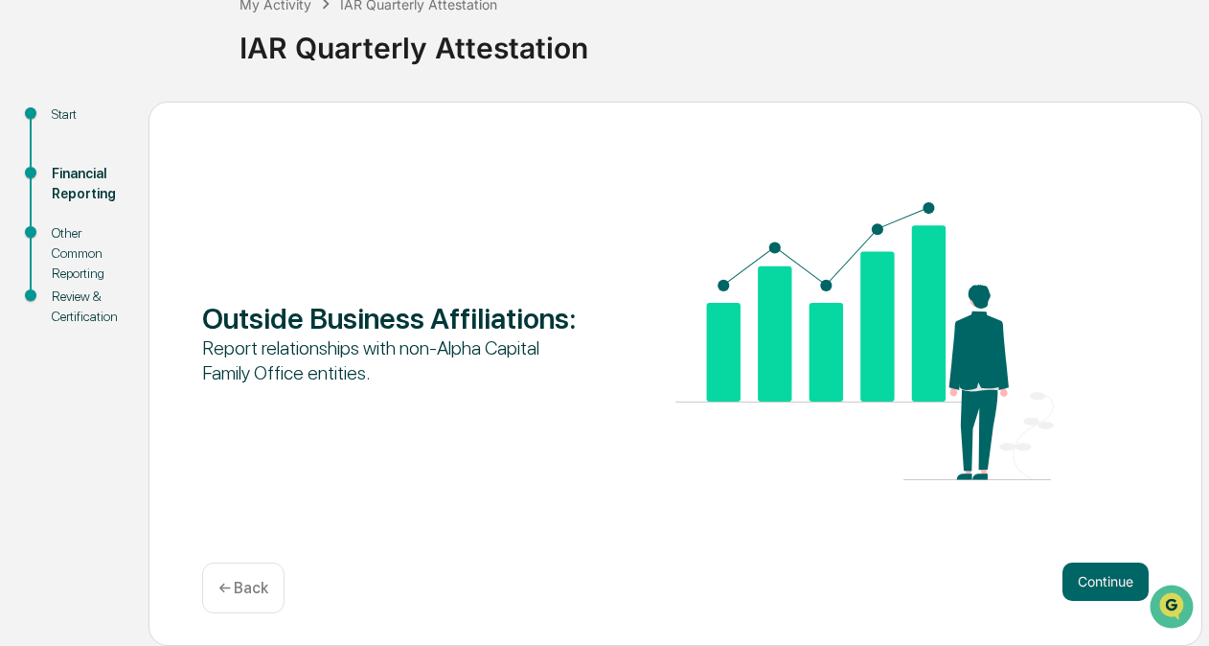
click at [1106, 588] on button "Continue" at bounding box center [1106, 581] width 86 height 38
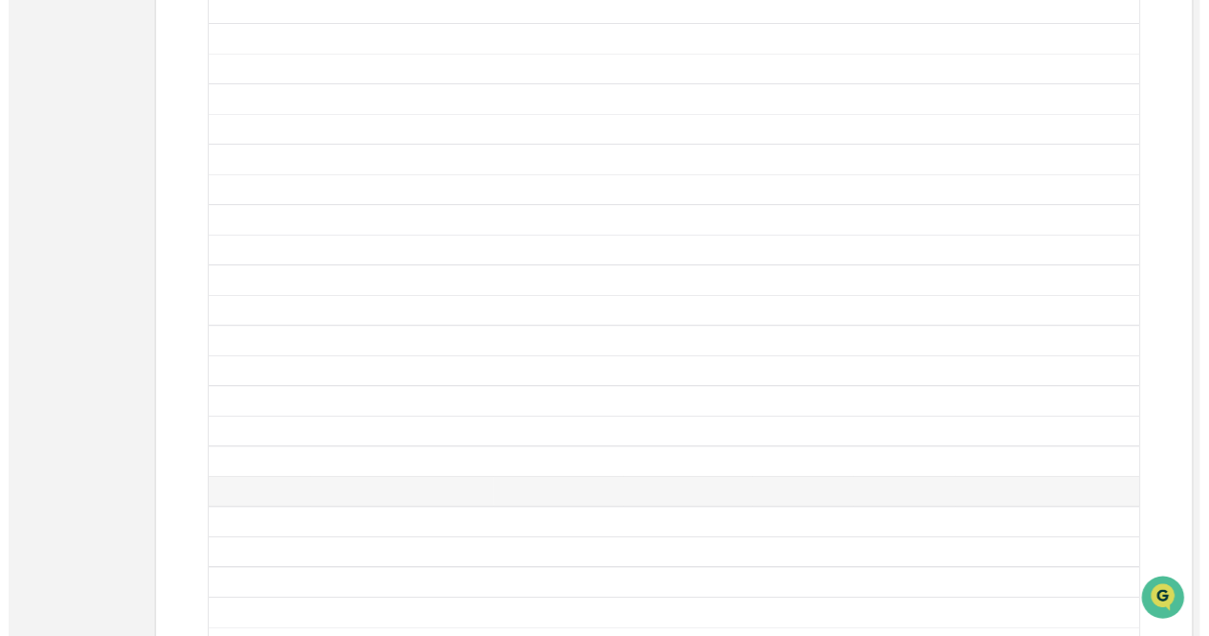
scroll to position [761, 0]
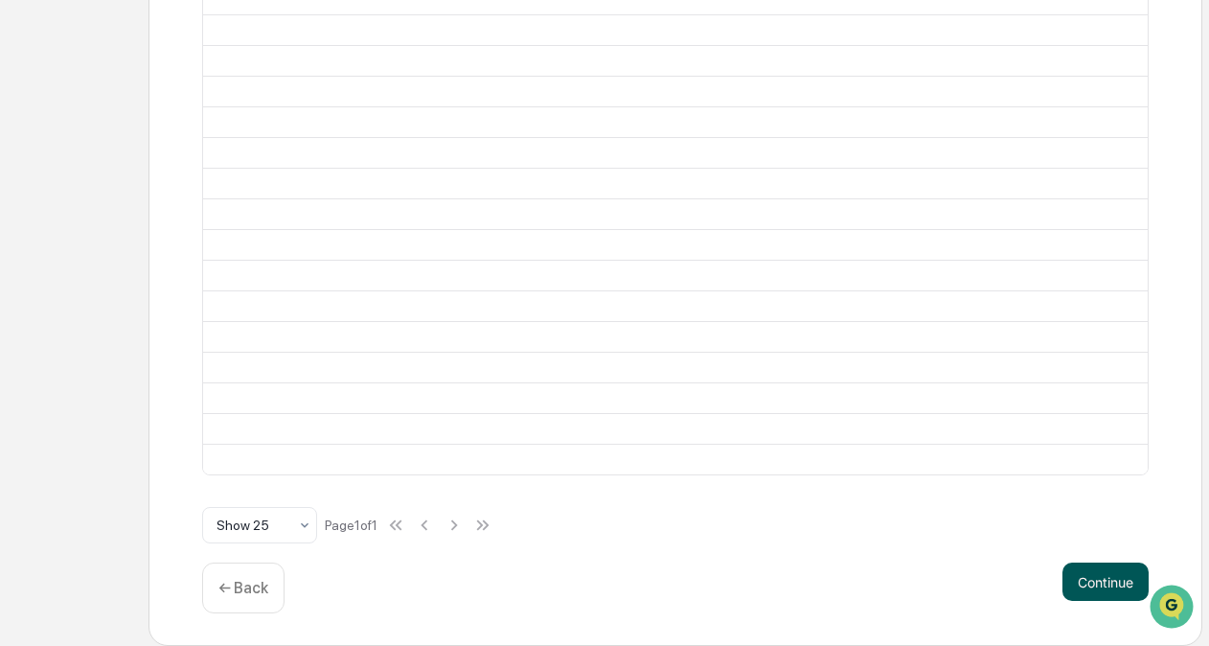
click at [1096, 586] on button "Continue" at bounding box center [1106, 581] width 86 height 38
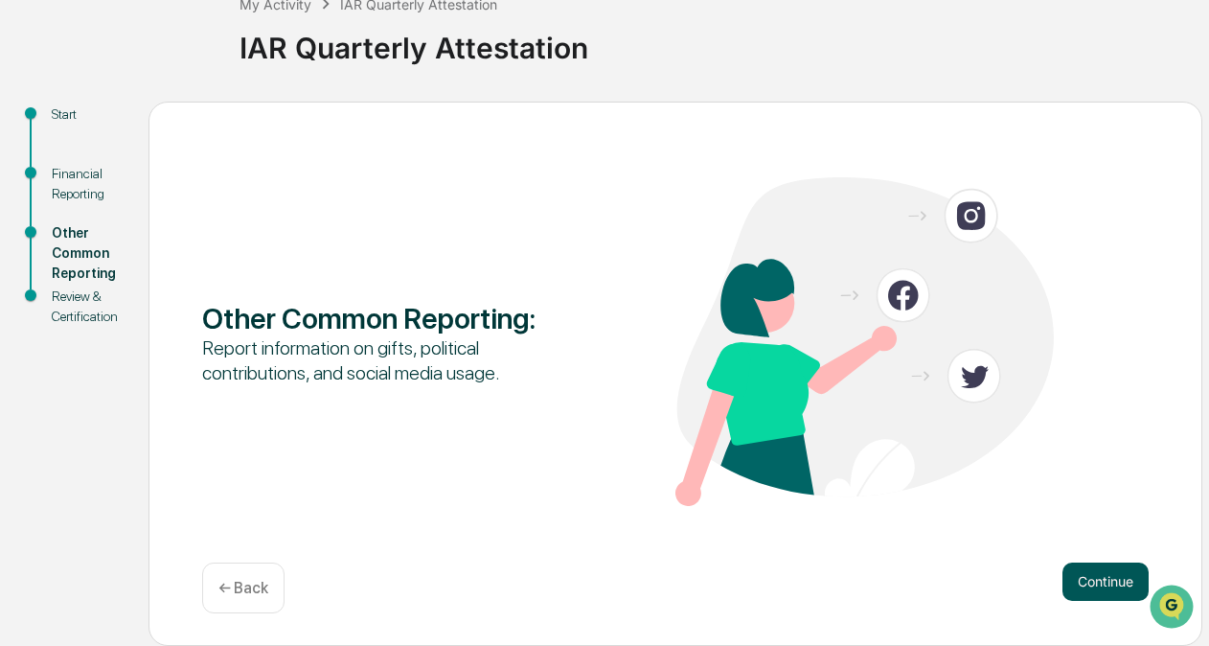
click at [1100, 591] on button "Continue" at bounding box center [1106, 581] width 86 height 38
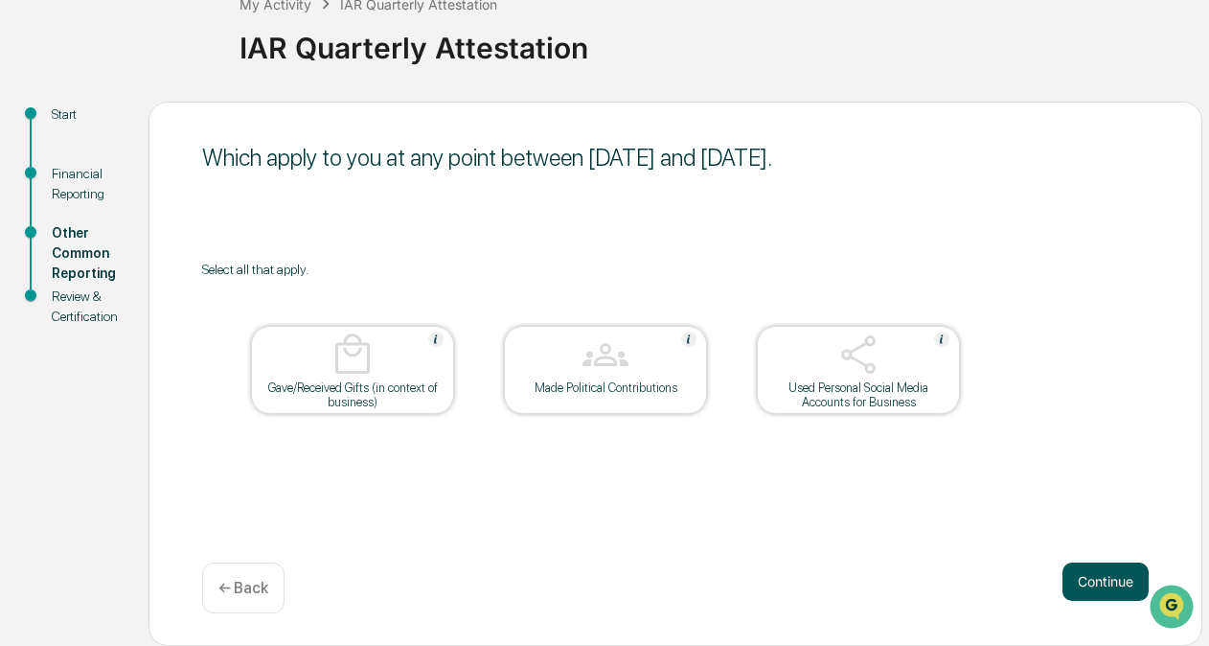
click at [1103, 579] on button "Continue" at bounding box center [1106, 581] width 86 height 38
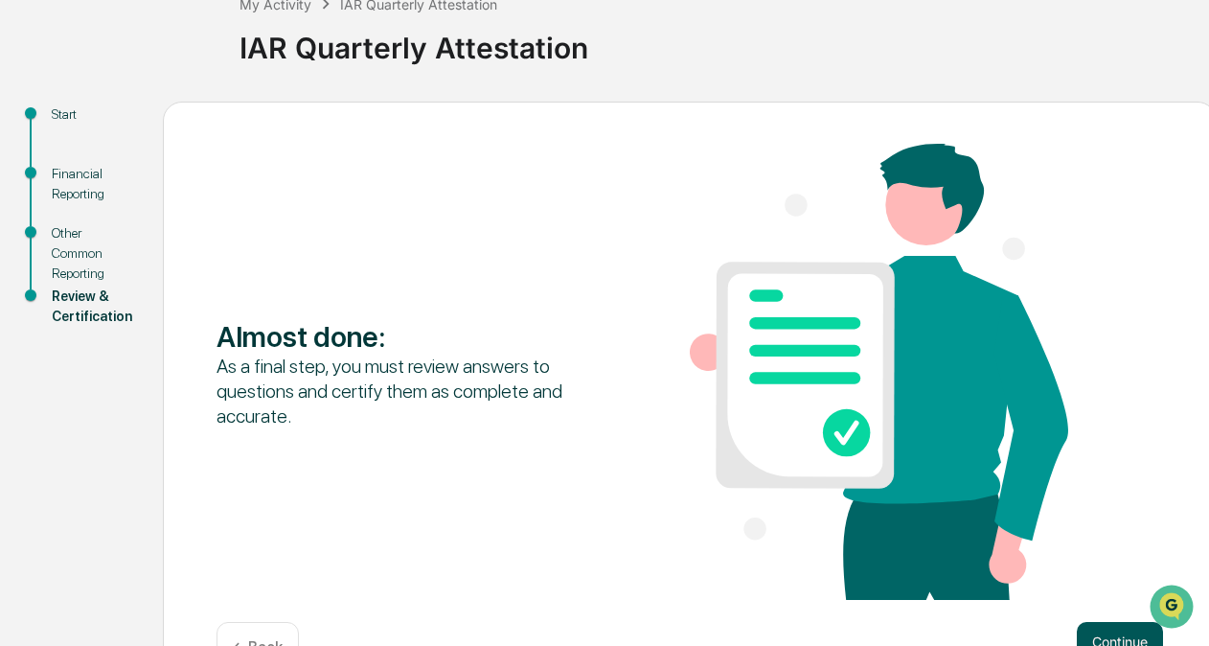
click at [1117, 640] on button "Continue" at bounding box center [1120, 641] width 86 height 38
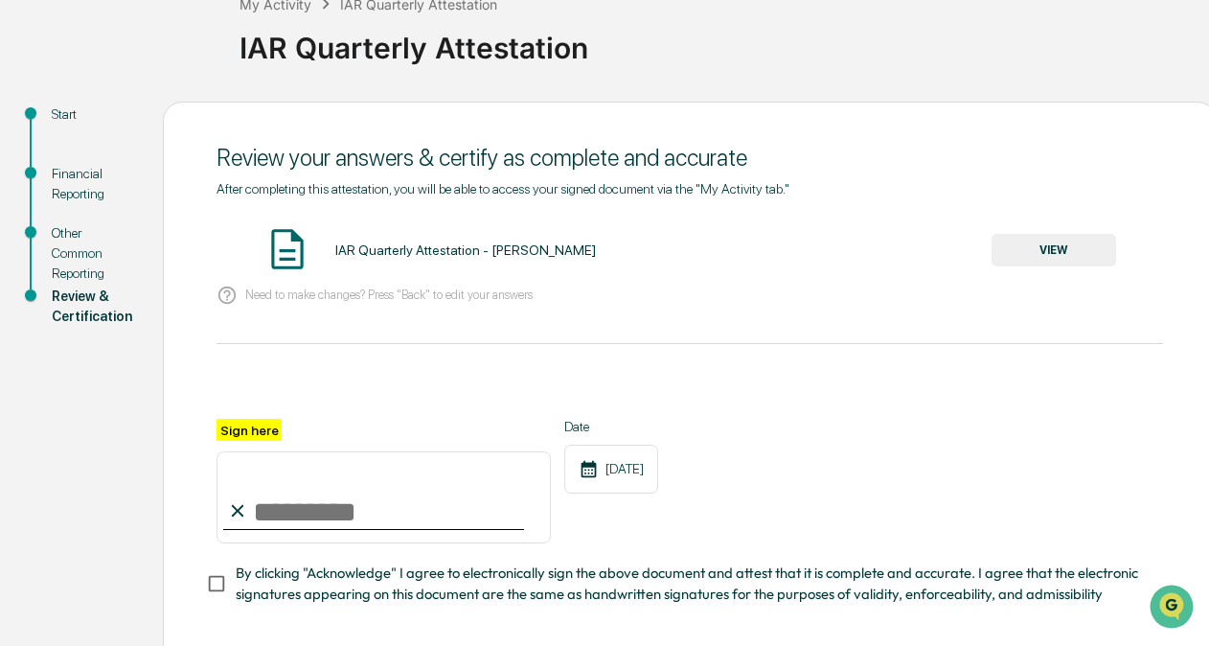
click at [475, 508] on input "Sign here" at bounding box center [384, 497] width 334 height 92
type input "**********"
click at [1069, 253] on button "VIEW" at bounding box center [1054, 250] width 125 height 33
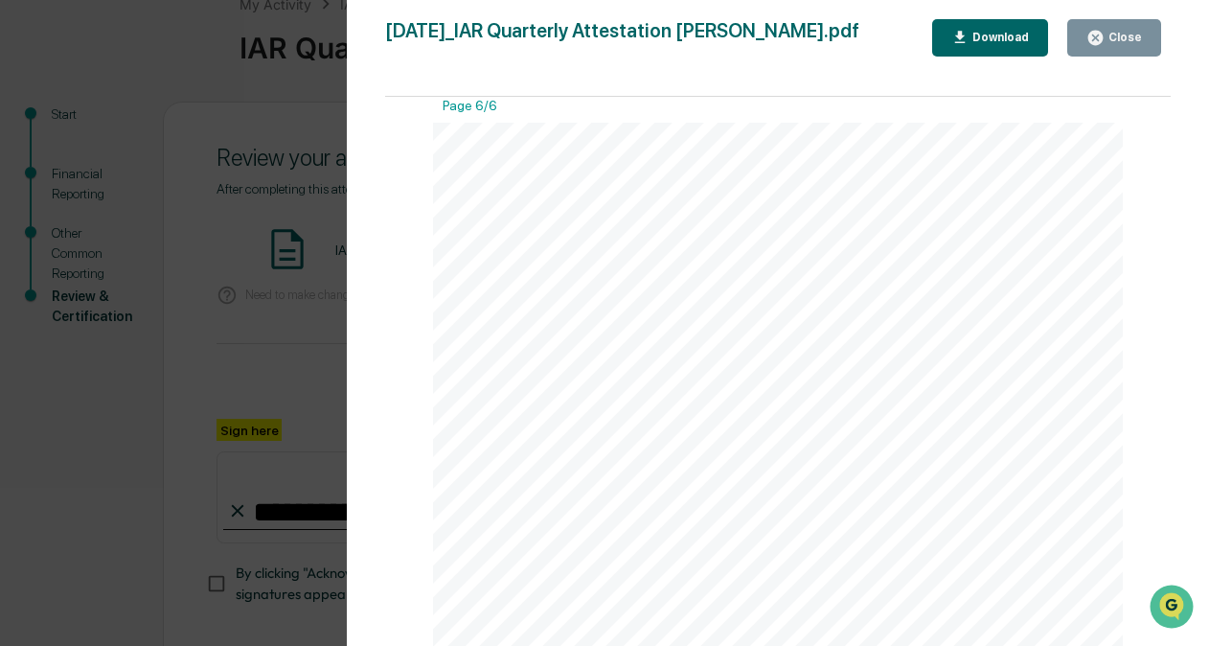
scroll to position [5230, 0]
click at [1116, 52] on button "Close" at bounding box center [1114, 37] width 94 height 37
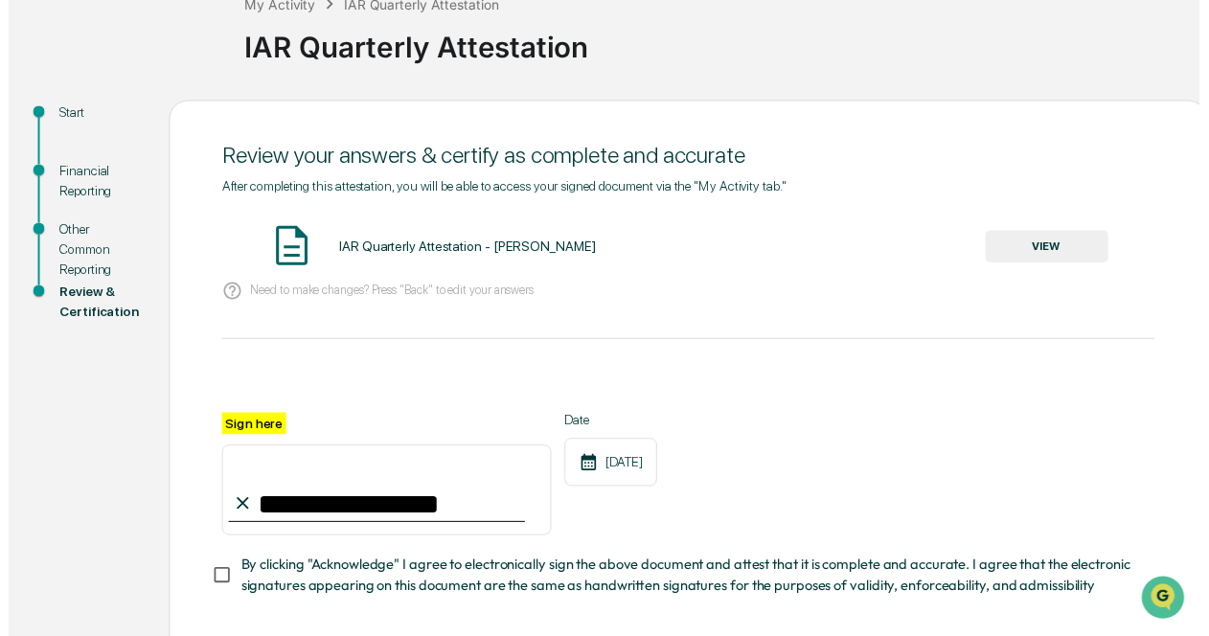
scroll to position [224, 0]
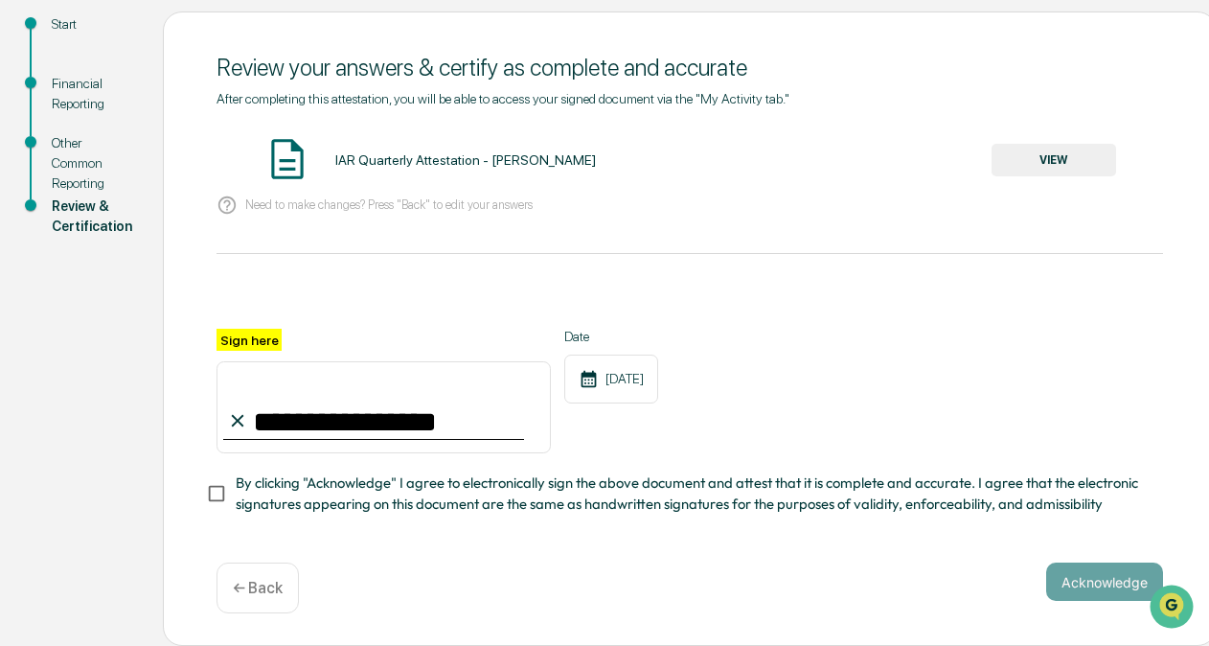
click at [707, 500] on span "By clicking "Acknowledge" I agree to electronically sign the above document and…" at bounding box center [692, 493] width 912 height 43
click at [1081, 583] on button "Acknowledge" at bounding box center [1104, 581] width 117 height 38
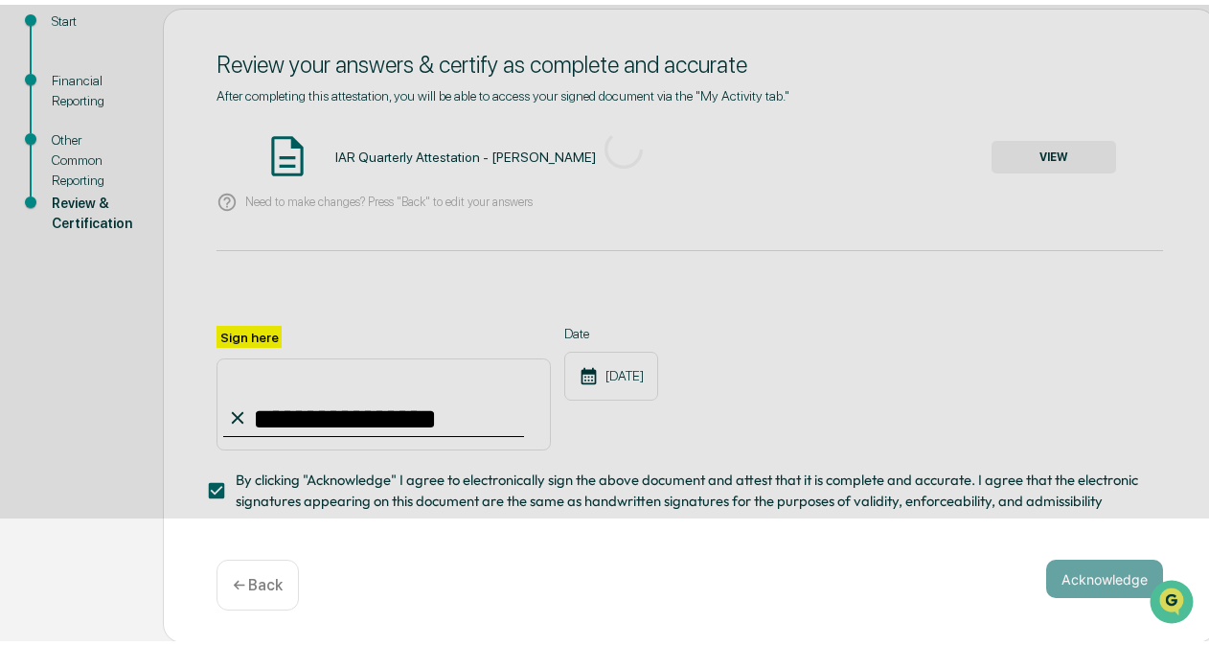
scroll to position [126, 0]
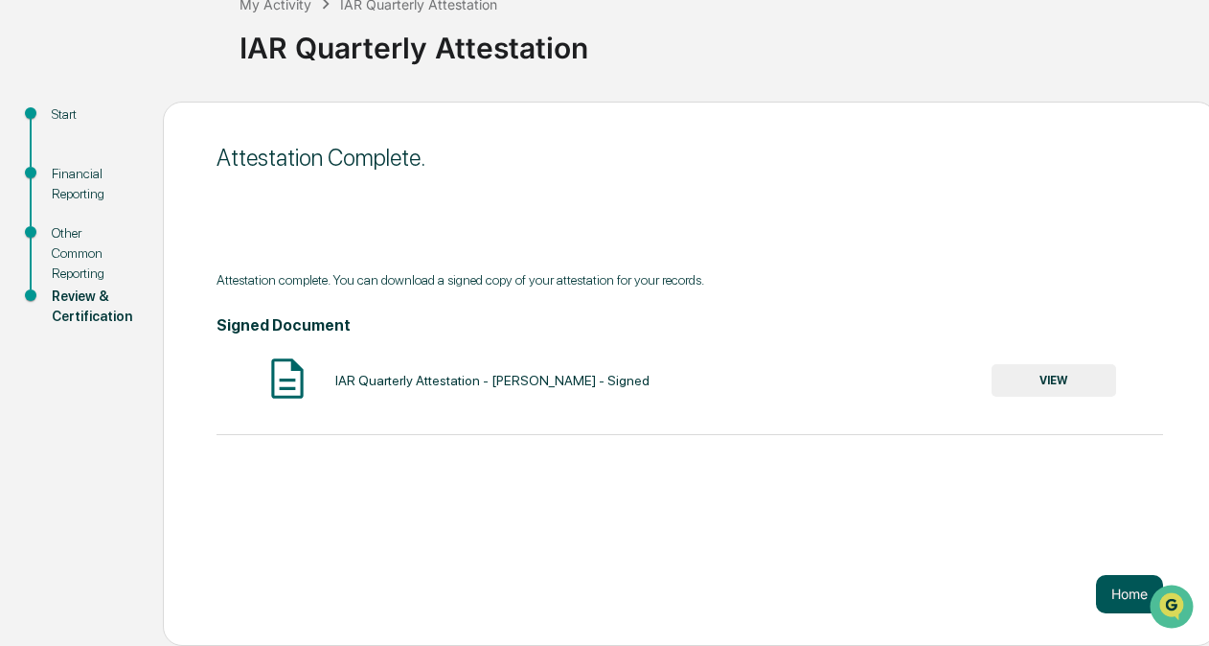
click at [1103, 589] on button "Home" at bounding box center [1129, 594] width 67 height 38
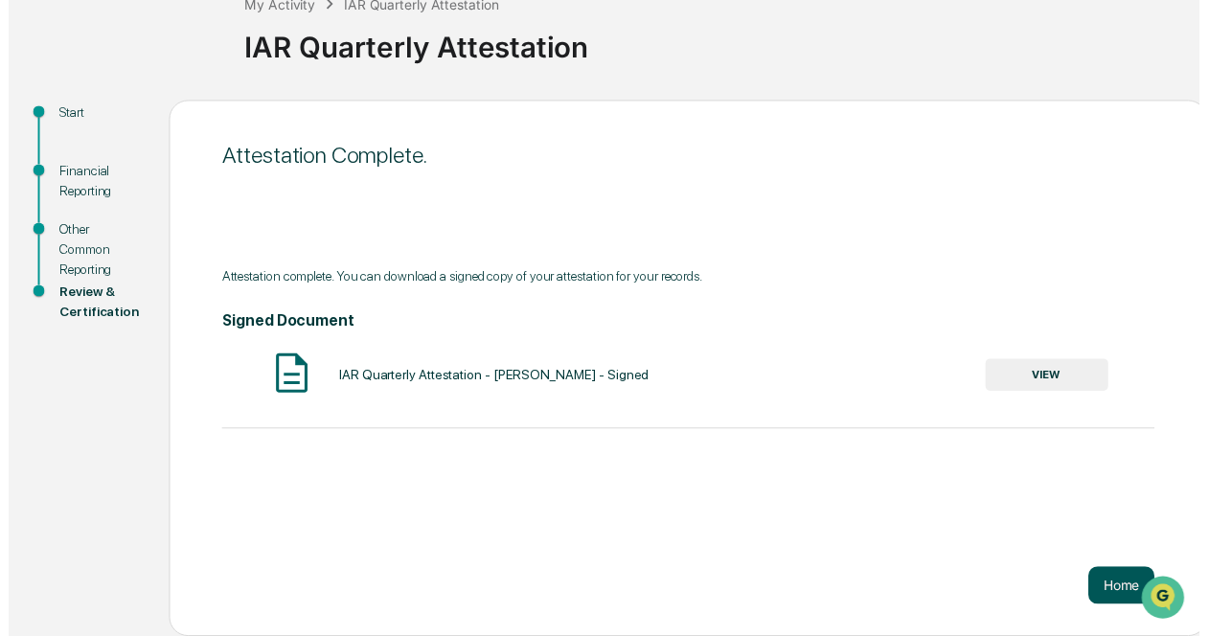
scroll to position [90, 0]
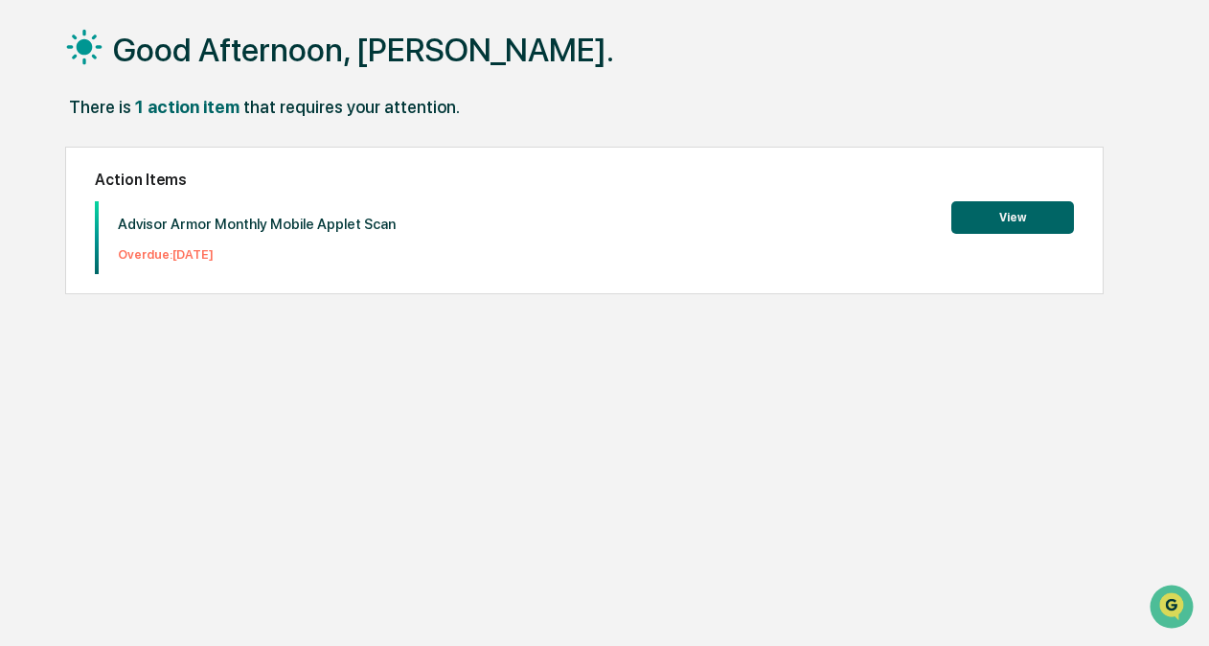
click at [984, 218] on button "View" at bounding box center [1012, 217] width 123 height 33
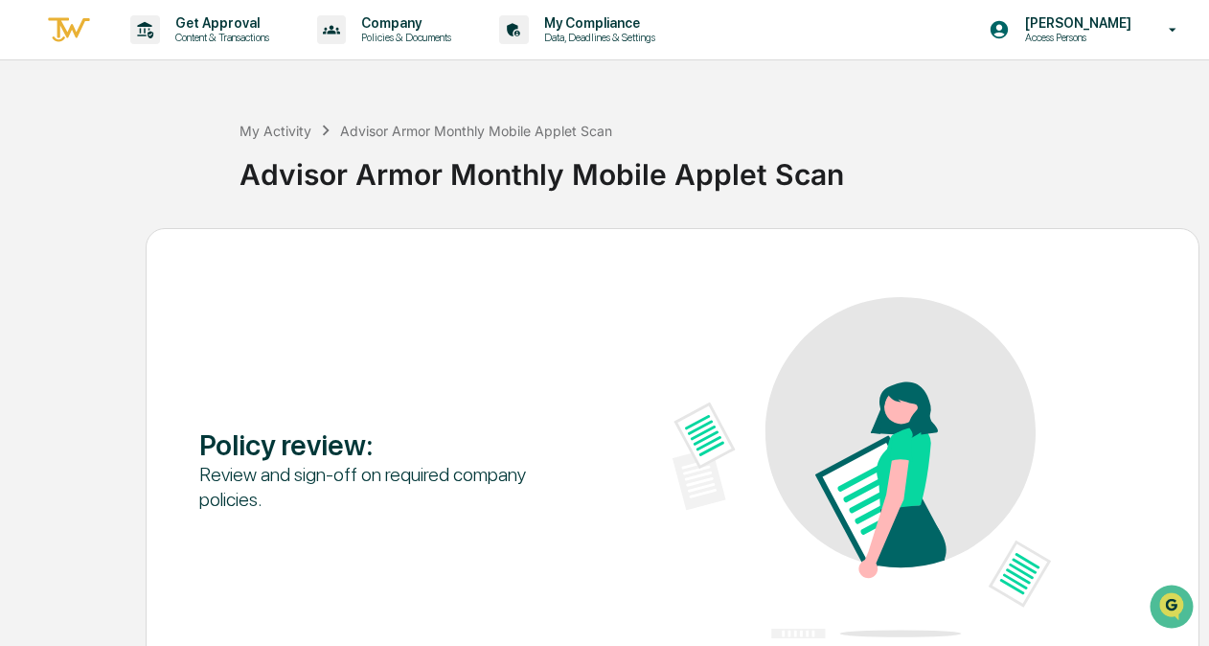
scroll to position [126, 0]
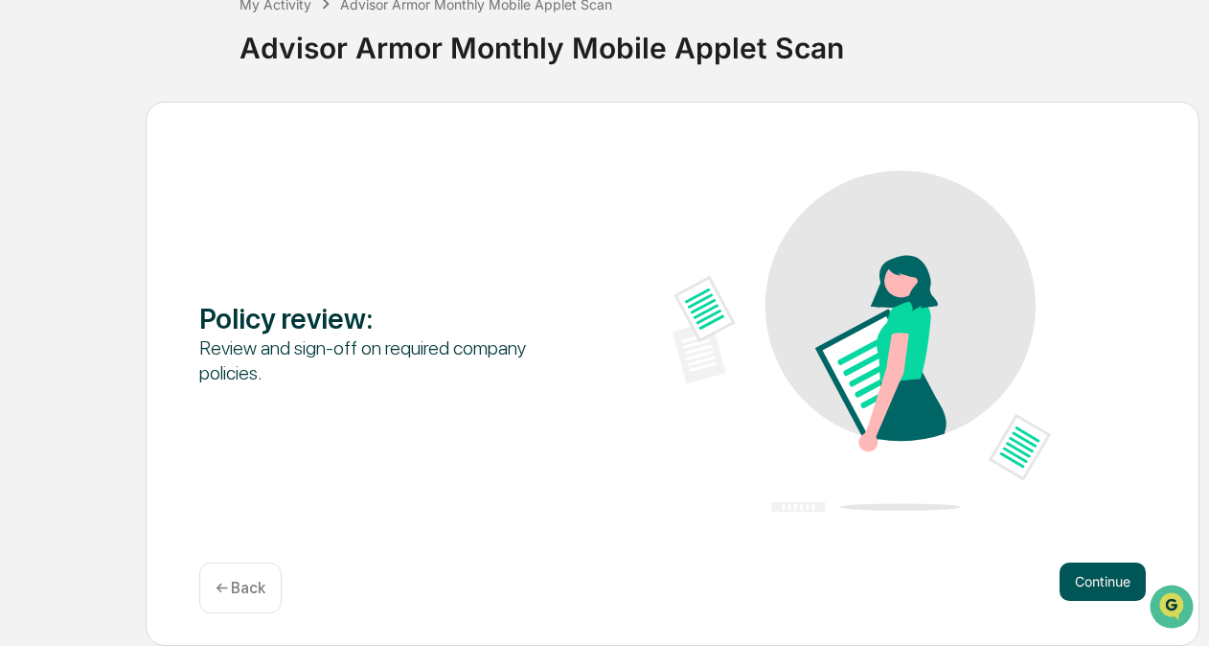
click at [1101, 581] on button "Continue" at bounding box center [1103, 581] width 86 height 38
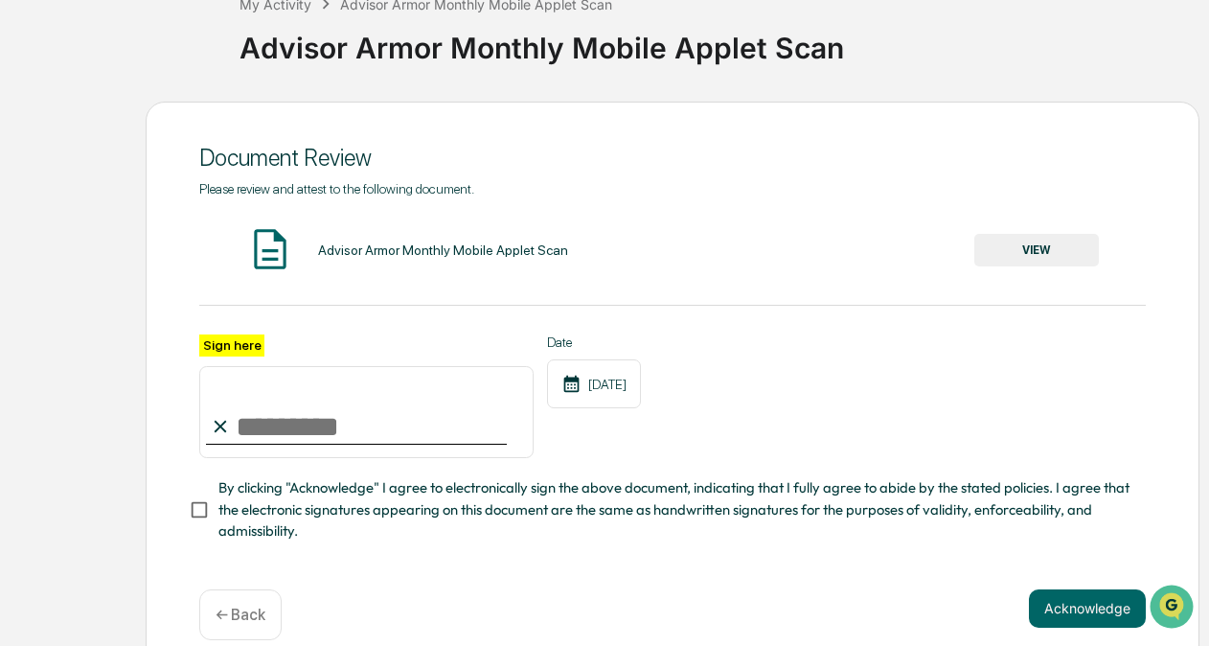
click at [401, 431] on input "Sign here" at bounding box center [366, 412] width 334 height 92
type input "**********"
click at [380, 493] on span "By clicking "Acknowledge" I agree to electronically sign the above document, in…" at bounding box center [674, 509] width 912 height 64
click at [1075, 617] on button "Acknowledge" at bounding box center [1087, 608] width 117 height 38
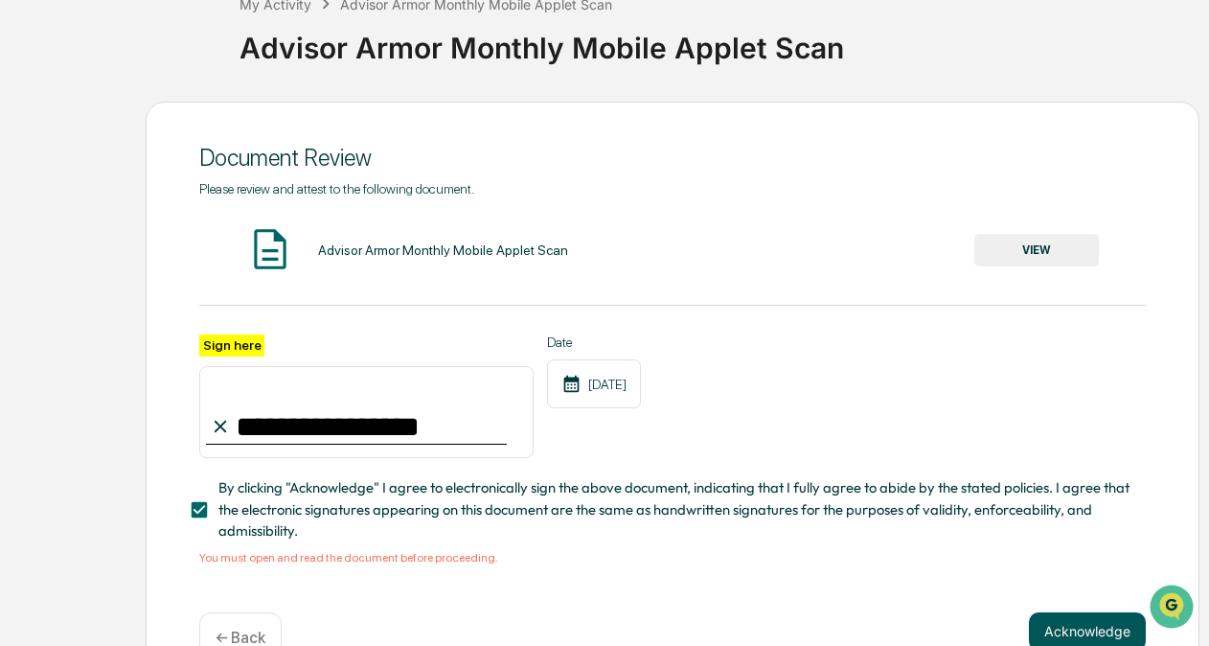
click at [1078, 629] on button "Acknowledge" at bounding box center [1087, 631] width 117 height 38
click at [1075, 253] on button "VIEW" at bounding box center [1036, 250] width 125 height 33
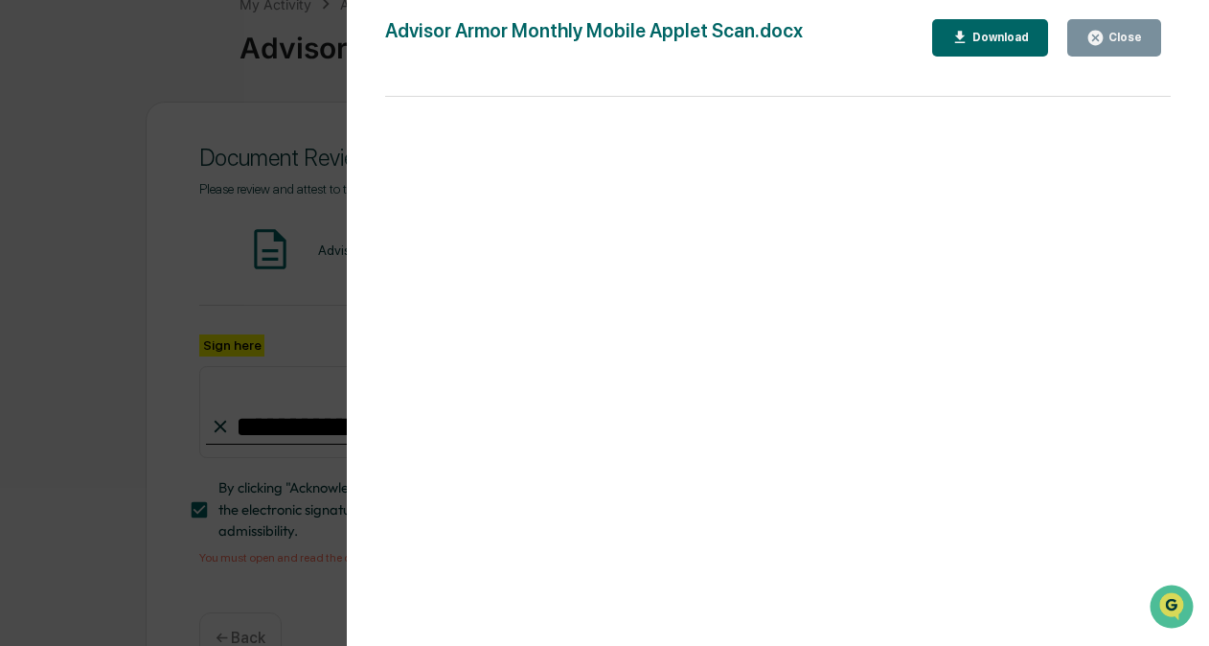
click at [1098, 40] on icon "button" at bounding box center [1095, 38] width 14 height 14
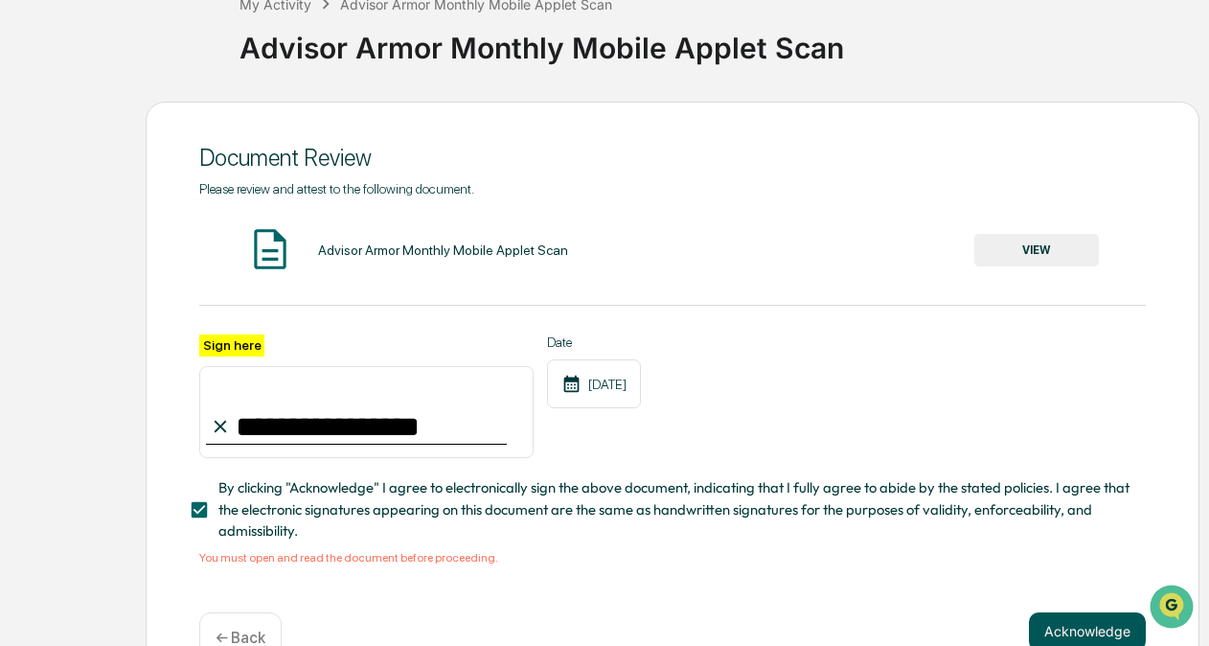
click at [1107, 627] on button "Acknowledge" at bounding box center [1087, 631] width 117 height 38
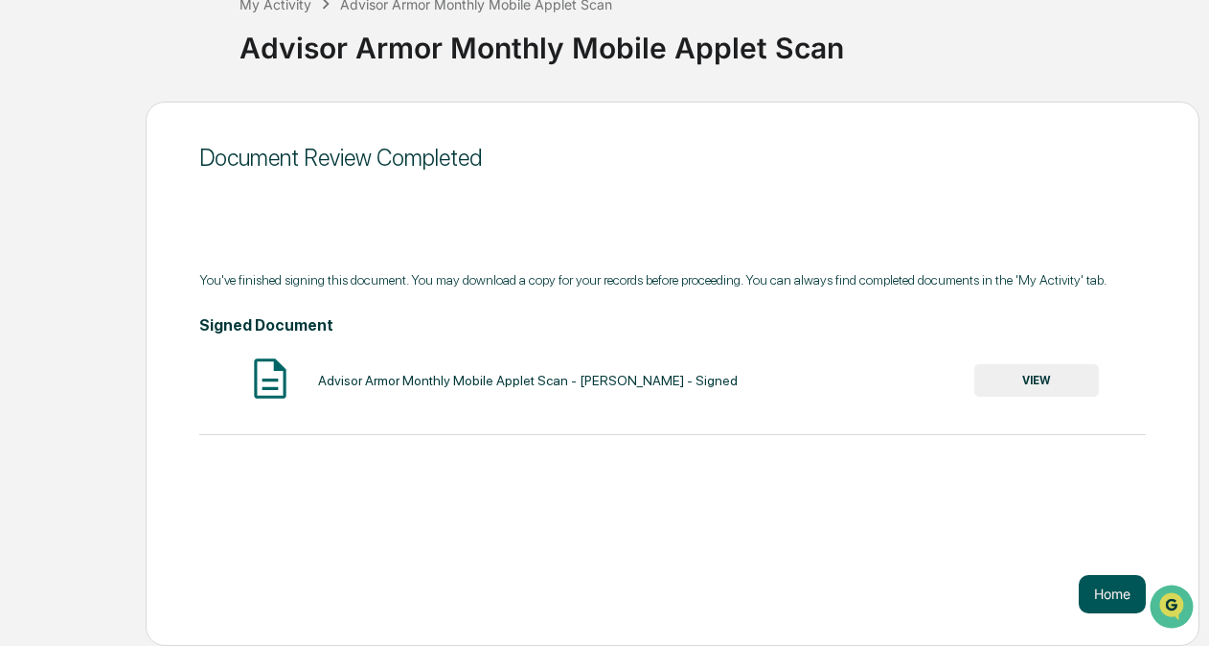
click at [1108, 588] on button "Home" at bounding box center [1112, 594] width 67 height 38
